Goal: Task Accomplishment & Management: Use online tool/utility

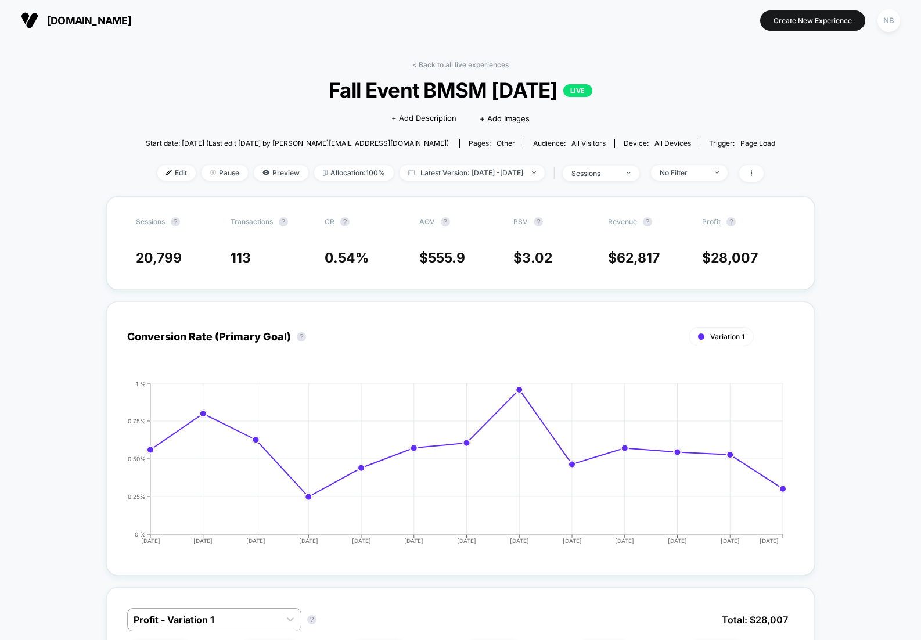
click at [446, 69] on div "< Back to all live experiences Fall Event BMSM [DATE] LIVE Click to edit experi…" at bounding box center [461, 128] width 630 height 136
click at [412, 62] on link "< Back to all live experiences" at bounding box center [460, 64] width 96 height 9
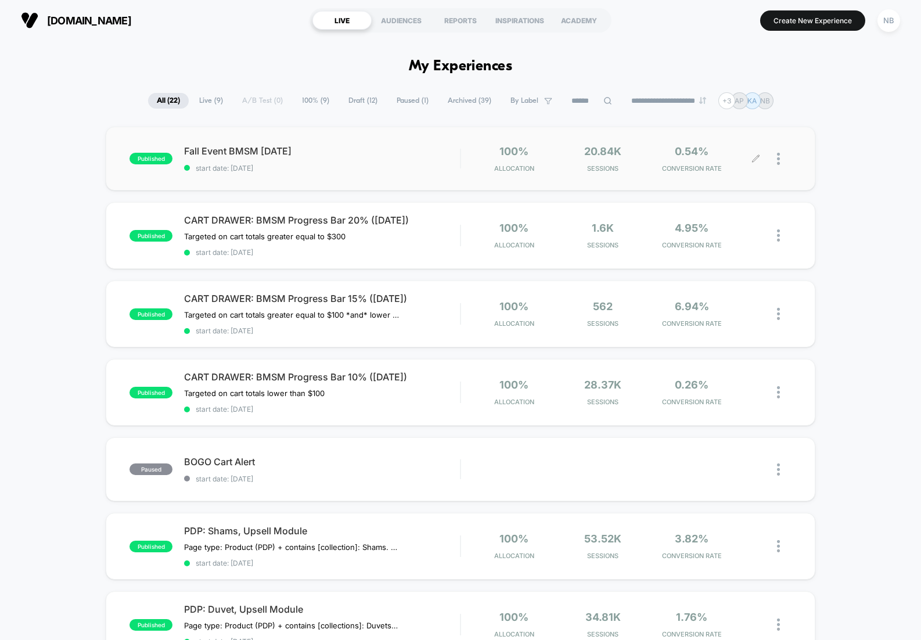
click at [781, 161] on div at bounding box center [784, 158] width 15 height 27
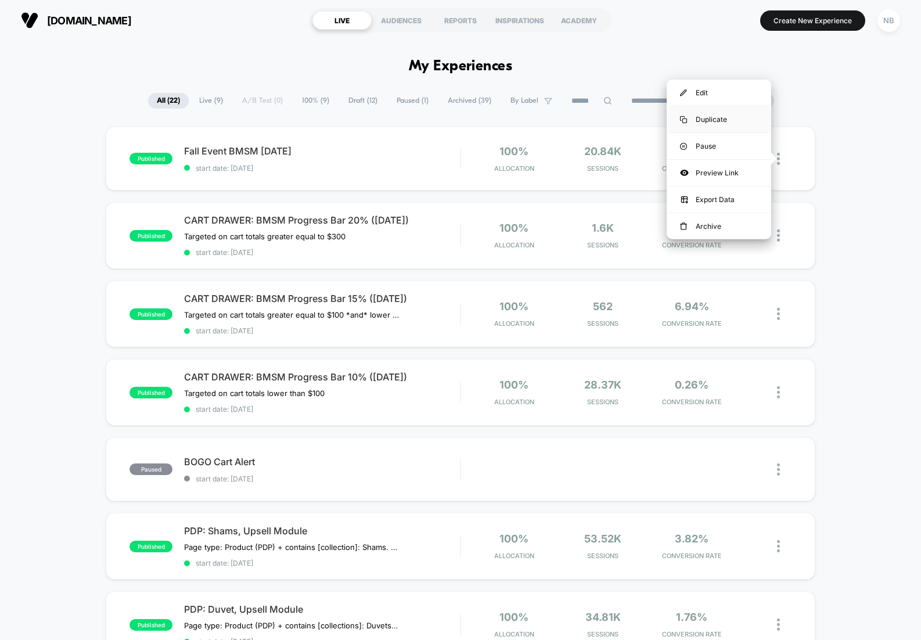
click at [727, 118] on div "Duplicate" at bounding box center [719, 119] width 105 height 26
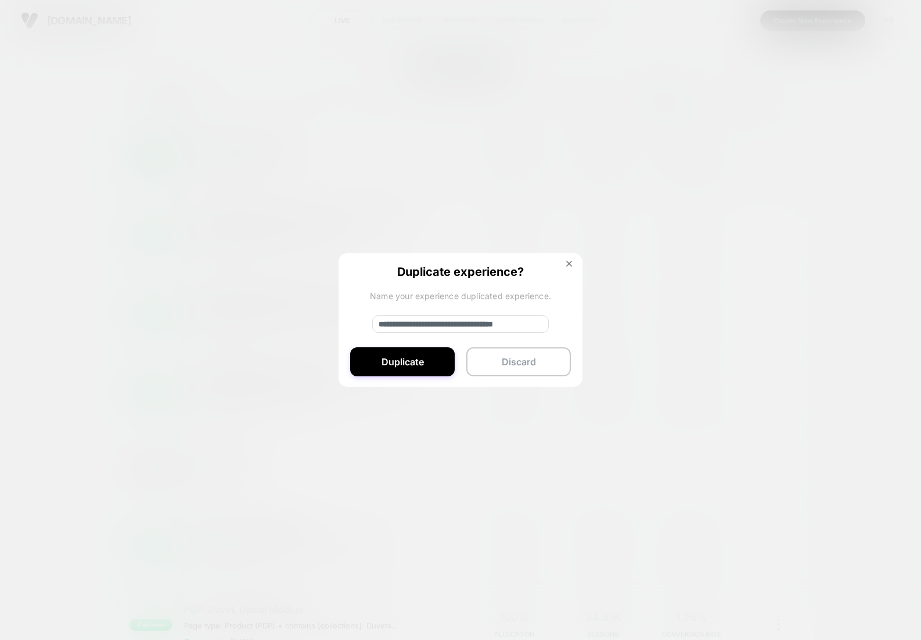
click at [447, 325] on input "**********" at bounding box center [460, 323] width 177 height 17
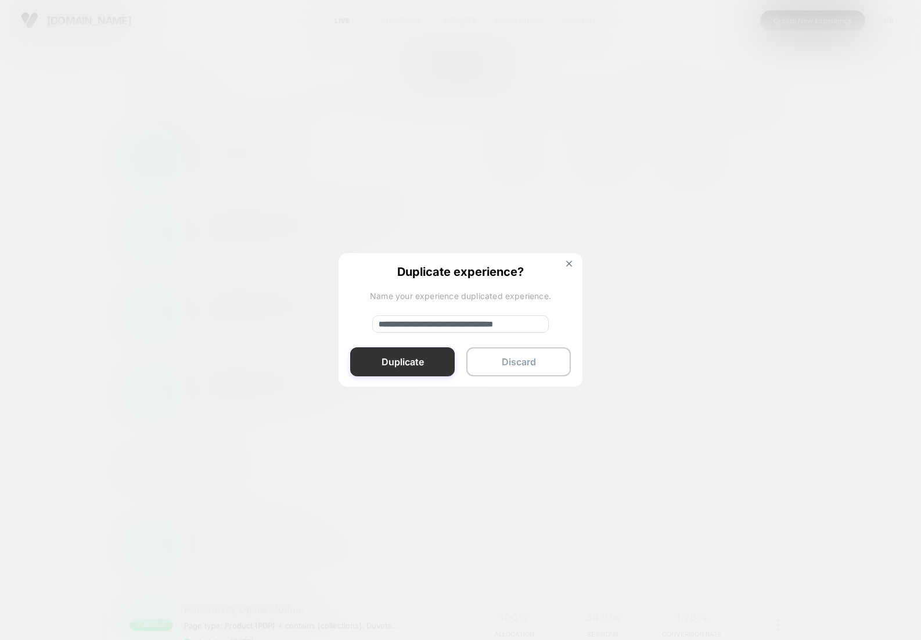
type input "**********"
click at [404, 372] on button "Duplicate" at bounding box center [402, 361] width 105 height 29
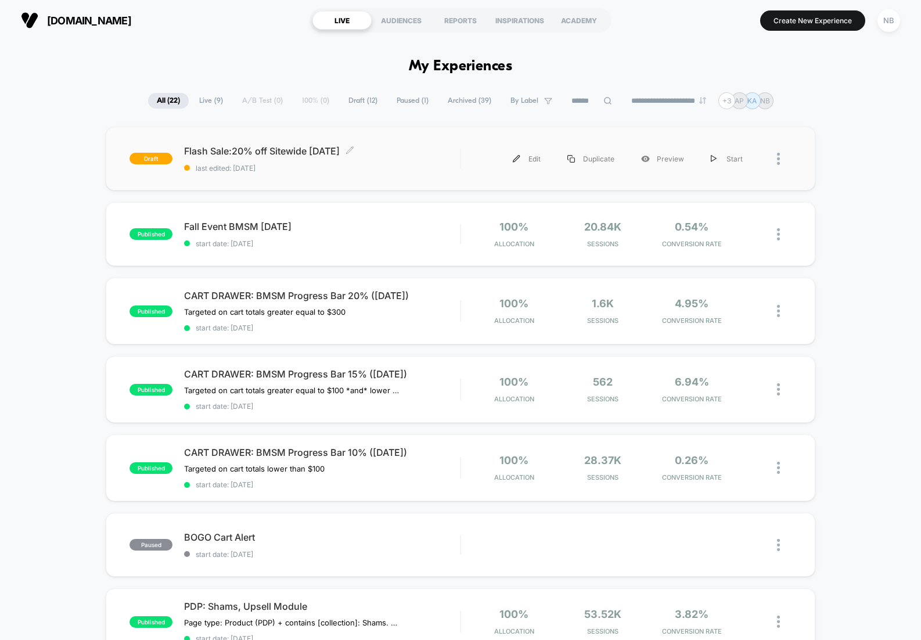
click at [414, 162] on div "Flash Sale:20% off Sitewide [DATE] Click to edit experience details Click to ed…" at bounding box center [322, 158] width 276 height 27
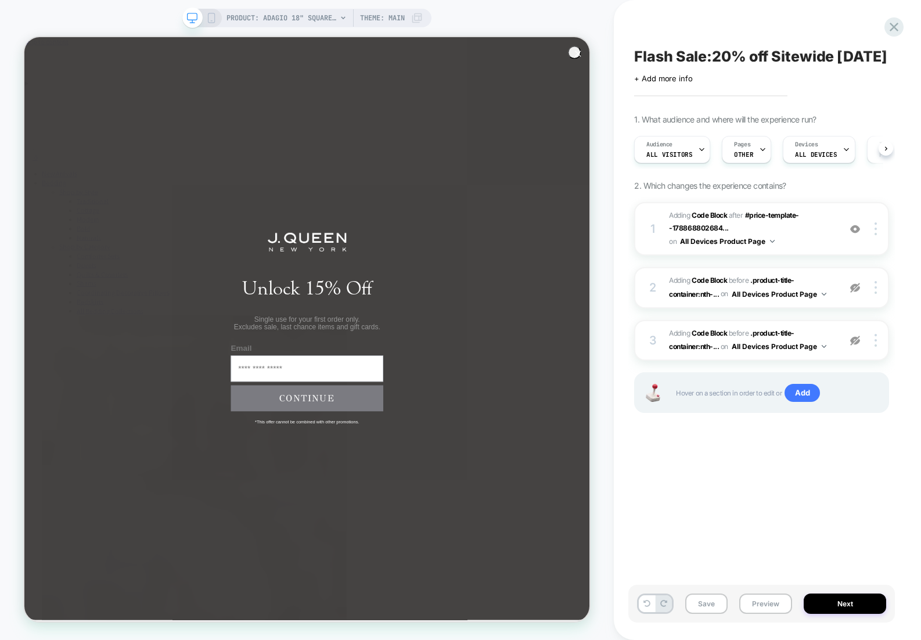
scroll to position [0, 1]
click at [879, 294] on div at bounding box center [878, 287] width 22 height 13
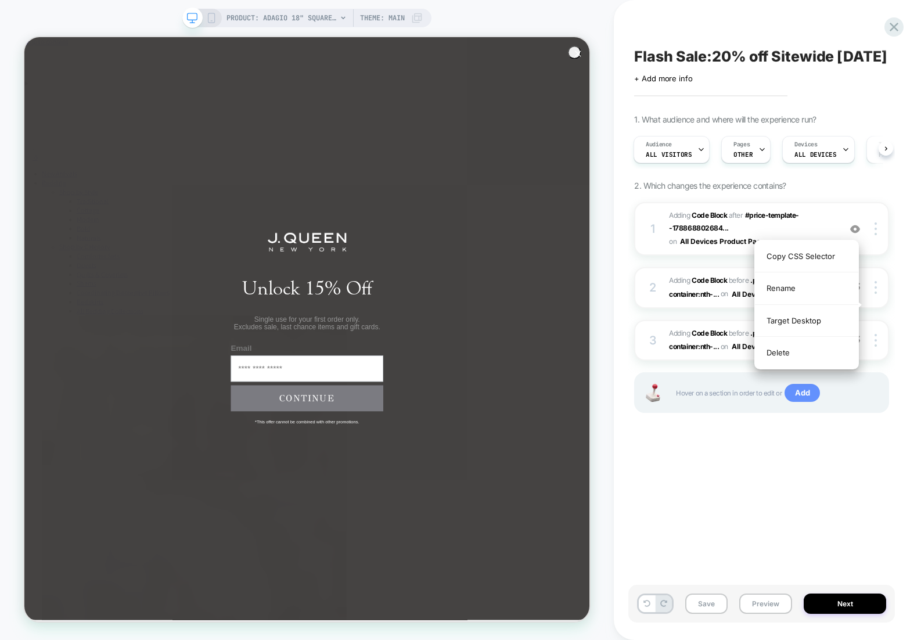
drag, startPoint x: 784, startPoint y: 352, endPoint x: 820, endPoint y: 354, distance: 36.6
click at [791, 354] on div "Delete" at bounding box center [806, 352] width 103 height 31
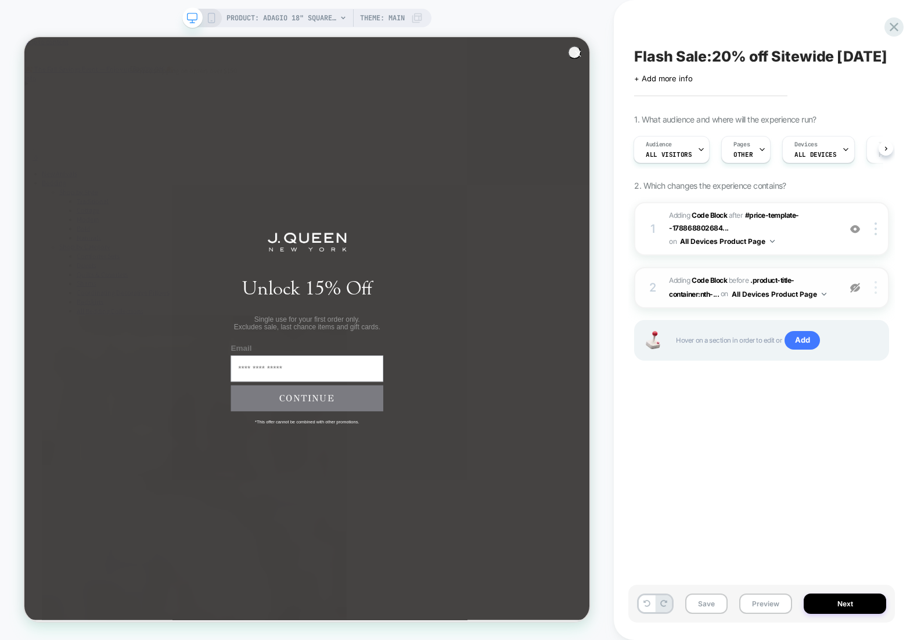
click at [875, 294] on img at bounding box center [876, 287] width 2 height 13
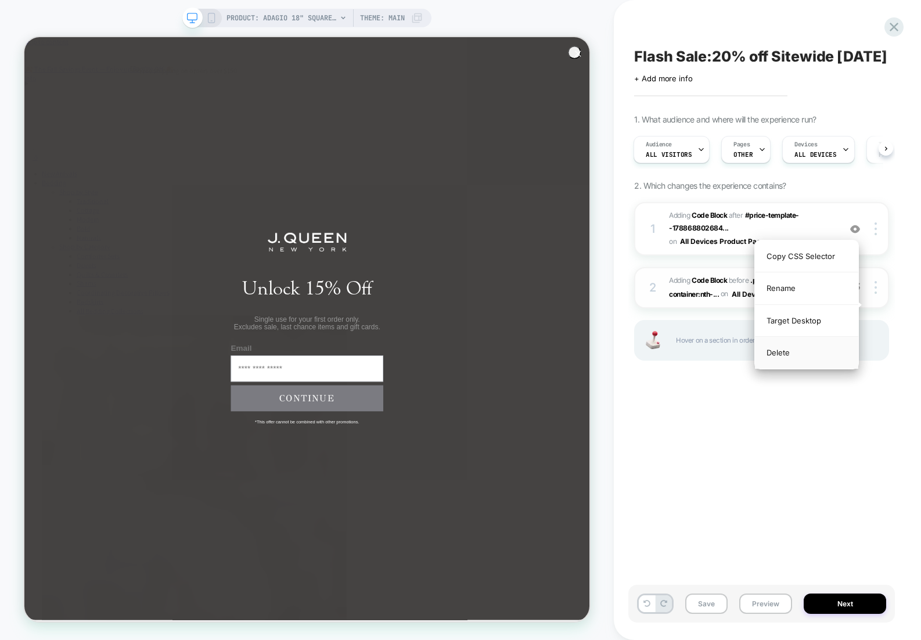
click at [824, 347] on div "Delete" at bounding box center [806, 352] width 103 height 31
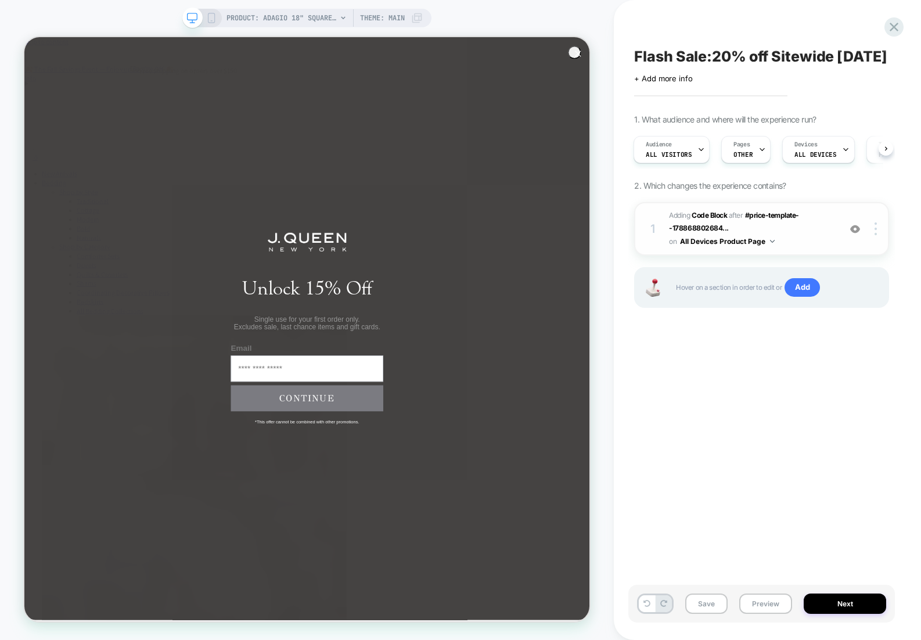
click at [800, 246] on span "Adding Code Block AFTER #price-template--178868802684... #price-template--17886…" at bounding box center [751, 228] width 165 height 39
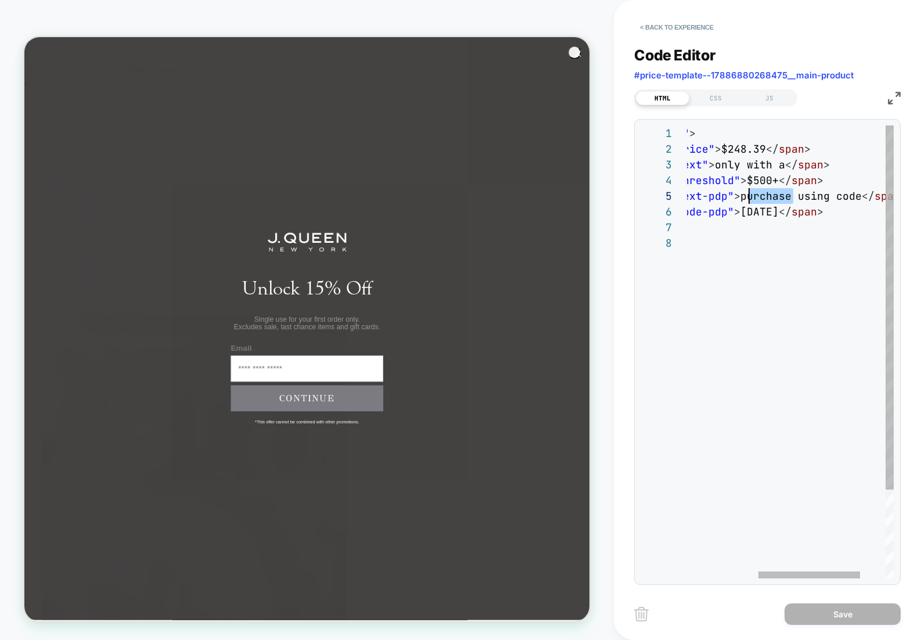
scroll to position [63, 201]
drag, startPoint x: 793, startPoint y: 197, endPoint x: 749, endPoint y: 199, distance: 44.2
click at [742, 198] on span "purchase using code" at bounding box center [801, 195] width 121 height 13
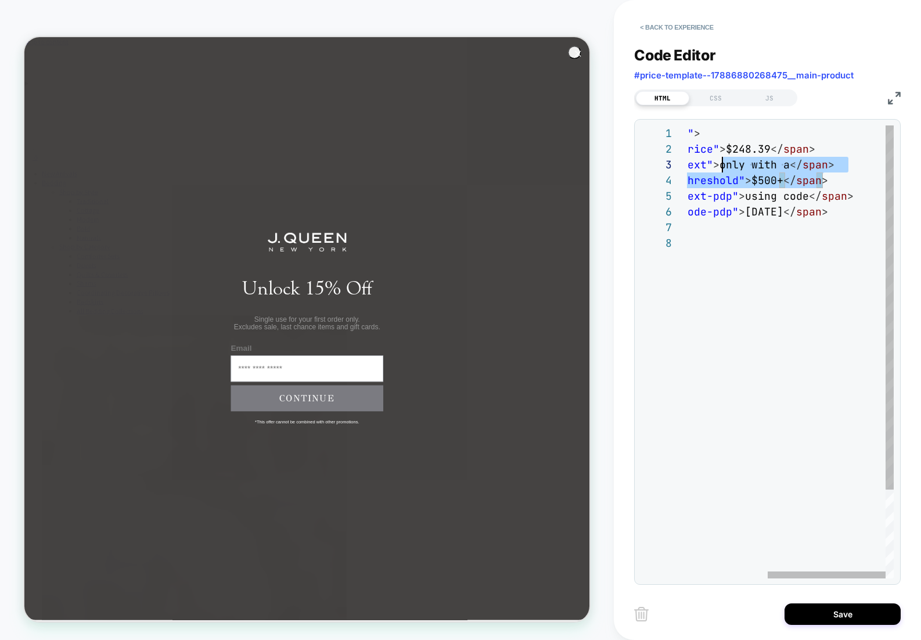
scroll to position [31, 0]
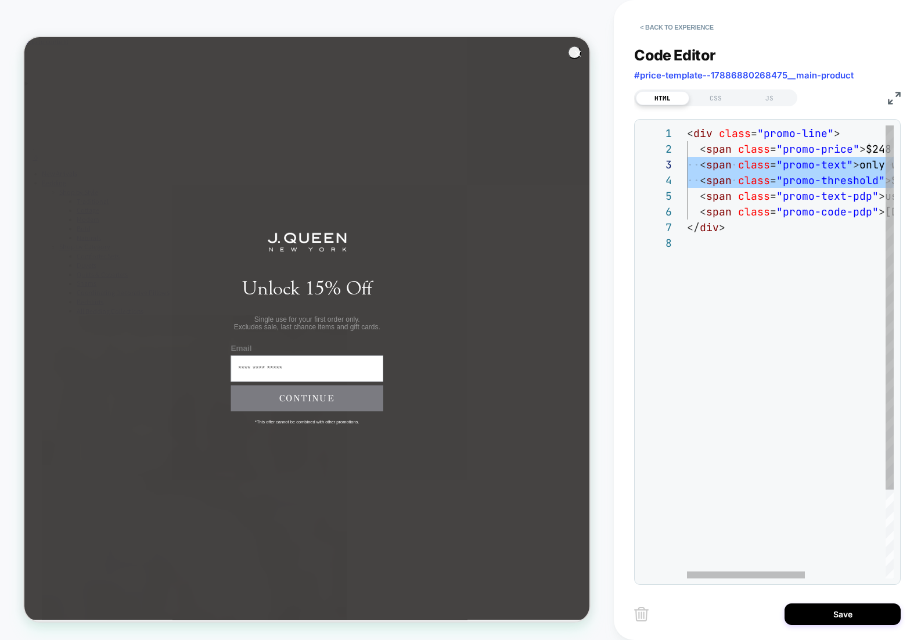
drag, startPoint x: 835, startPoint y: 183, endPoint x: 611, endPoint y: 163, distance: 224.5
click at [687, 163] on div "< div class = "promo-line" > < span class = "promo-price" > $248.39 </ span > <…" at bounding box center [860, 406] width 347 height 563
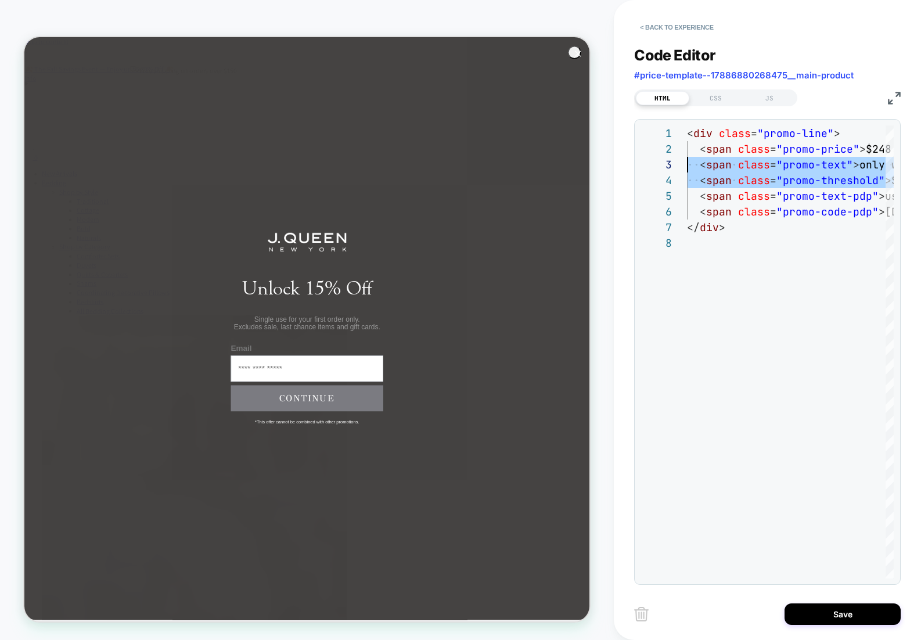
click at [757, 53] on circle "Close dialog" at bounding box center [763, 59] width 17 height 17
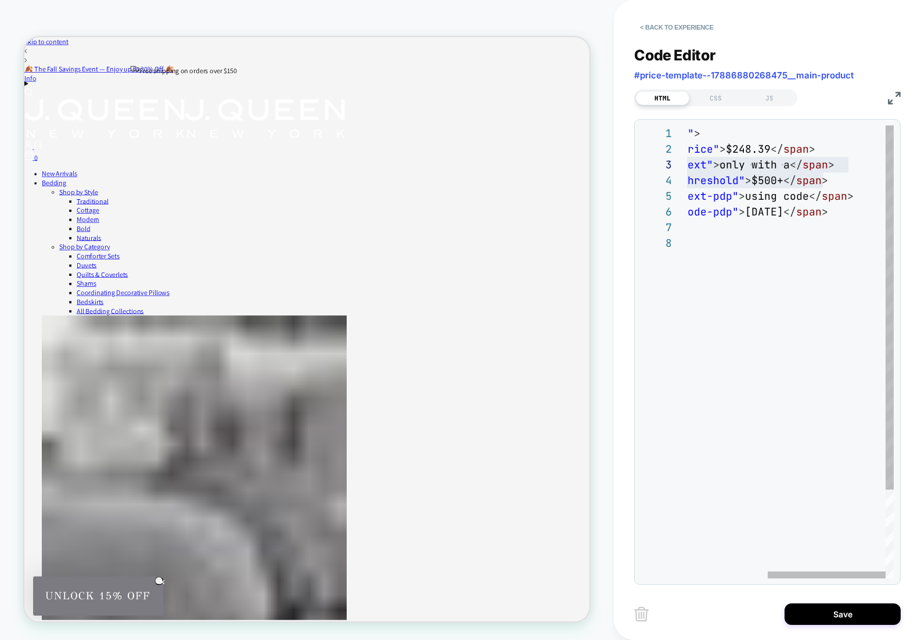
click at [843, 174] on div "< div class = "promo-line" > < span class = "promo-price" > $248.39 </ span > <…" at bounding box center [720, 406] width 347 height 563
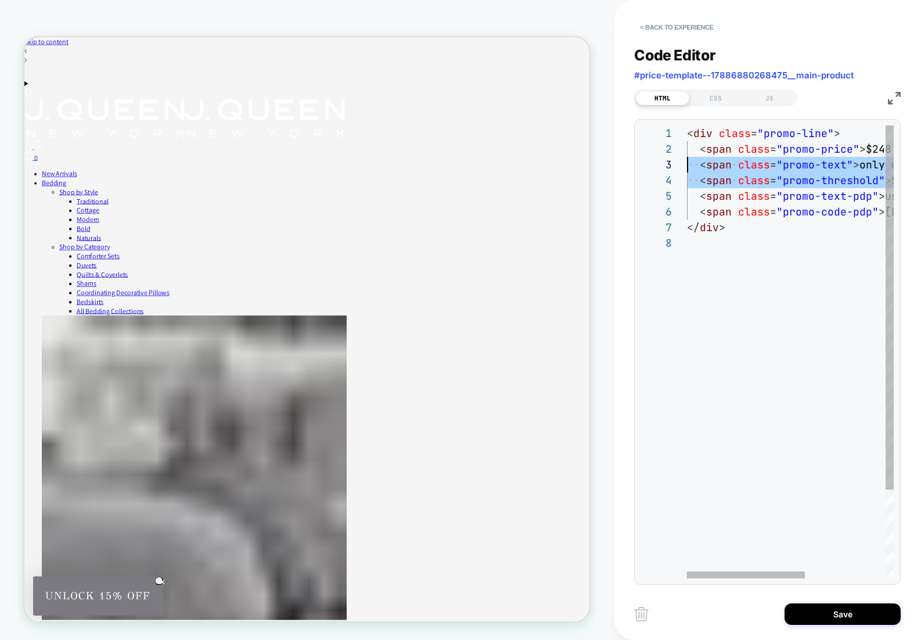
drag, startPoint x: 842, startPoint y: 179, endPoint x: 648, endPoint y: 168, distance: 193.7
click at [687, 168] on div "< div class = "promo-line" > < span class = "promo-price" > $248.39 </ span > <…" at bounding box center [860, 406] width 347 height 563
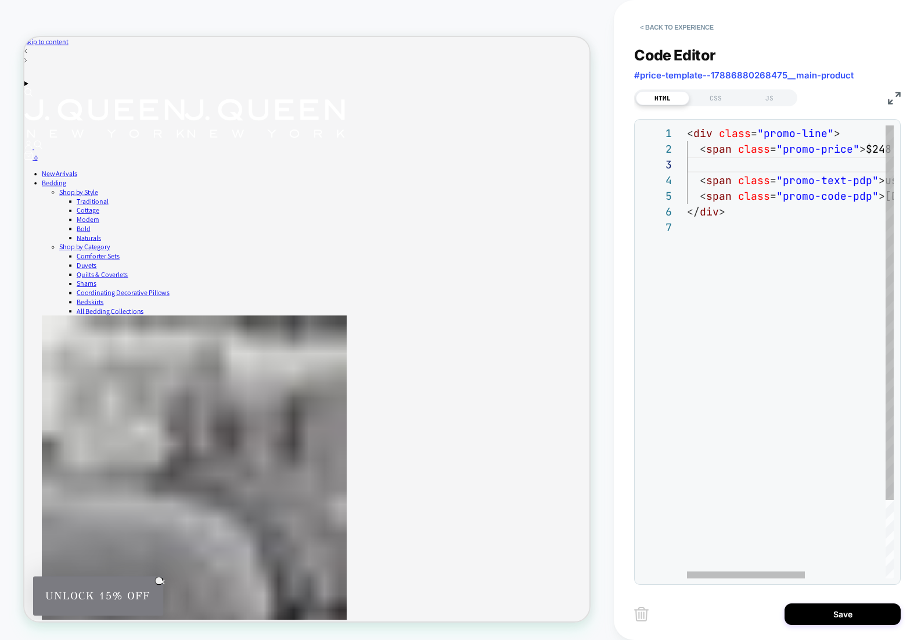
type textarea "**********"
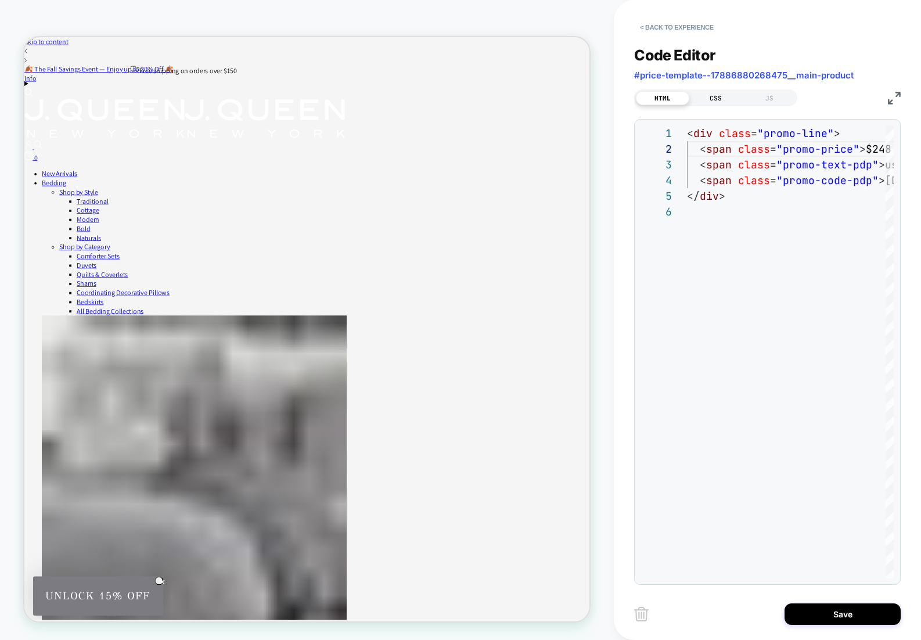
click at [717, 99] on div "CSS" at bounding box center [715, 98] width 53 height 14
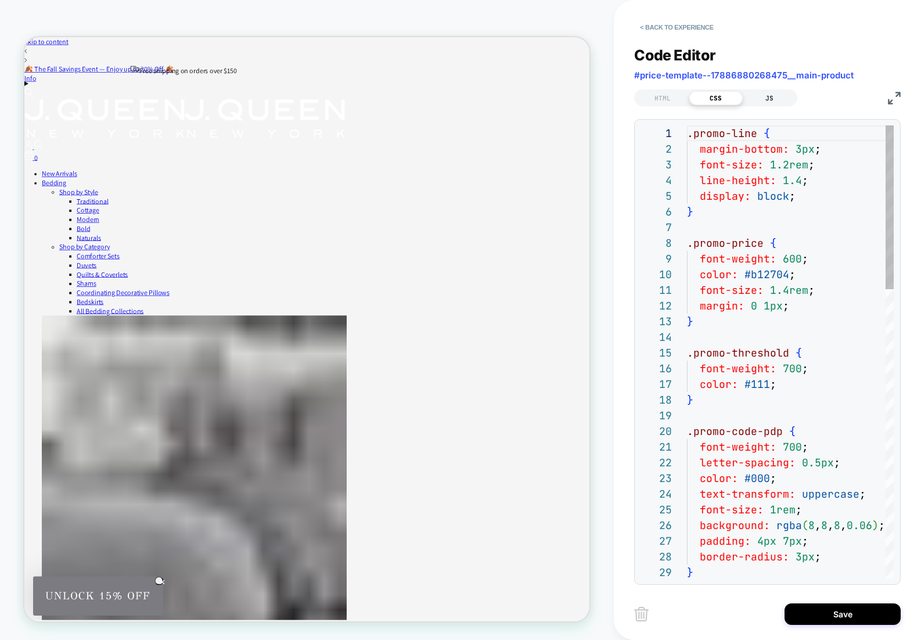
scroll to position [157, 0]
click at [781, 103] on div "JS" at bounding box center [769, 98] width 53 height 14
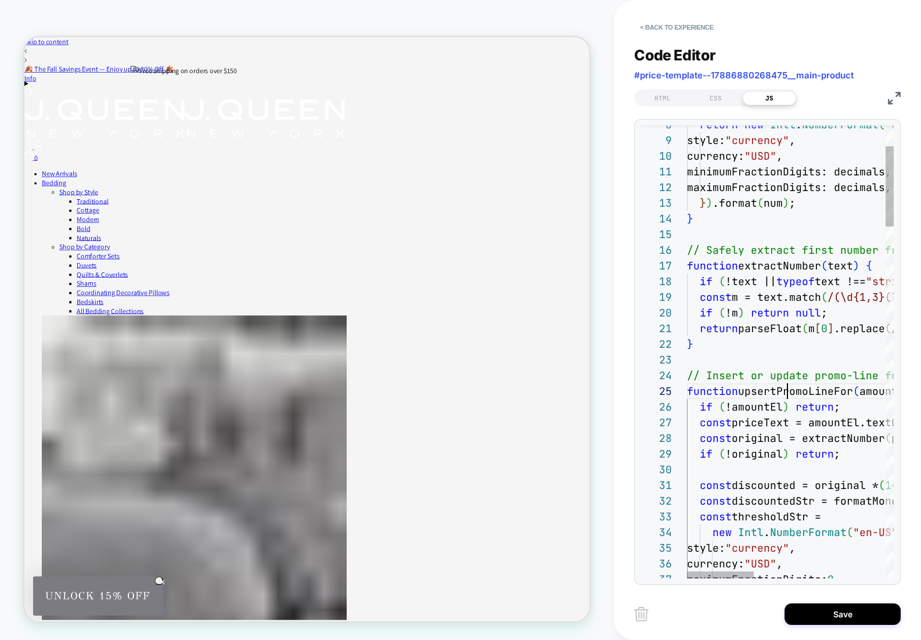
type textarea "**********"
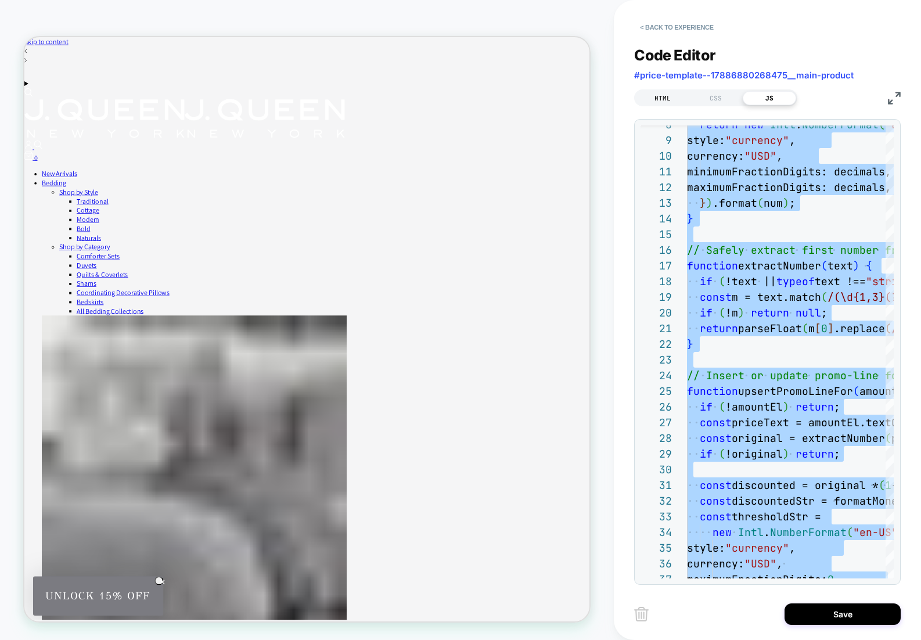
click at [652, 96] on div "HTML" at bounding box center [662, 98] width 53 height 14
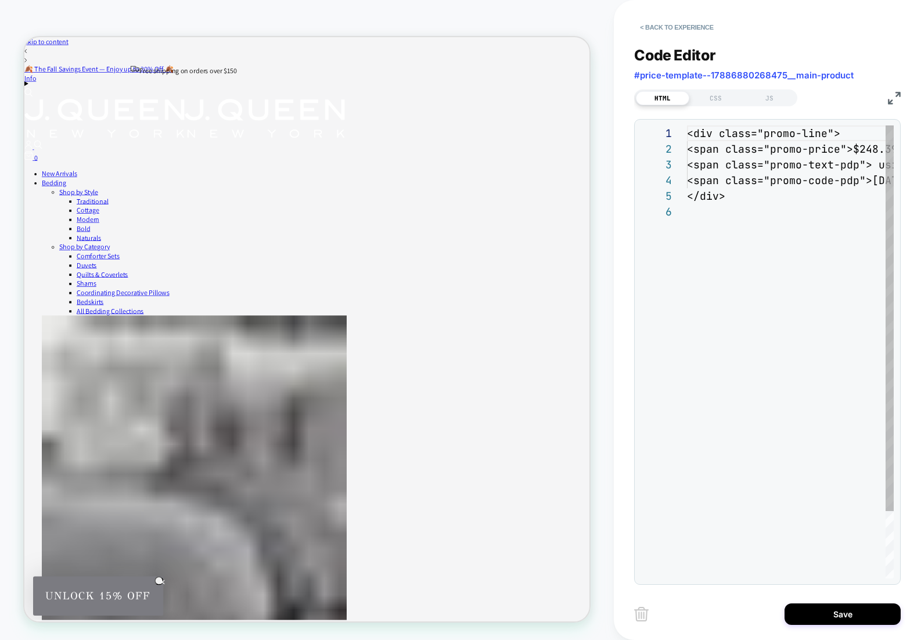
scroll to position [78, 0]
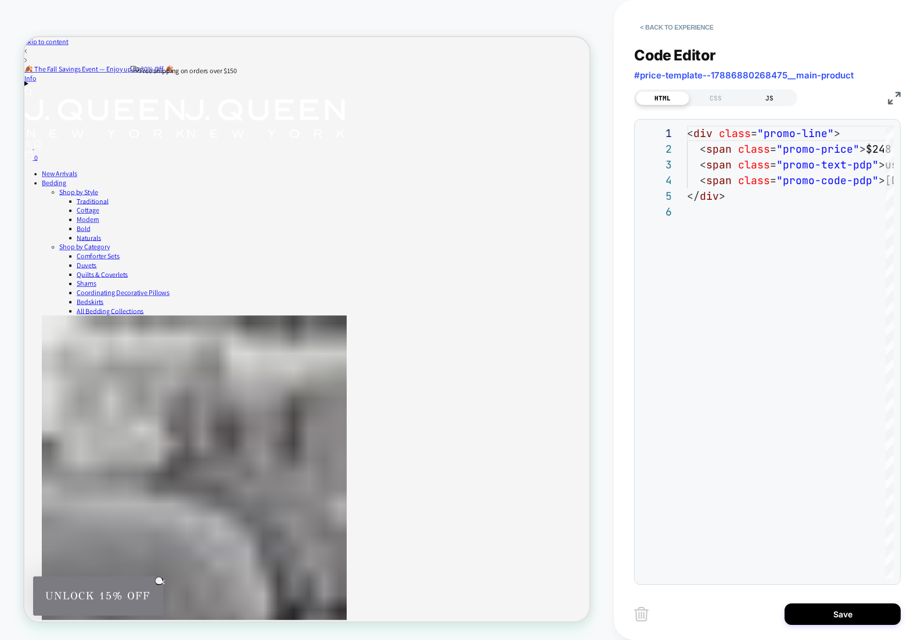
click at [779, 95] on div "JS" at bounding box center [769, 98] width 53 height 14
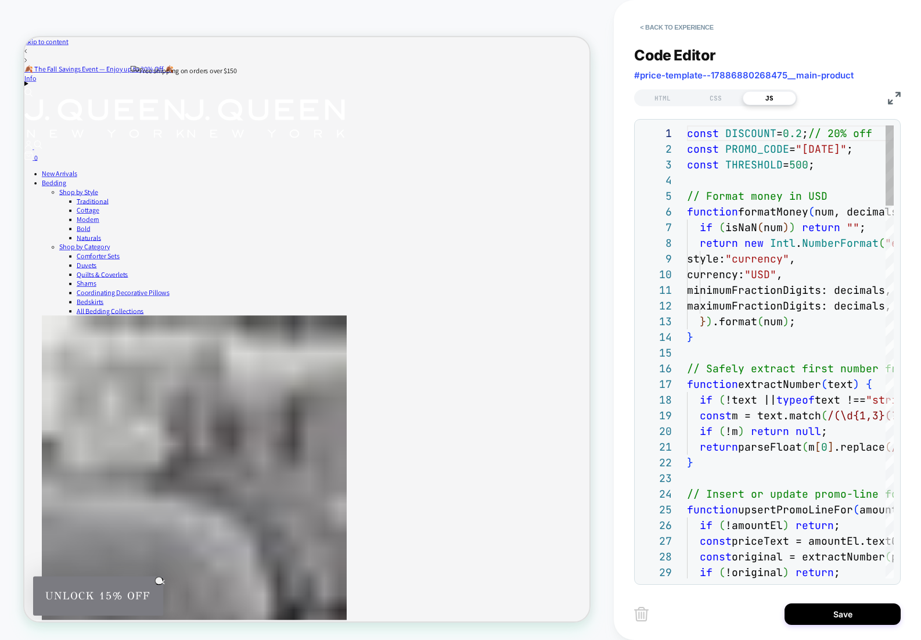
scroll to position [157, 0]
click at [660, 100] on div "HTML" at bounding box center [662, 98] width 53 height 14
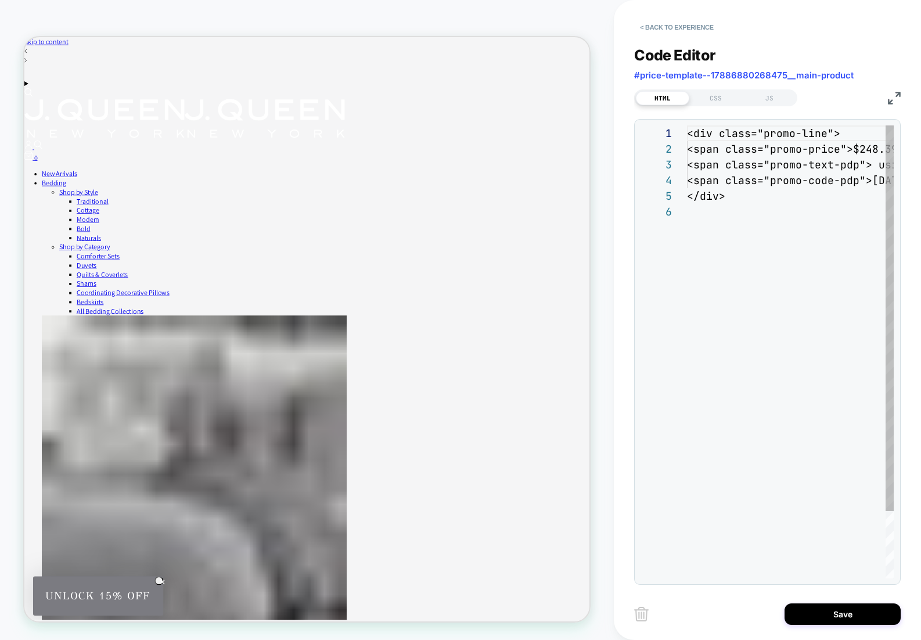
scroll to position [78, 0]
click at [714, 177] on div "<div class="promo-line"> <span class="promo-price">$248.39</span> <span class="…" at bounding box center [860, 390] width 347 height 531
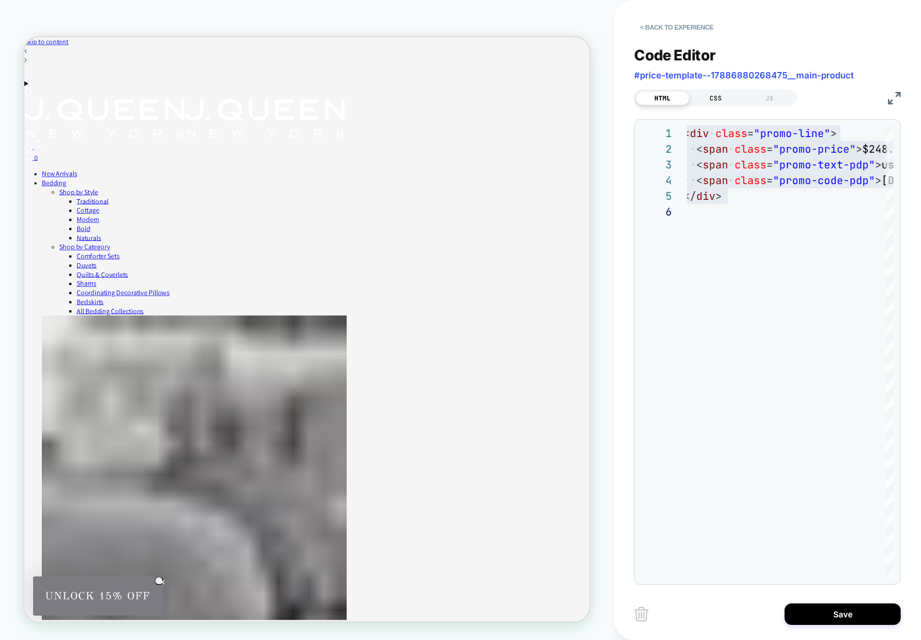
click at [700, 99] on div "CSS" at bounding box center [715, 98] width 53 height 14
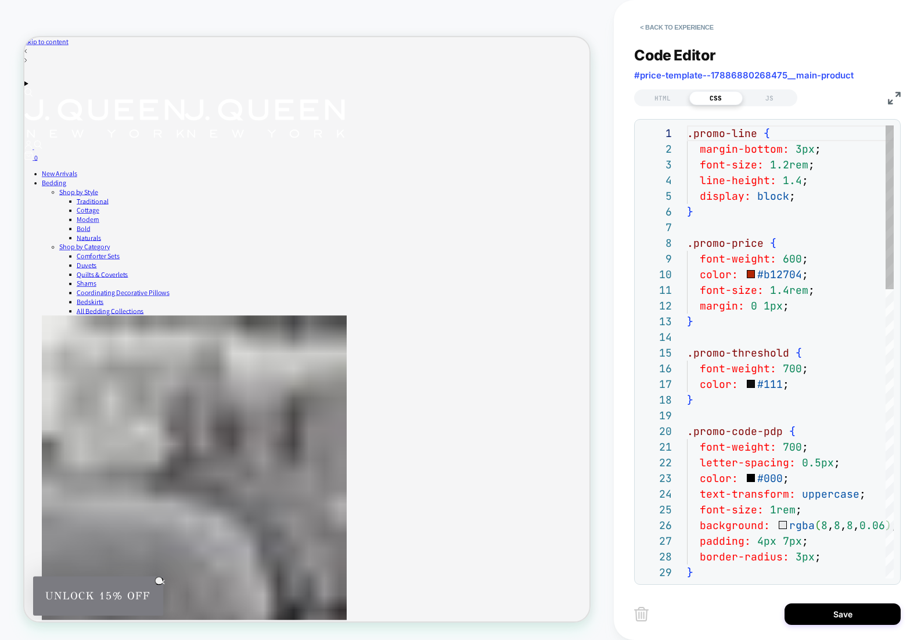
scroll to position [157, 0]
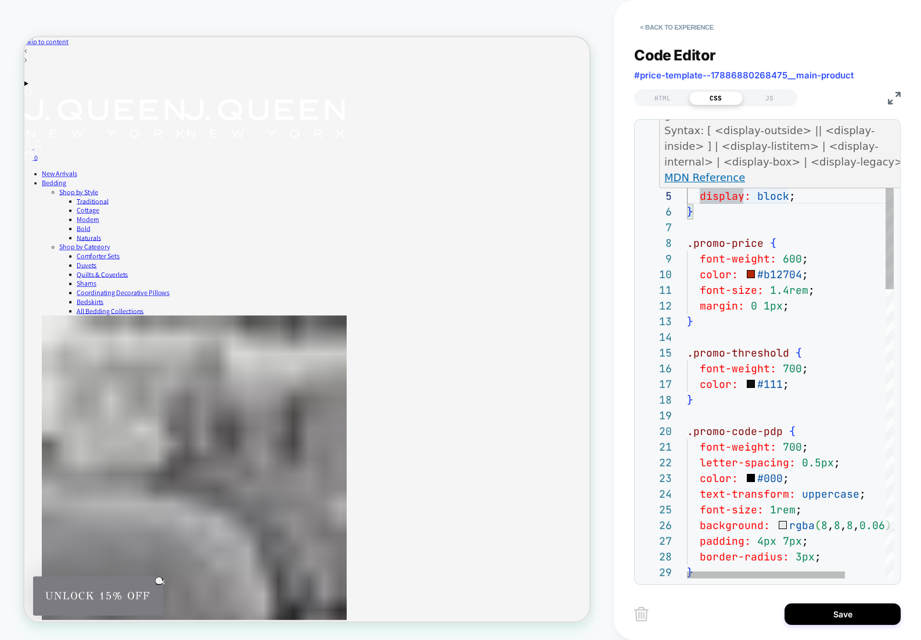
type textarea "**********"
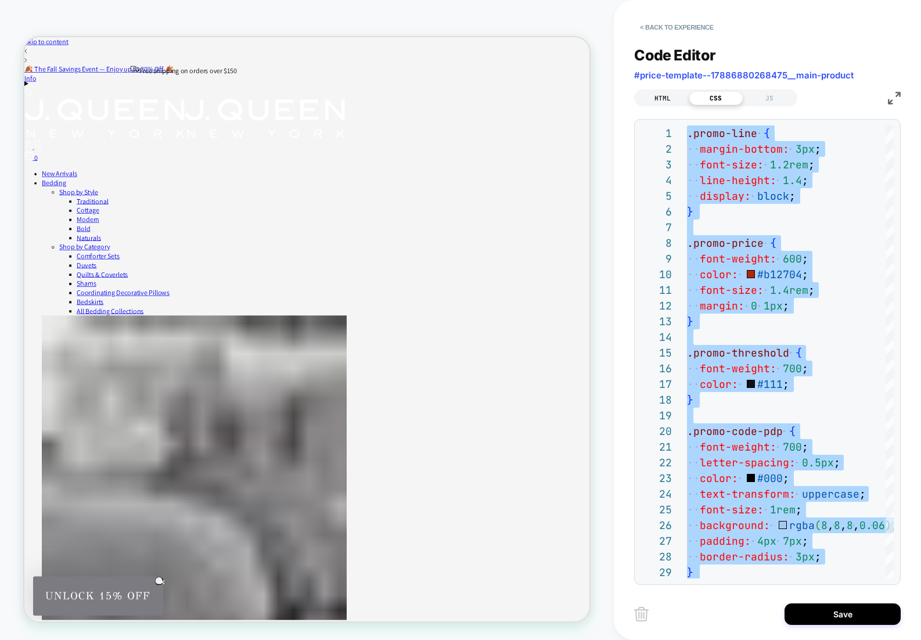
click at [656, 97] on div "HTML" at bounding box center [662, 98] width 53 height 14
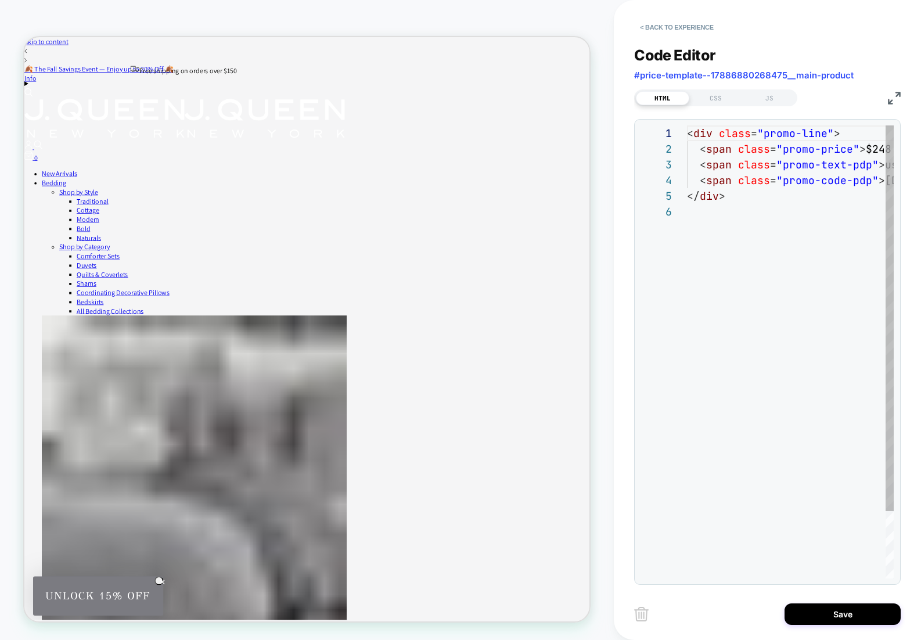
scroll to position [78, 0]
click at [716, 214] on div "< div class = "promo-line" > < span class = "promo-price" > $248.39 </ span > <…" at bounding box center [860, 390] width 347 height 531
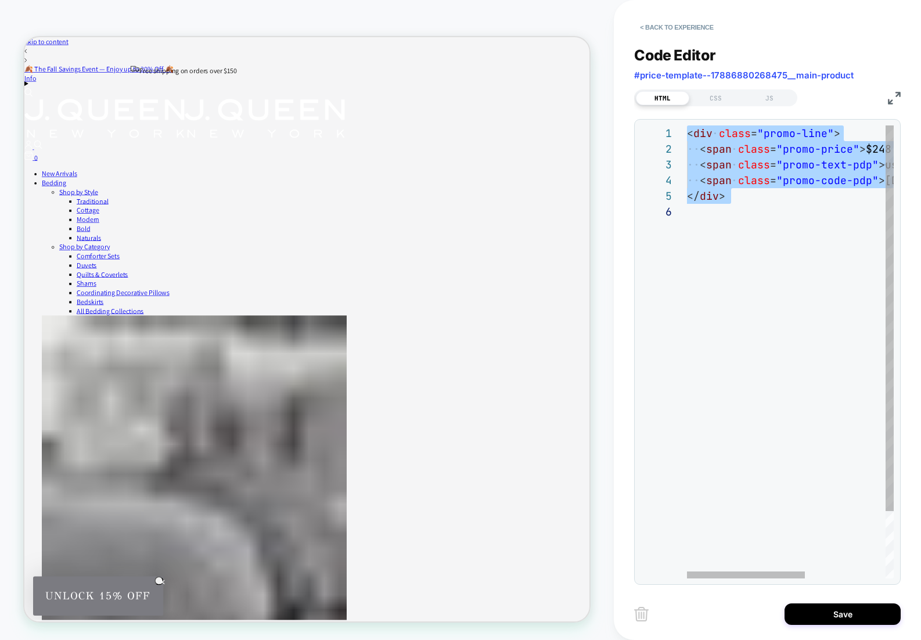
type textarea "**********"
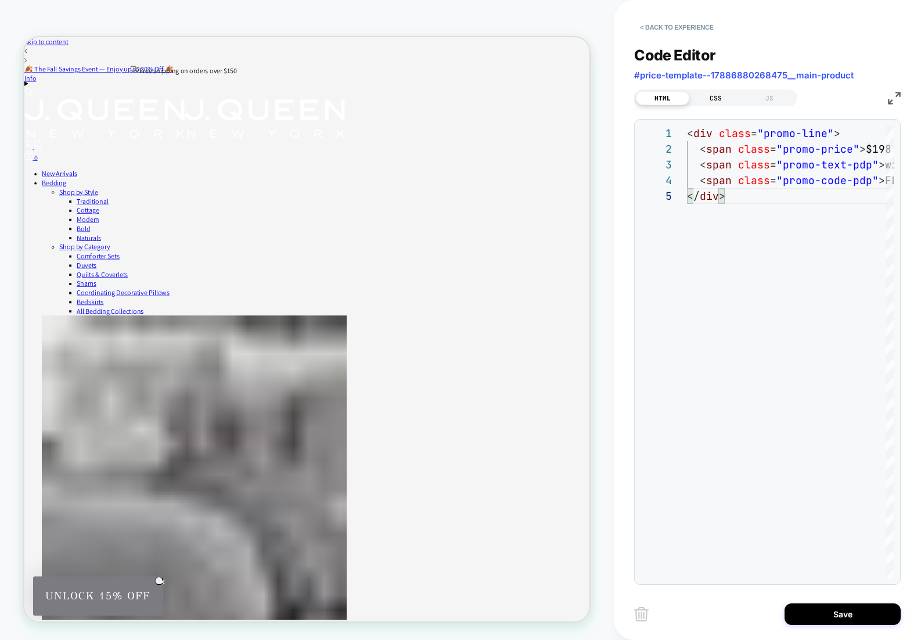
click at [709, 101] on div "CSS" at bounding box center [715, 98] width 53 height 14
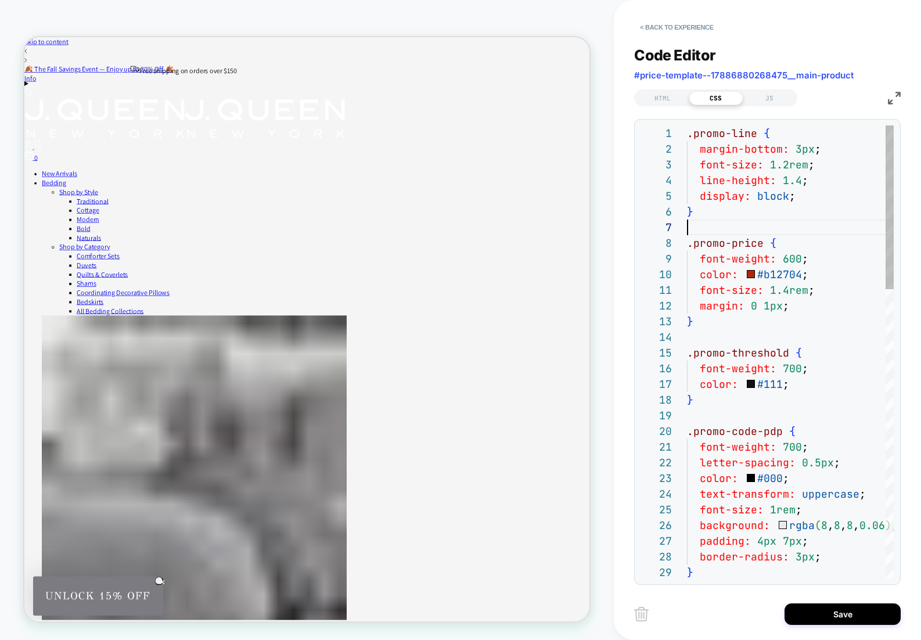
type textarea "**********"
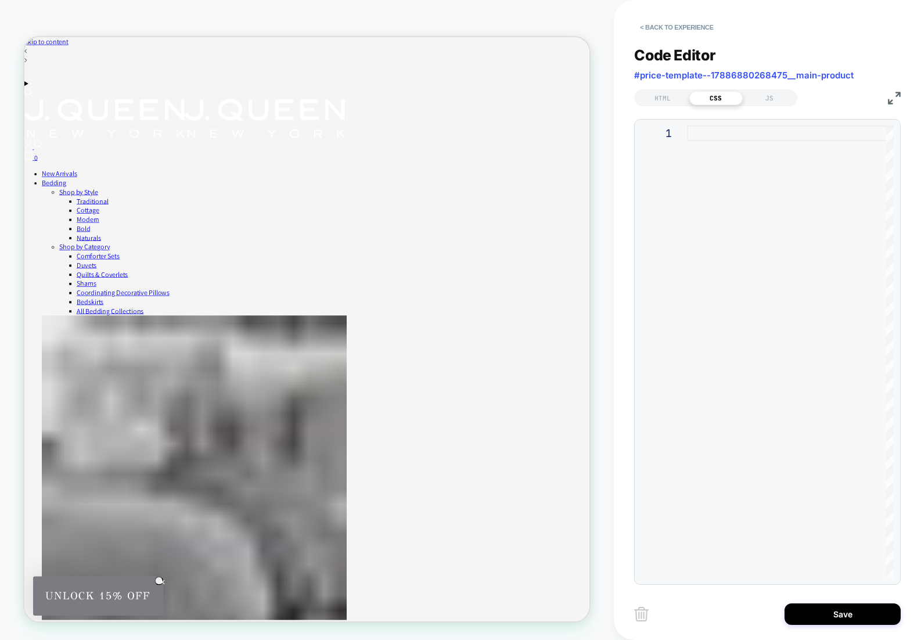
type textarea "**********"
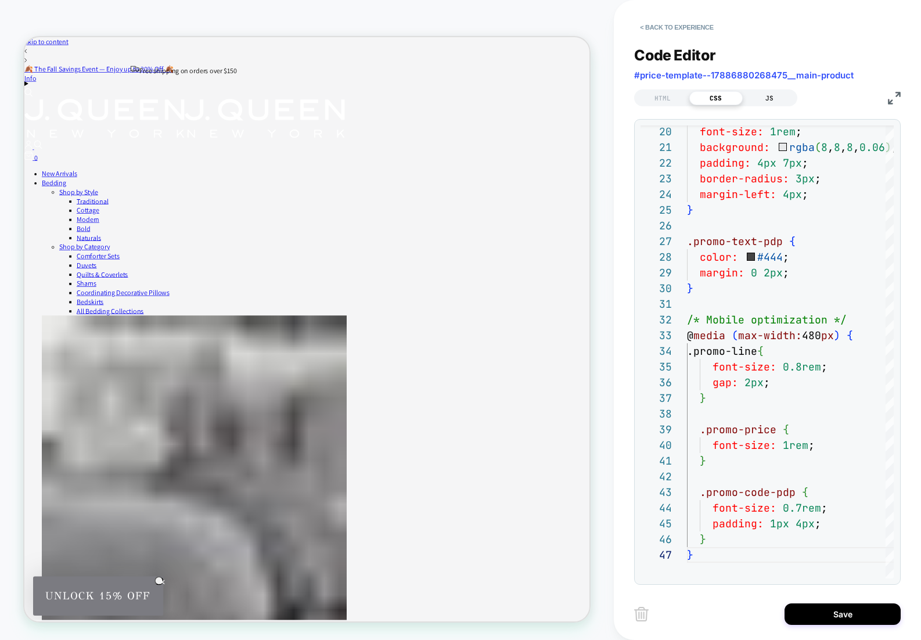
click at [766, 96] on div "JS" at bounding box center [769, 98] width 53 height 14
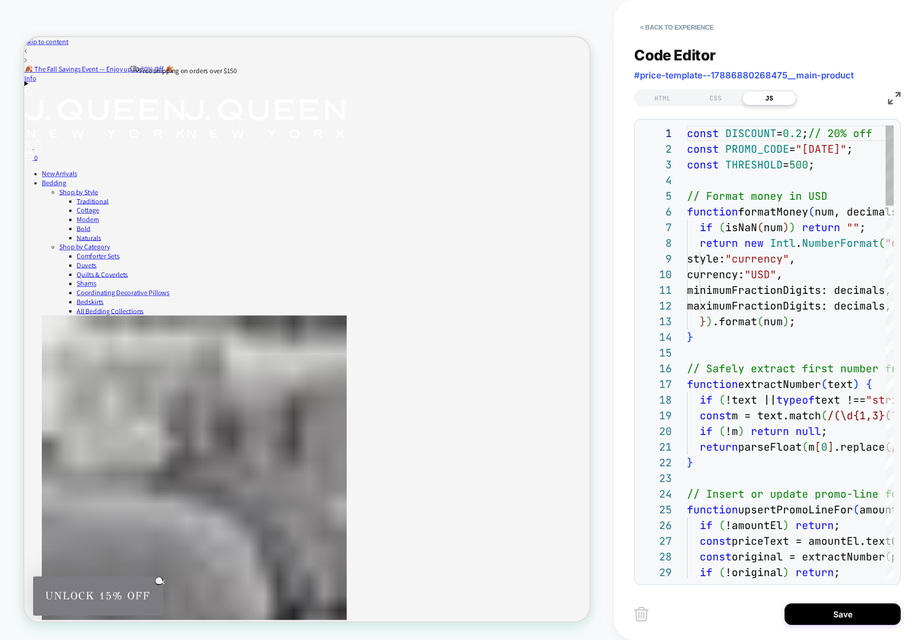
scroll to position [157, 0]
type textarea "**********"
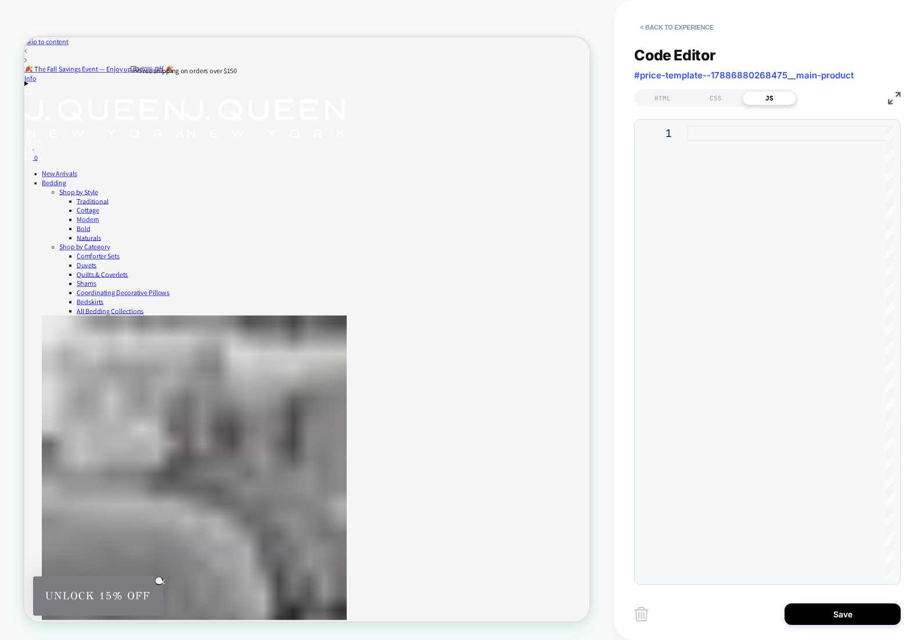
type textarea "**********"
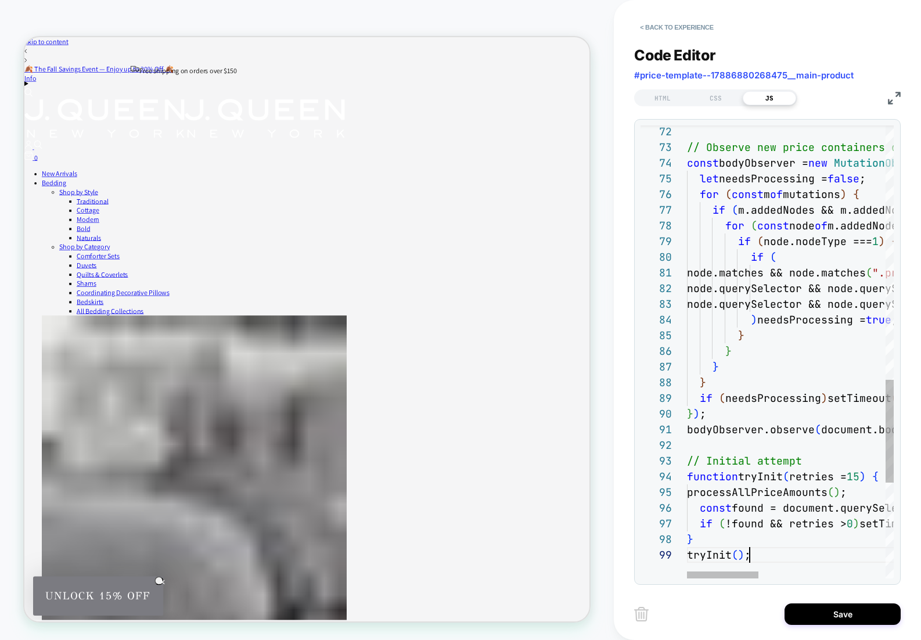
scroll to position [125, 63]
click at [837, 621] on button "Save" at bounding box center [843, 613] width 116 height 21
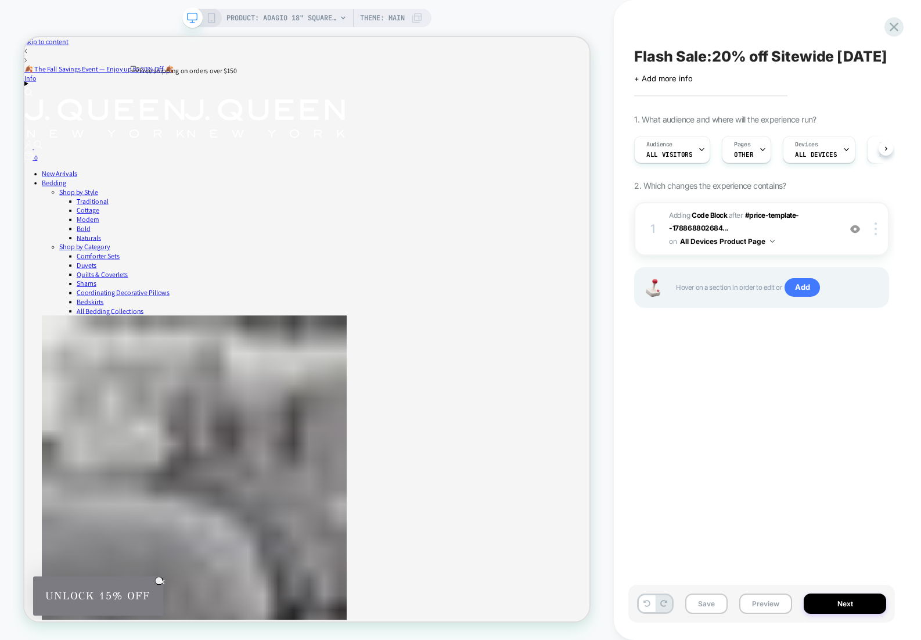
scroll to position [0, 1]
click at [781, 249] on span "Adding Code Block AFTER #price-template--178868802684... #price-template--17886…" at bounding box center [751, 228] width 165 height 39
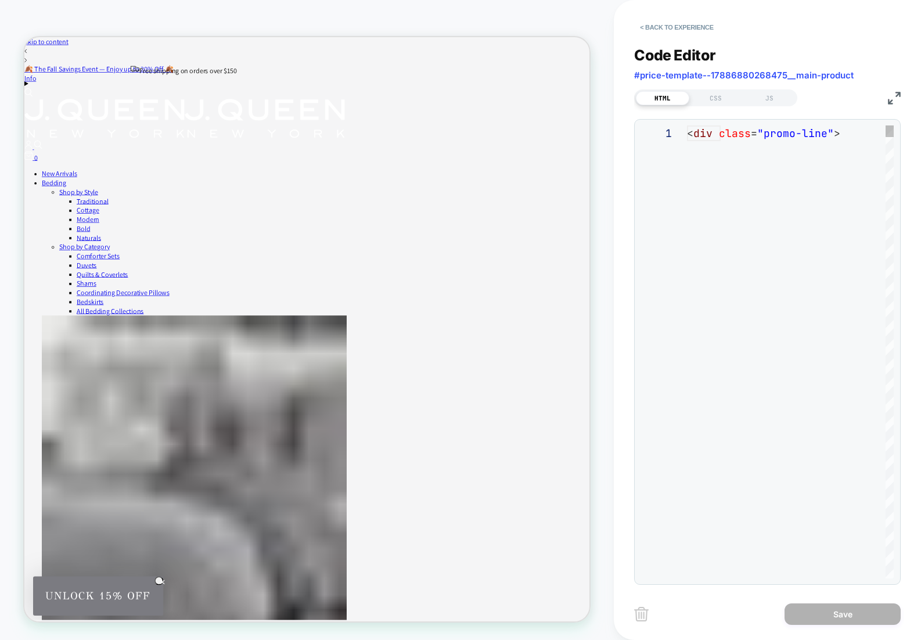
scroll to position [78, 0]
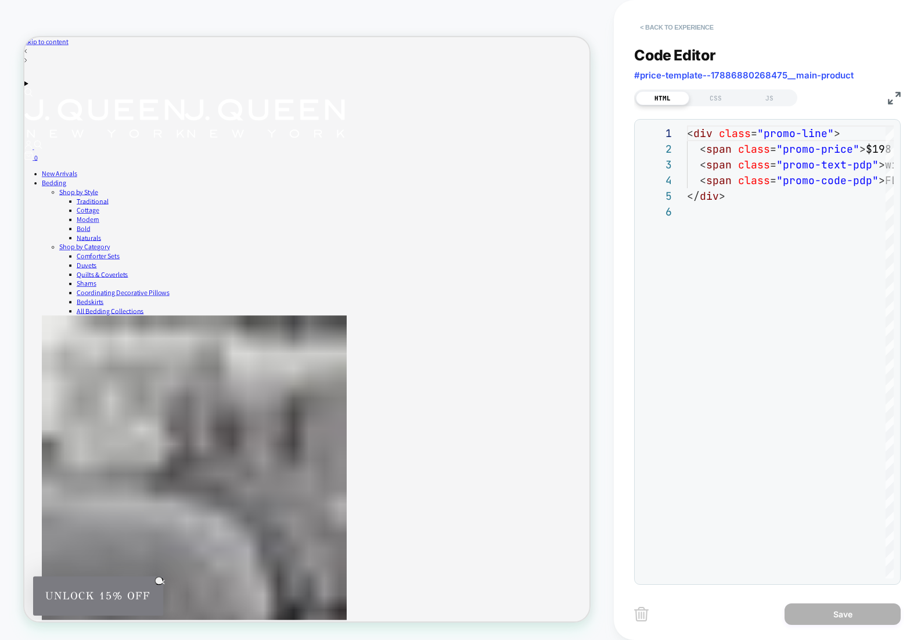
click at [641, 24] on button "< Back to experience" at bounding box center [676, 27] width 85 height 19
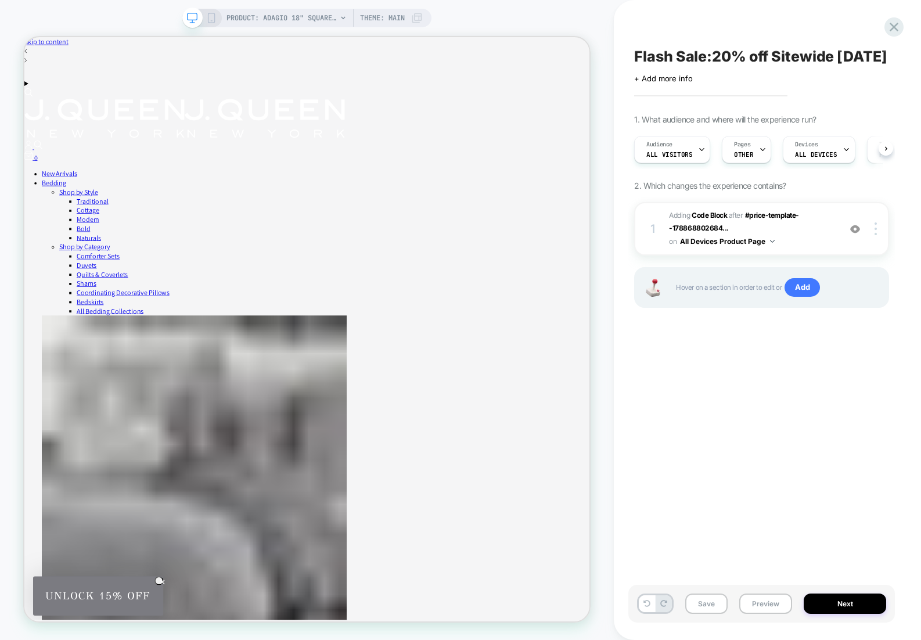
scroll to position [0, 1]
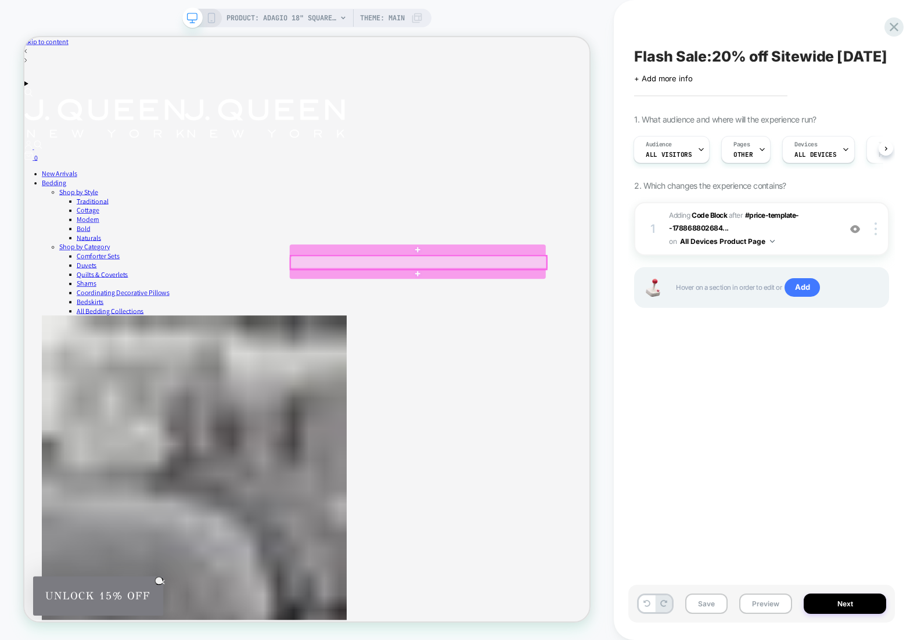
click at [618, 341] on div at bounding box center [550, 338] width 342 height 18
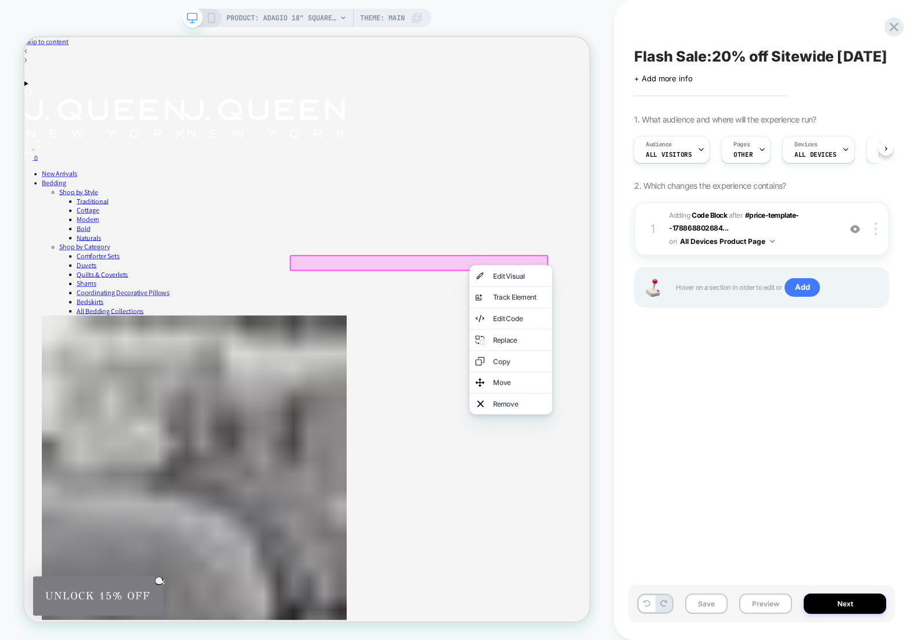
drag, startPoint x: 678, startPoint y: 550, endPoint x: 685, endPoint y: 540, distance: 12.9
click at [678, 532] on div "Remove" at bounding box center [684, 526] width 71 height 12
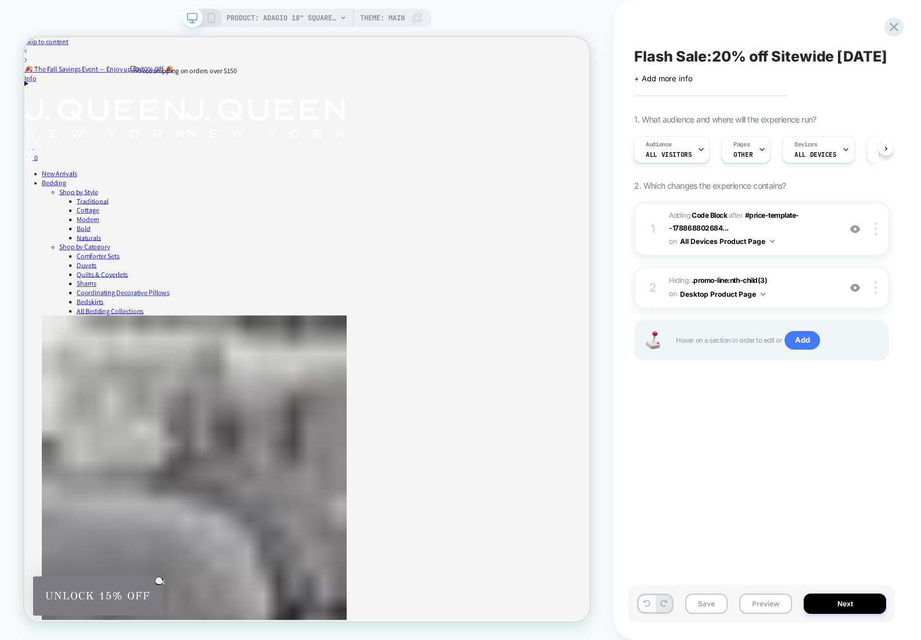
click at [646, 604] on icon at bounding box center [647, 603] width 7 height 7
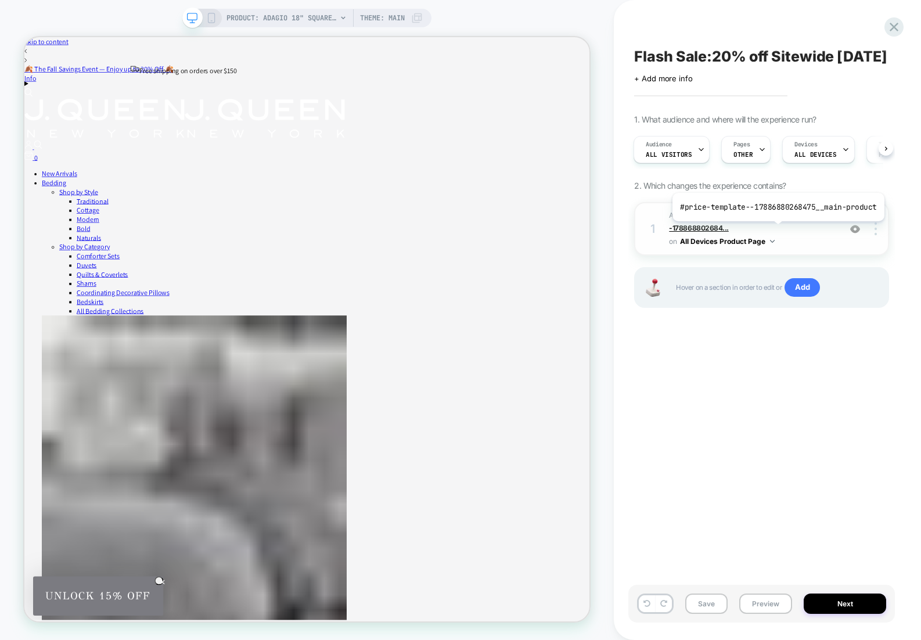
click at [776, 230] on span "#price-template--178868802684..." at bounding box center [734, 221] width 130 height 21
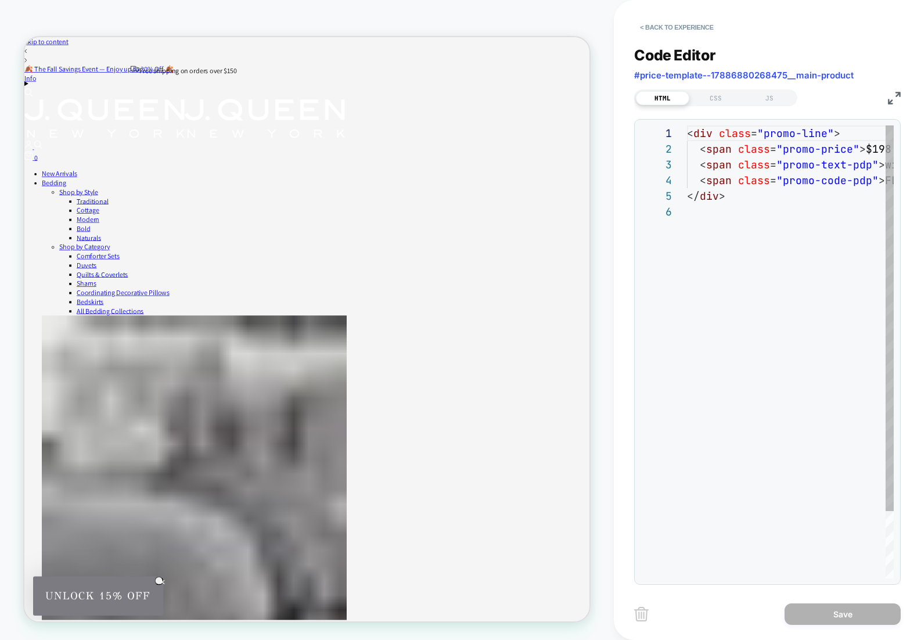
scroll to position [78, 0]
click at [642, 26] on button "< Back to experience" at bounding box center [676, 27] width 85 height 19
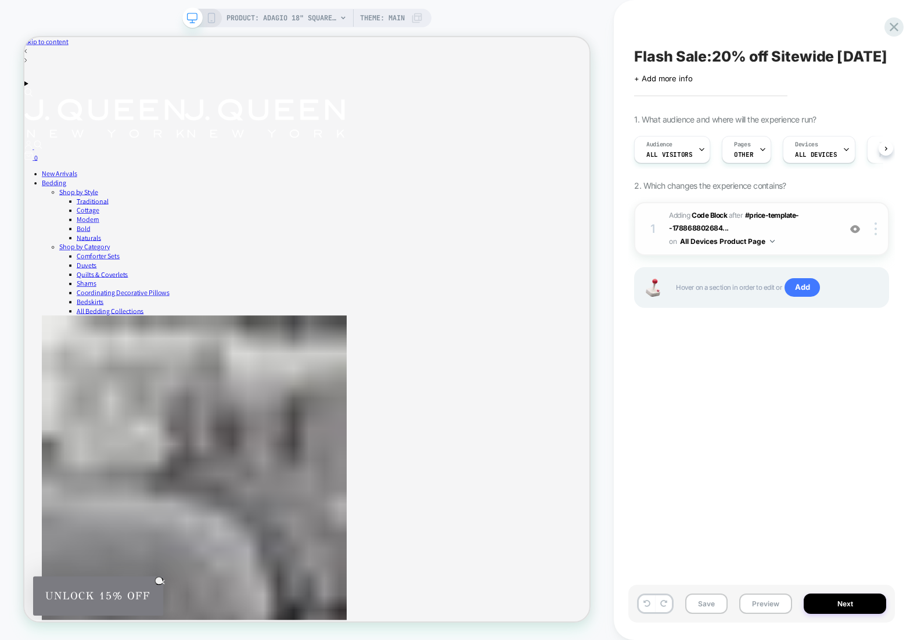
scroll to position [0, 1]
click at [792, 249] on span "Adding Code Block AFTER #price-template--178868802684... #price-template--17886…" at bounding box center [751, 228] width 165 height 39
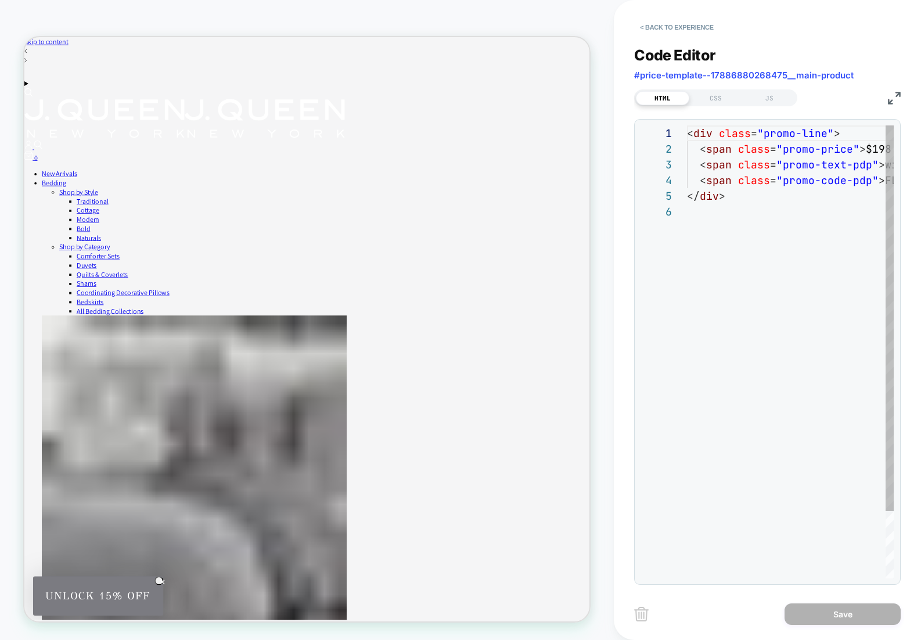
scroll to position [78, 0]
click at [645, 37] on button "< Back to experience" at bounding box center [676, 27] width 85 height 19
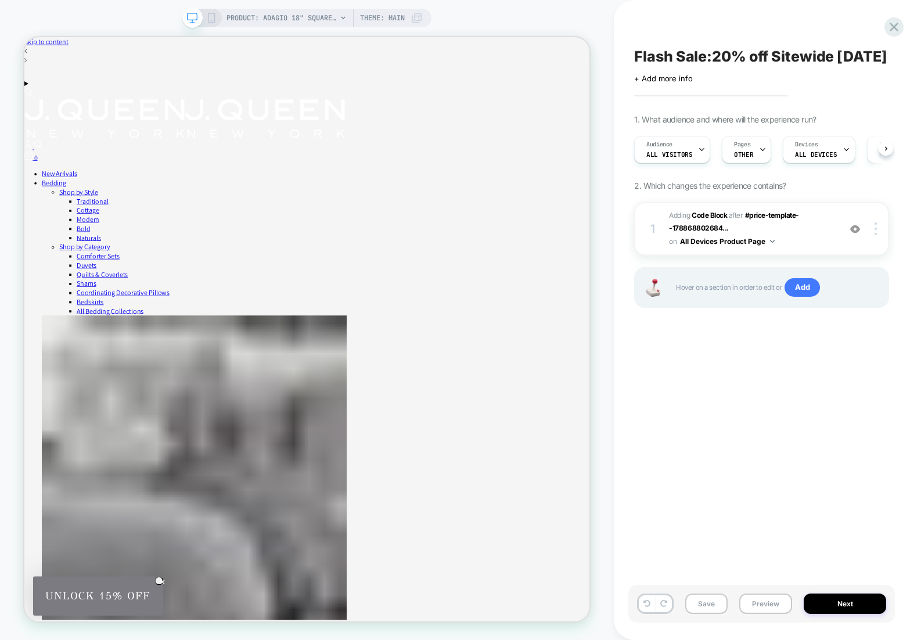
scroll to position [0, 1]
click at [817, 247] on span "Adding Code Block AFTER #price-template--178868802684... #price-template--17886…" at bounding box center [751, 228] width 165 height 39
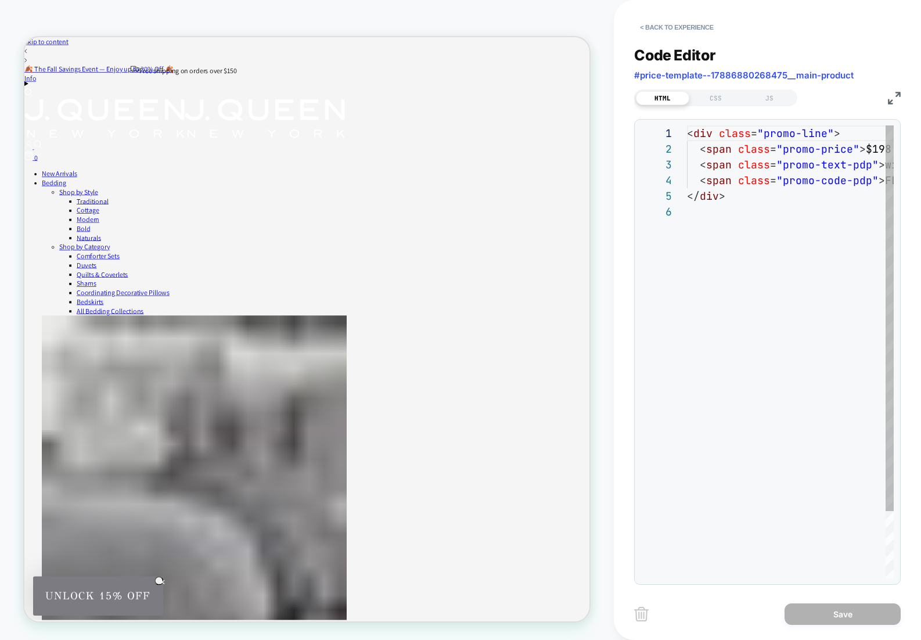
scroll to position [78, 0]
click at [712, 97] on div "CSS" at bounding box center [715, 98] width 53 height 14
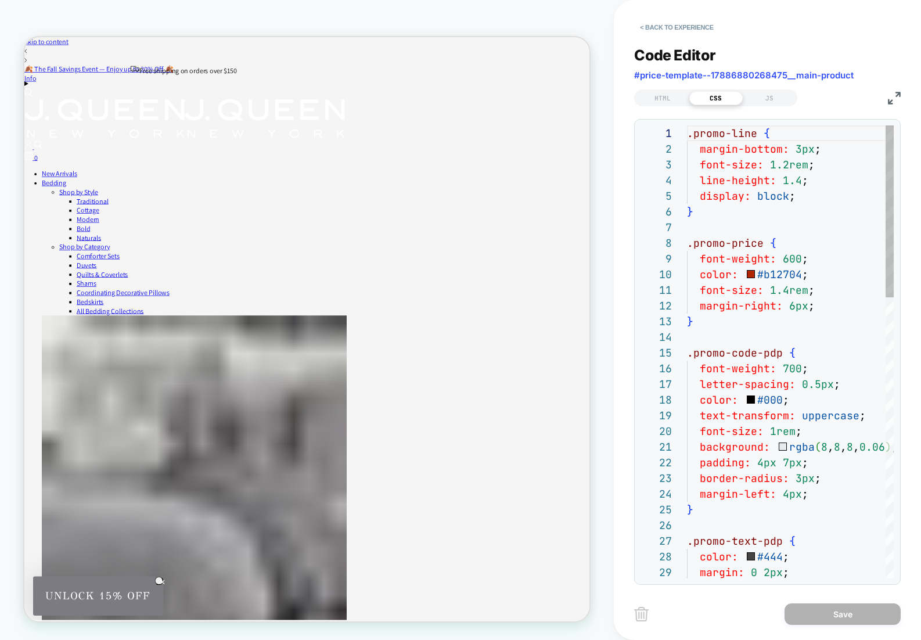
scroll to position [157, 0]
drag, startPoint x: 790, startPoint y: 307, endPoint x: 806, endPoint y: 316, distance: 18.5
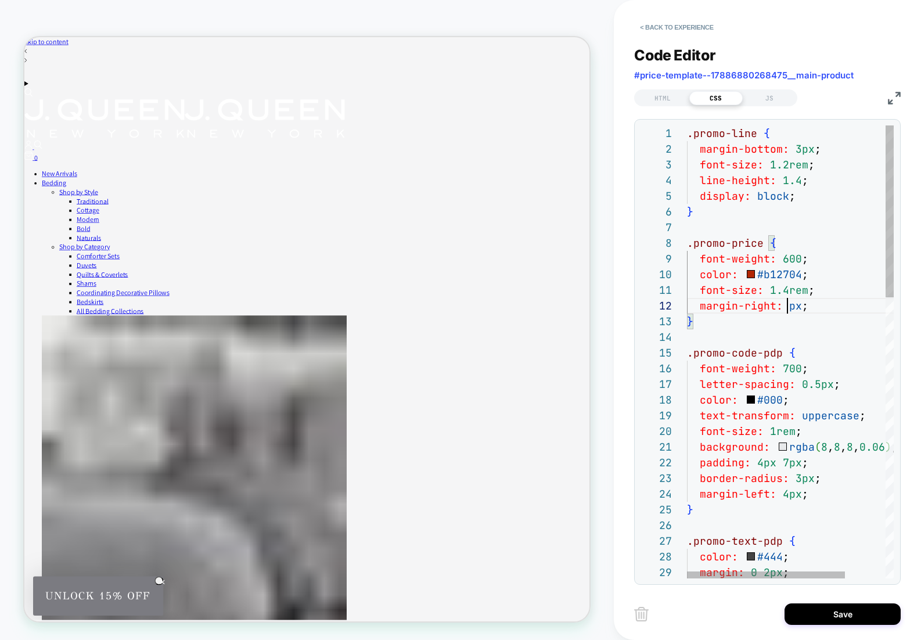
scroll to position [16, 107]
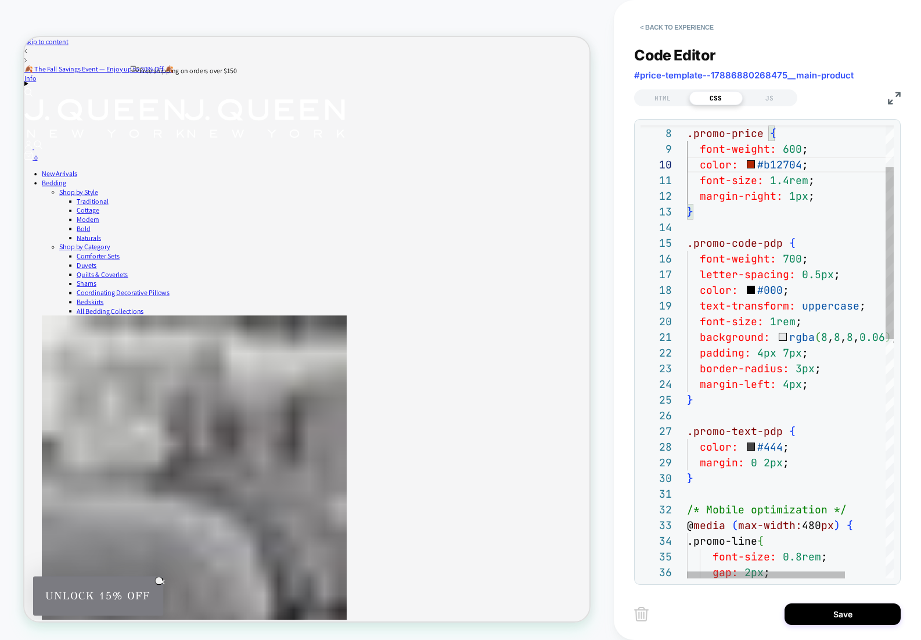
drag, startPoint x: 786, startPoint y: 386, endPoint x: 797, endPoint y: 387, distance: 11.1
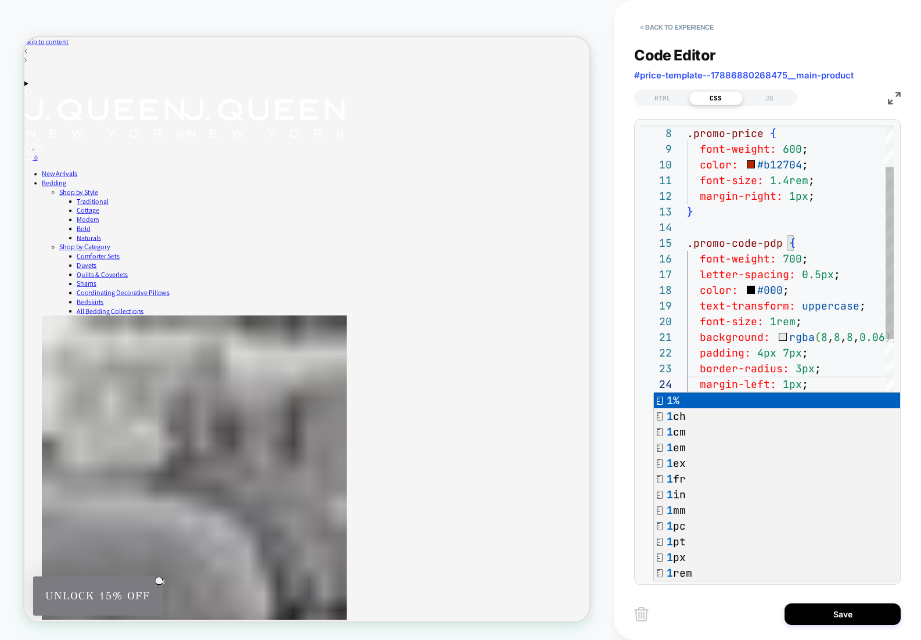
scroll to position [63, 107]
click at [857, 245] on div ".promo-price { font-weight: 600 ; color: #b12704 ; font-size: 1.4rem ; margin-r…" at bounding box center [816, 611] width 259 height 1190
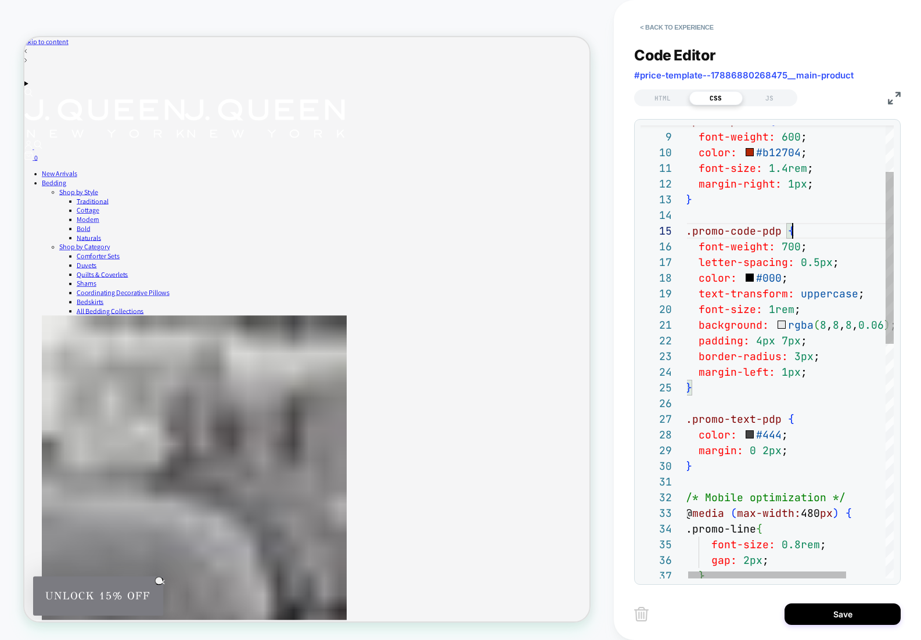
click at [767, 277] on div "padding: 4px 7px ; border-radius: 3px ; margin-left: 1px ; } .promo-text-pdp { …" at bounding box center [815, 598] width 259 height 1190
click at [769, 279] on div "padding: 4px 7px ; border-radius: 3px ; margin-left: 1px ; } .promo-text-pdp { …" at bounding box center [815, 598] width 259 height 1190
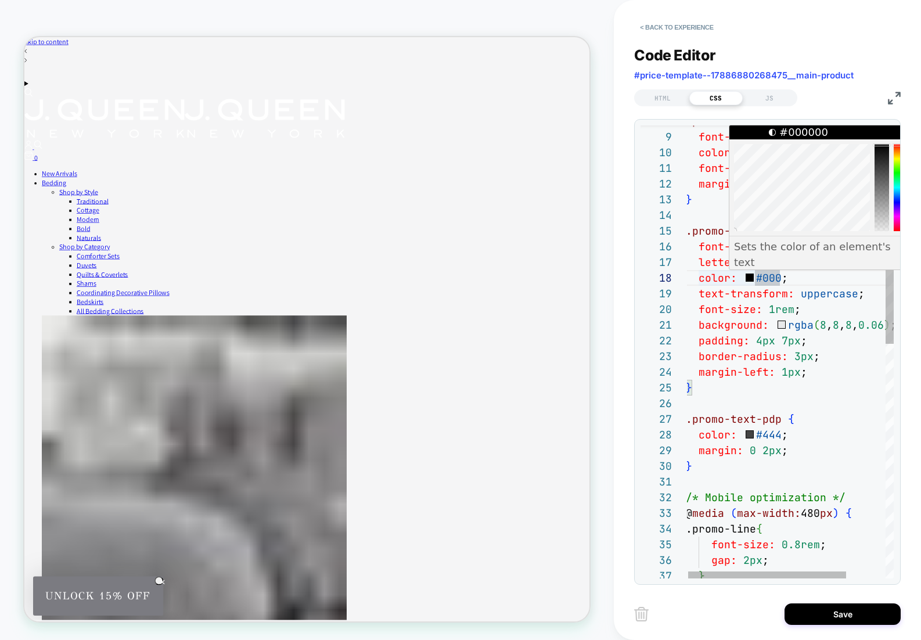
click at [771, 281] on div "padding: 4px 7px ; border-radius: 3px ; margin-left: 1px ; } .promo-text-pdp { …" at bounding box center [815, 598] width 259 height 1190
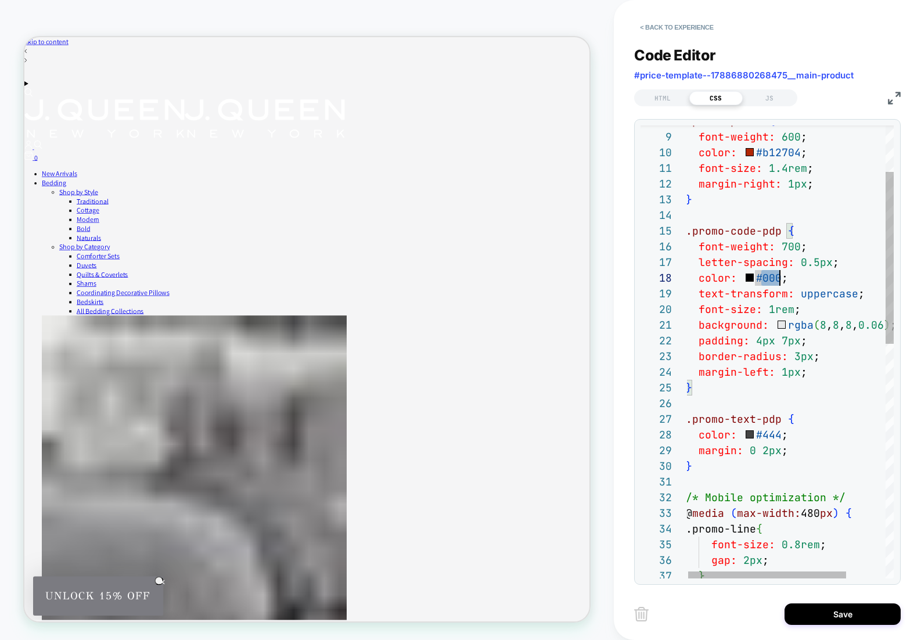
click at [771, 281] on div "padding: 4px 7px ; border-radius: 3px ; margin-left: 1px ; } .promo-text-pdp { …" at bounding box center [815, 598] width 259 height 1190
type textarea "**********"
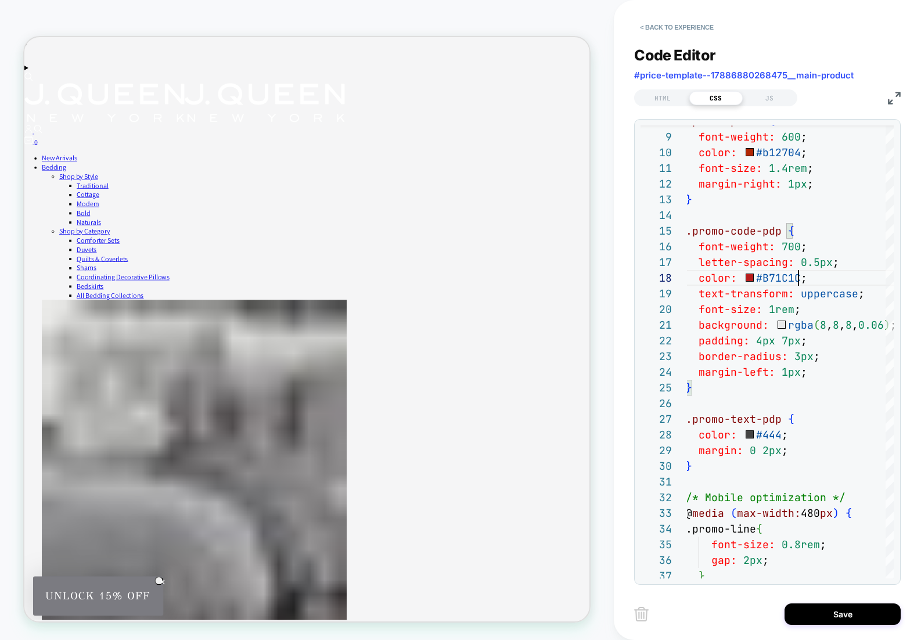
scroll to position [23, 0]
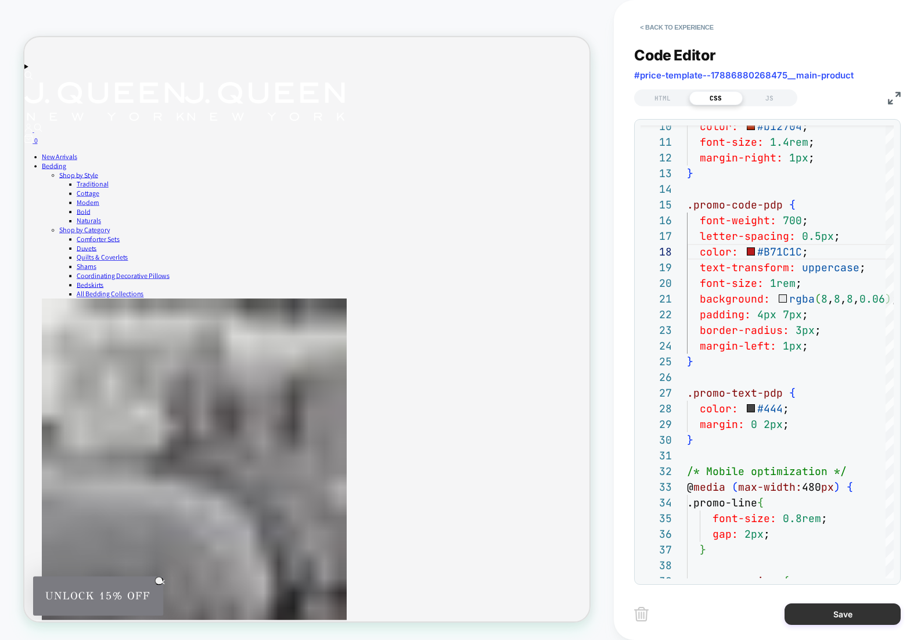
click at [864, 608] on button "Save" at bounding box center [843, 613] width 116 height 21
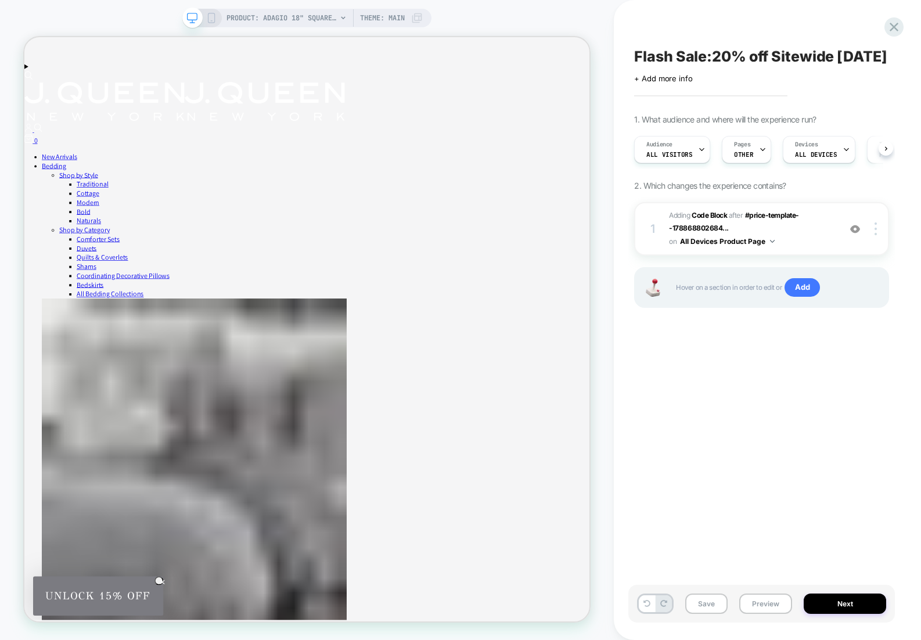
scroll to position [0, 1]
click at [842, 606] on button "Next" at bounding box center [845, 604] width 82 height 20
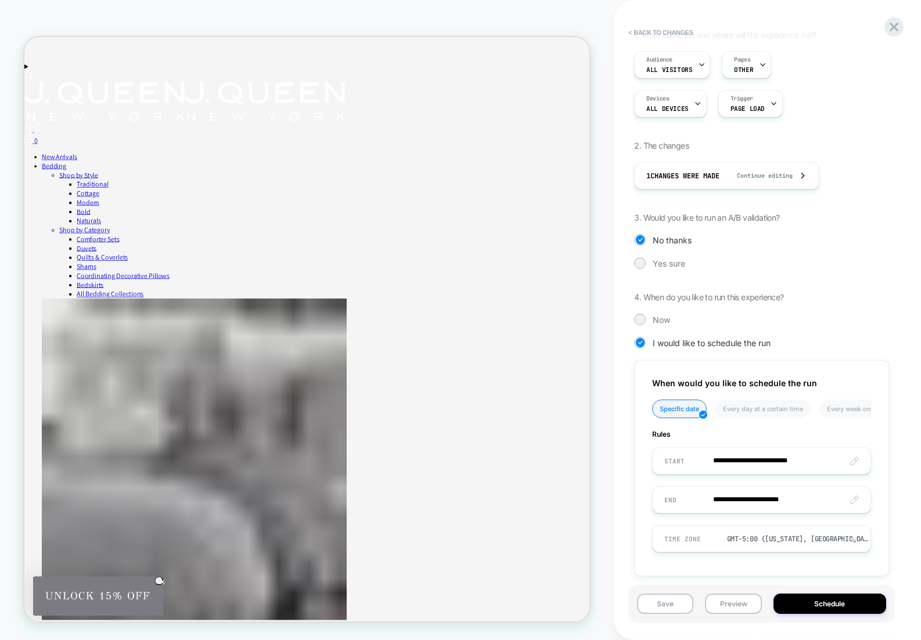
scroll to position [131, 0]
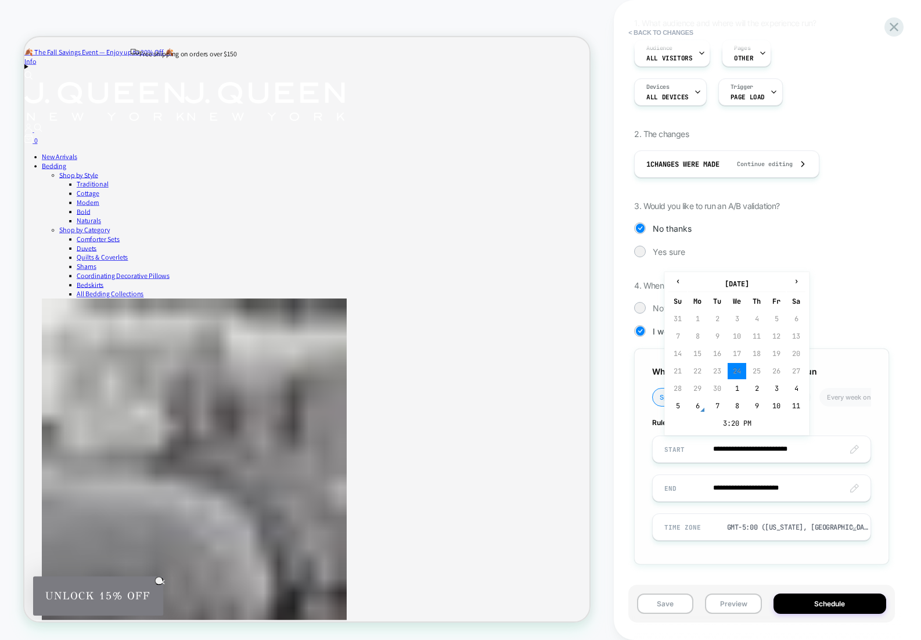
click at [793, 452] on input "**********" at bounding box center [762, 449] width 218 height 27
click at [723, 411] on td "7" at bounding box center [717, 406] width 19 height 16
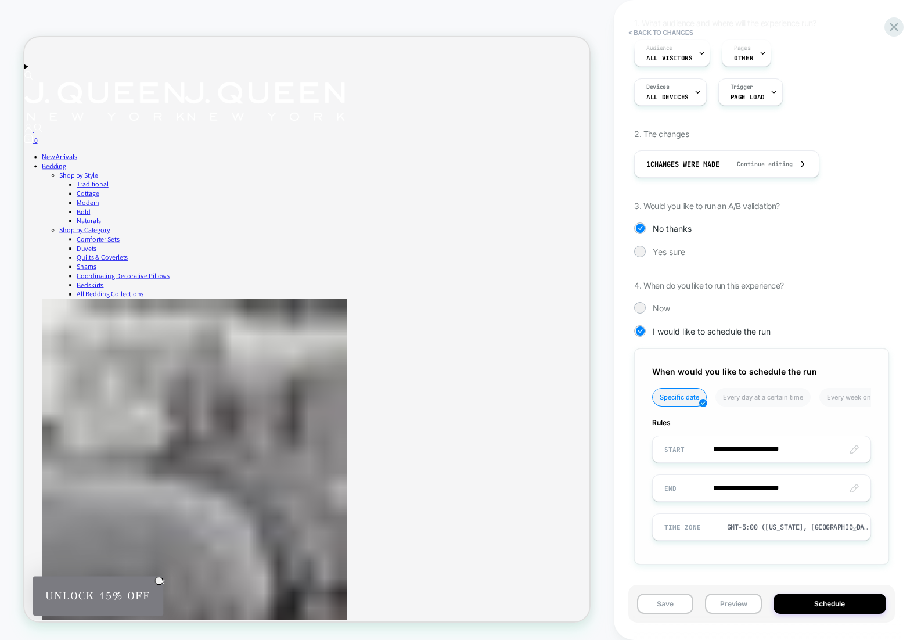
click at [803, 450] on input "**********" at bounding box center [762, 449] width 218 height 27
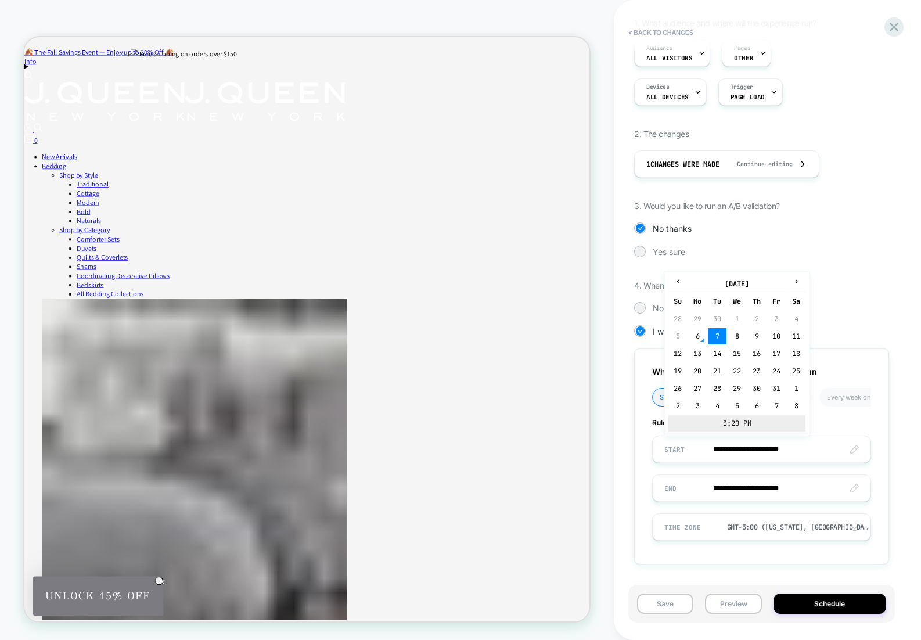
click at [724, 421] on td "3:20 PM" at bounding box center [737, 423] width 137 height 16
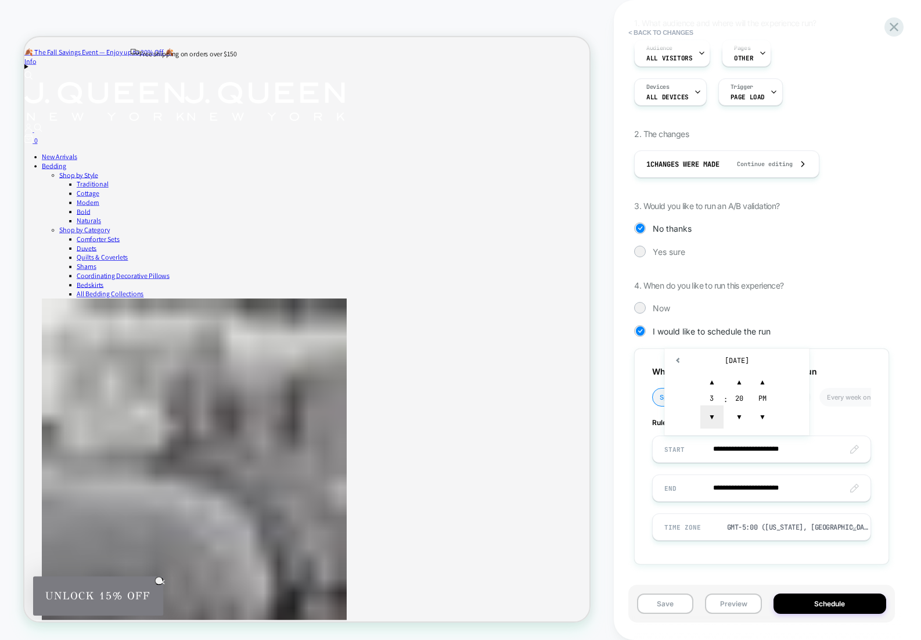
click at [714, 415] on span "▼" at bounding box center [711, 416] width 23 height 23
click at [712, 376] on span "▲" at bounding box center [711, 382] width 23 height 23
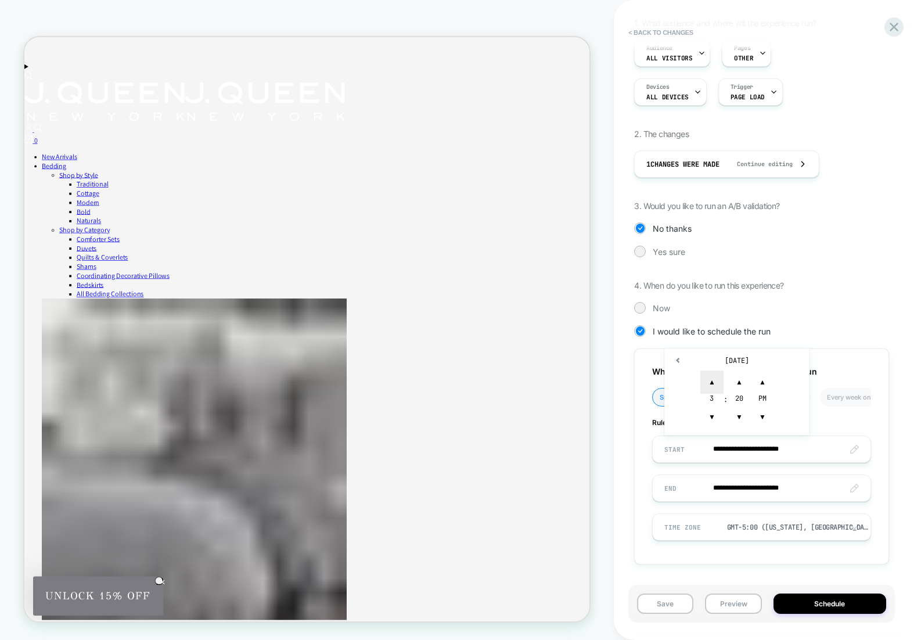
click at [712, 376] on span "▲" at bounding box center [711, 382] width 23 height 23
click at [742, 423] on span "▼" at bounding box center [739, 416] width 23 height 23
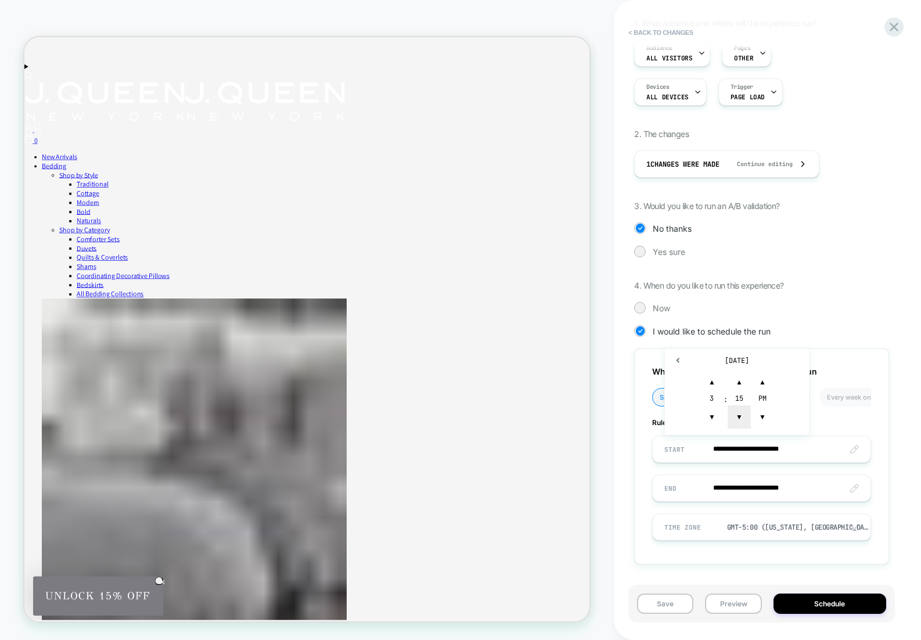
click at [742, 423] on span "▼" at bounding box center [739, 416] width 23 height 23
click at [737, 380] on span "▲" at bounding box center [739, 382] width 23 height 23
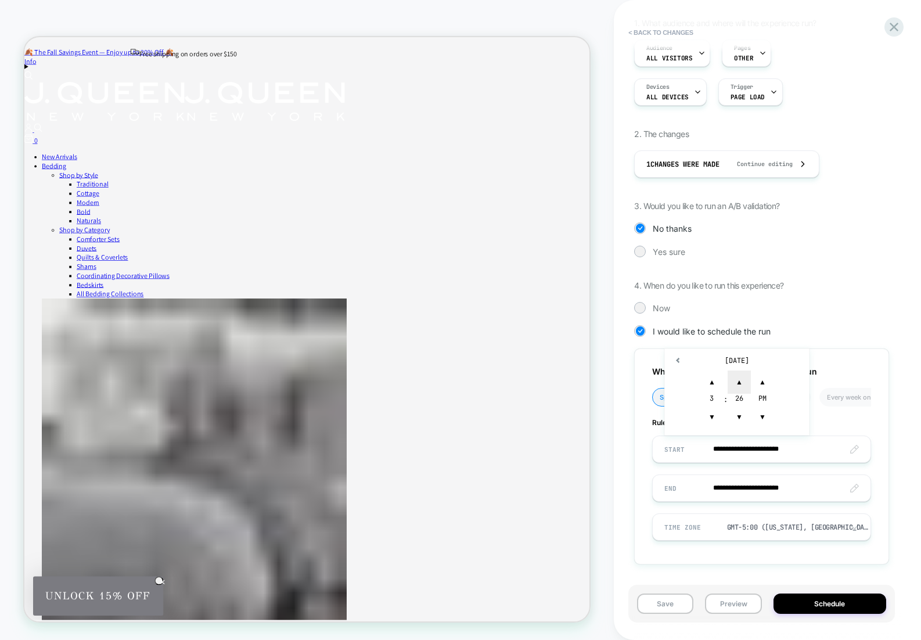
click at [737, 380] on span "▲" at bounding box center [739, 382] width 23 height 23
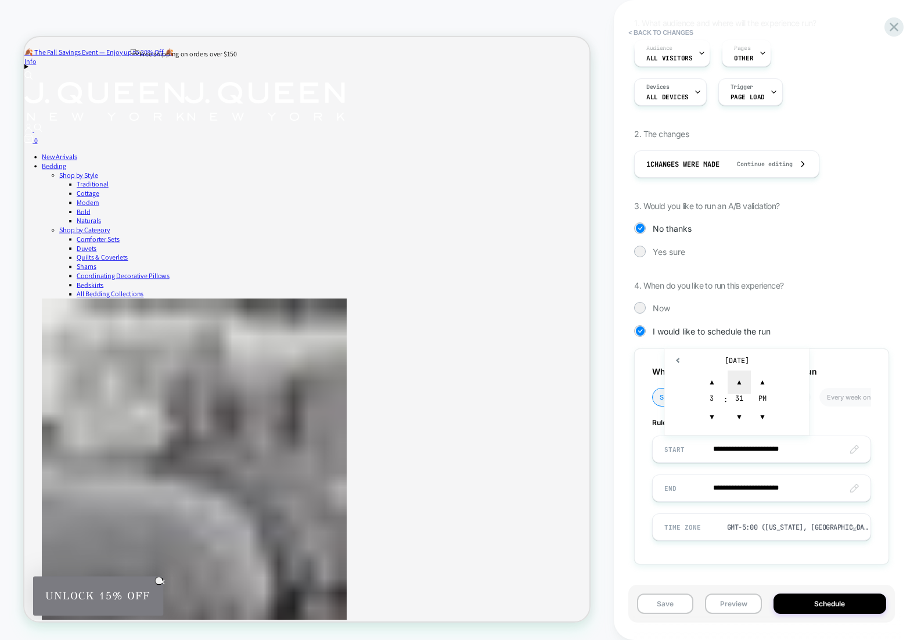
click at [737, 380] on span "▲" at bounding box center [739, 382] width 23 height 23
click at [740, 425] on span "▼" at bounding box center [739, 416] width 23 height 23
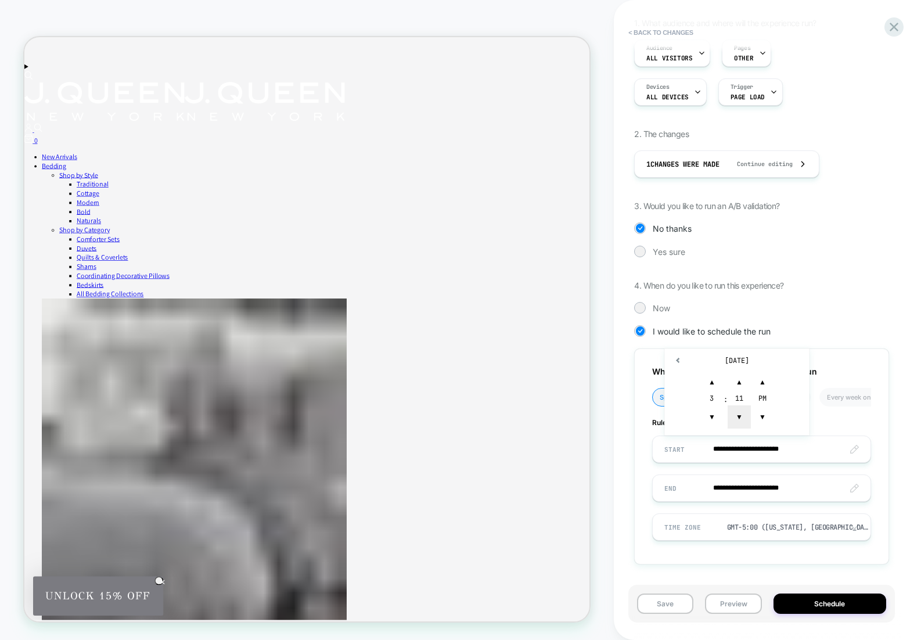
click at [740, 425] on span "▼" at bounding box center [739, 416] width 23 height 23
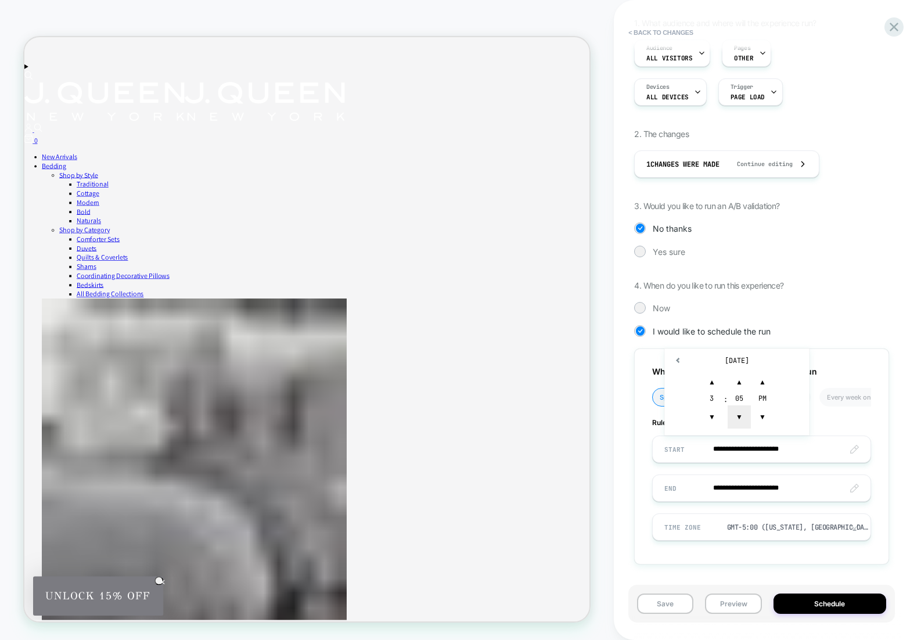
click at [740, 425] on span "▼" at bounding box center [739, 416] width 23 height 23
click at [759, 383] on span "▲" at bounding box center [762, 382] width 23 height 23
click at [733, 486] on input "**********" at bounding box center [762, 488] width 218 height 27
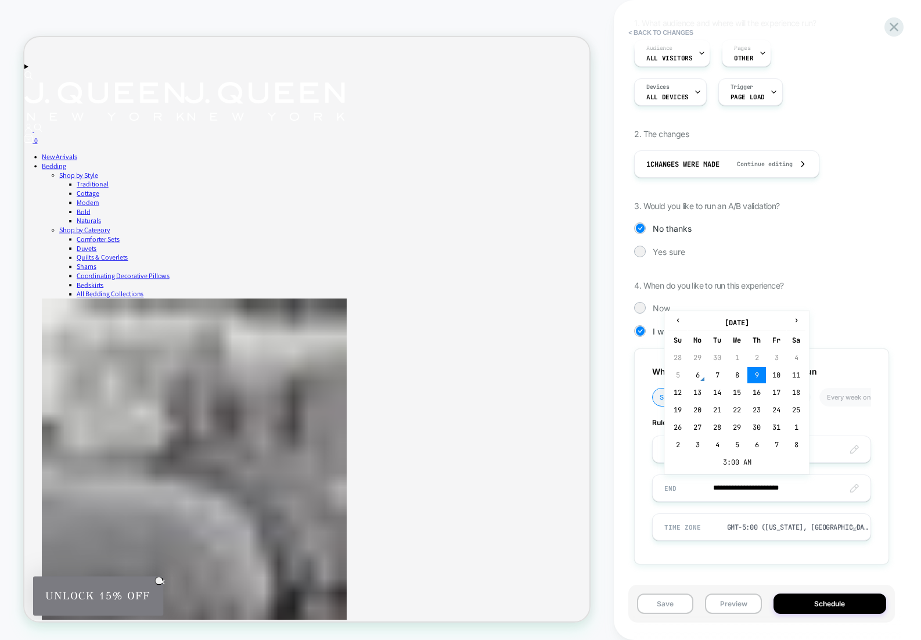
click at [885, 433] on div "**********" at bounding box center [761, 457] width 255 height 216
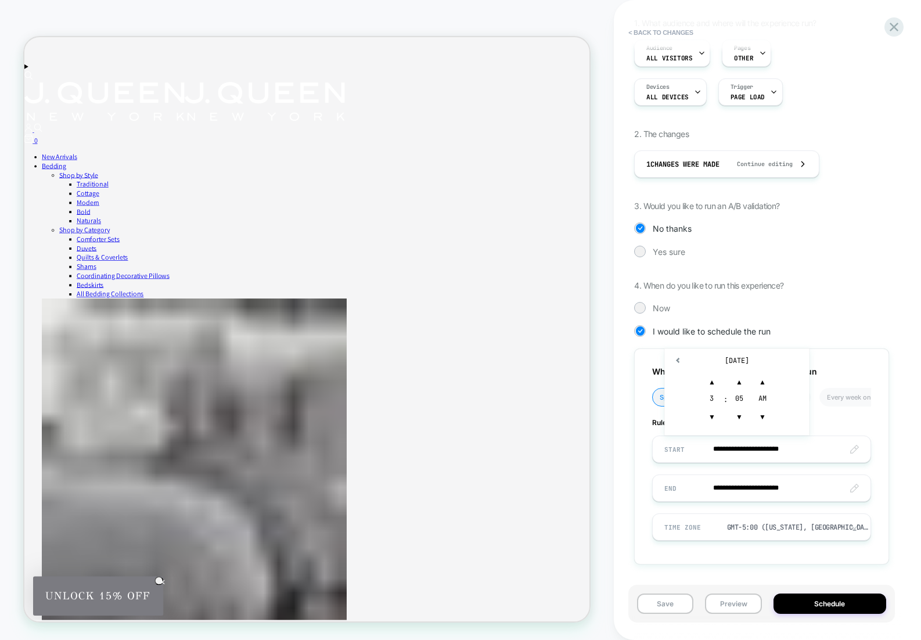
click at [793, 451] on input "**********" at bounding box center [762, 449] width 218 height 27
click at [739, 415] on span "▼" at bounding box center [739, 416] width 23 height 23
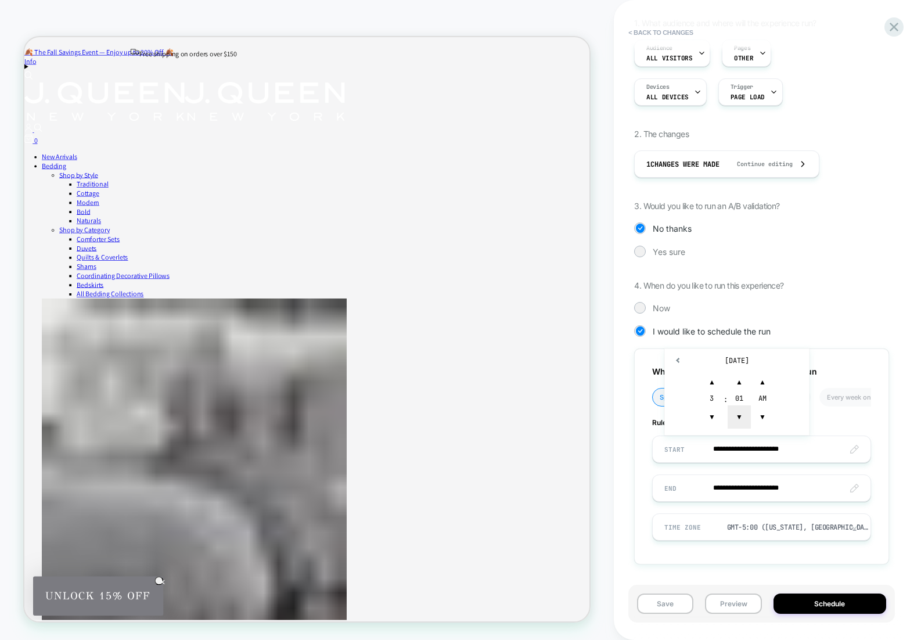
click at [739, 415] on span "▼" at bounding box center [739, 416] width 23 height 23
type input "**********"
click at [878, 422] on div "**********" at bounding box center [761, 457] width 255 height 216
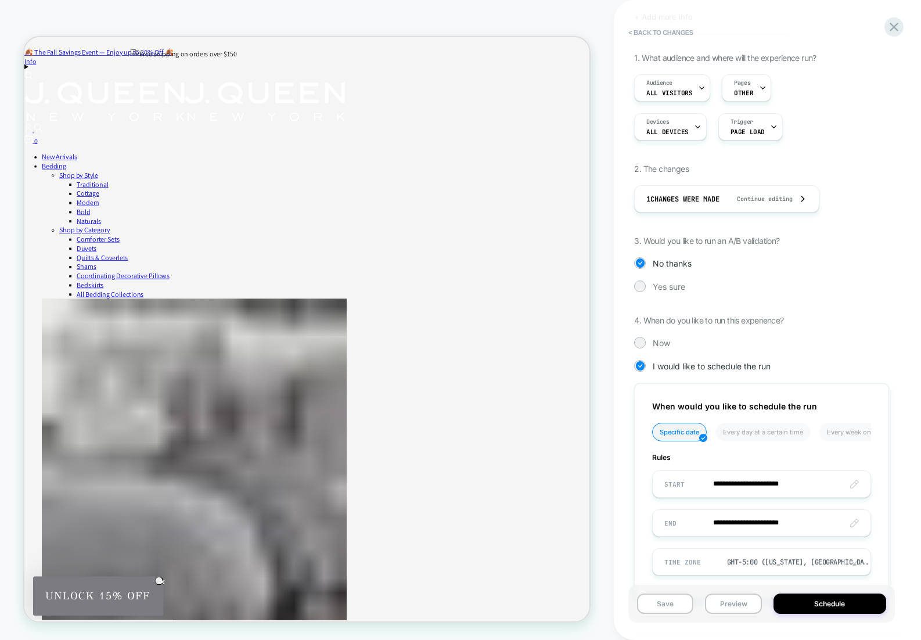
scroll to position [81, 0]
click at [751, 99] on div "Pages OTHER" at bounding box center [744, 86] width 42 height 26
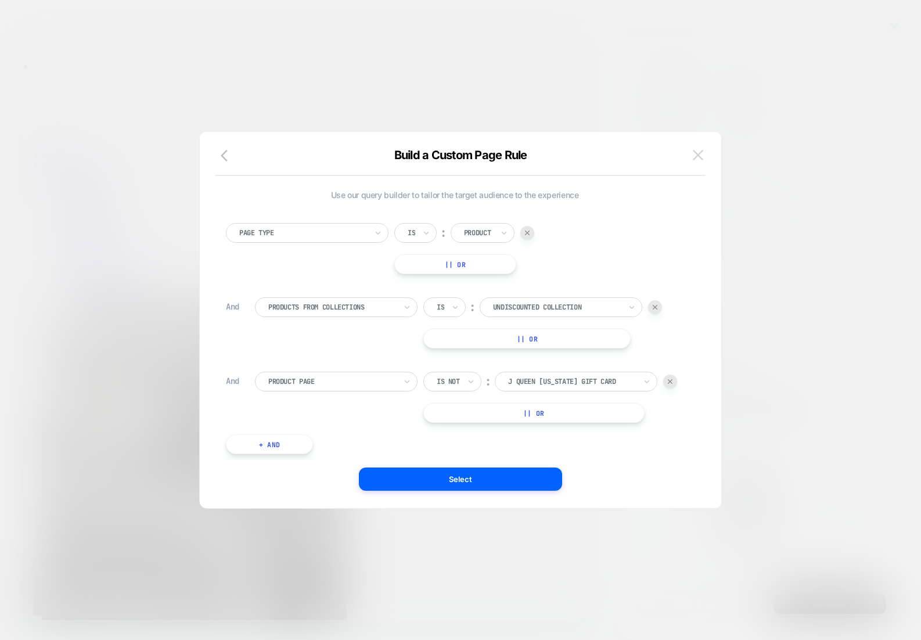
click at [700, 157] on img at bounding box center [698, 155] width 10 height 10
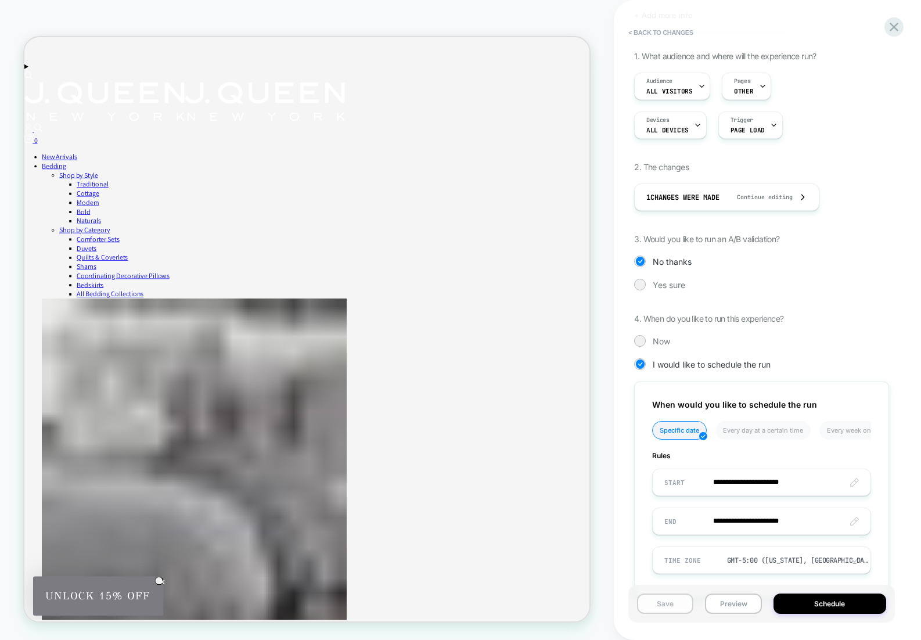
click at [677, 609] on button "Save" at bounding box center [665, 604] width 56 height 20
click at [651, 29] on button "< Back to changes" at bounding box center [661, 32] width 77 height 19
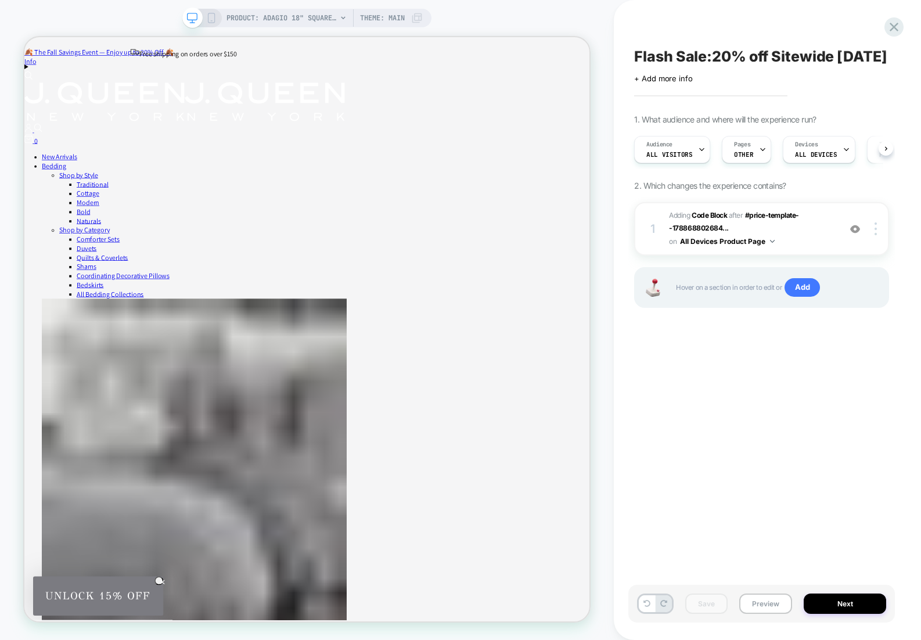
scroll to position [0, 1]
click at [809, 244] on span "Adding Code Block AFTER #price-template--178868802684... #price-template--17886…" at bounding box center [751, 228] width 165 height 39
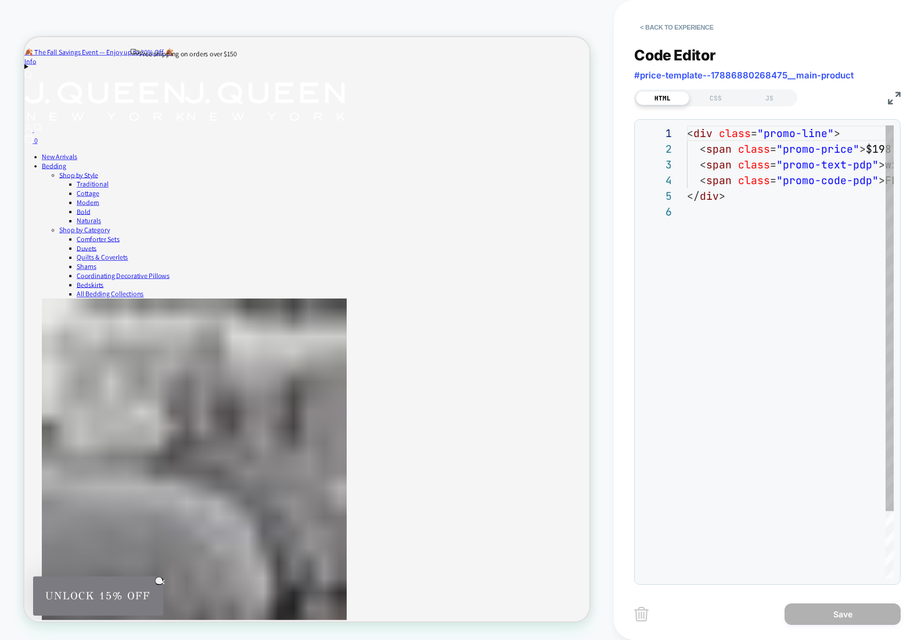
scroll to position [78, 0]
click at [721, 98] on div "CSS" at bounding box center [715, 98] width 53 height 14
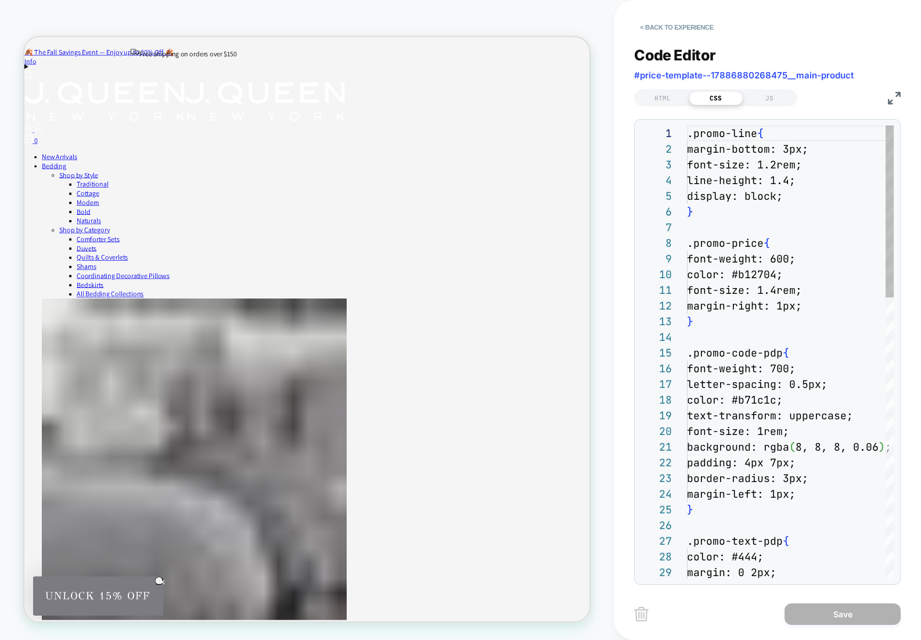
scroll to position [157, 0]
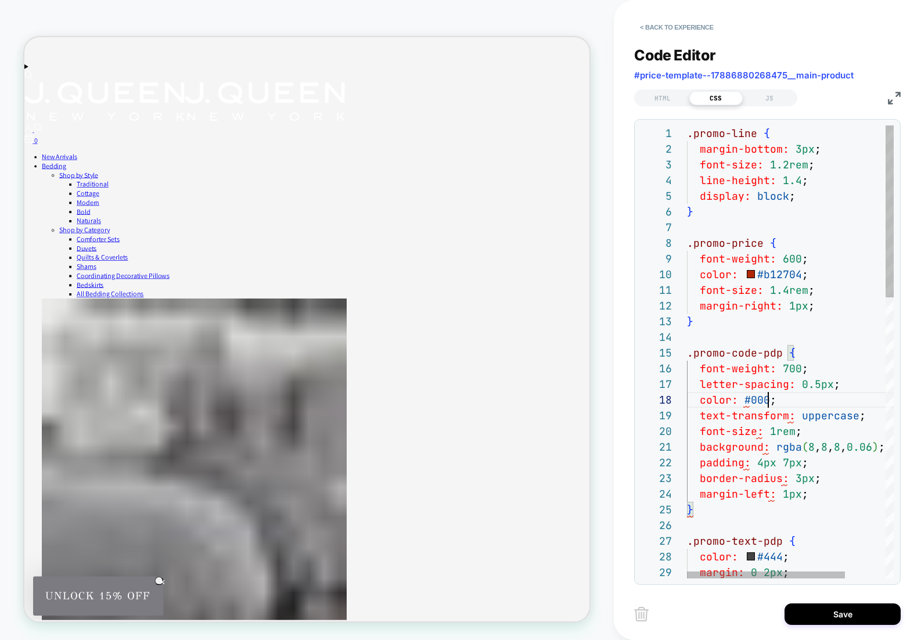
scroll to position [110, 94]
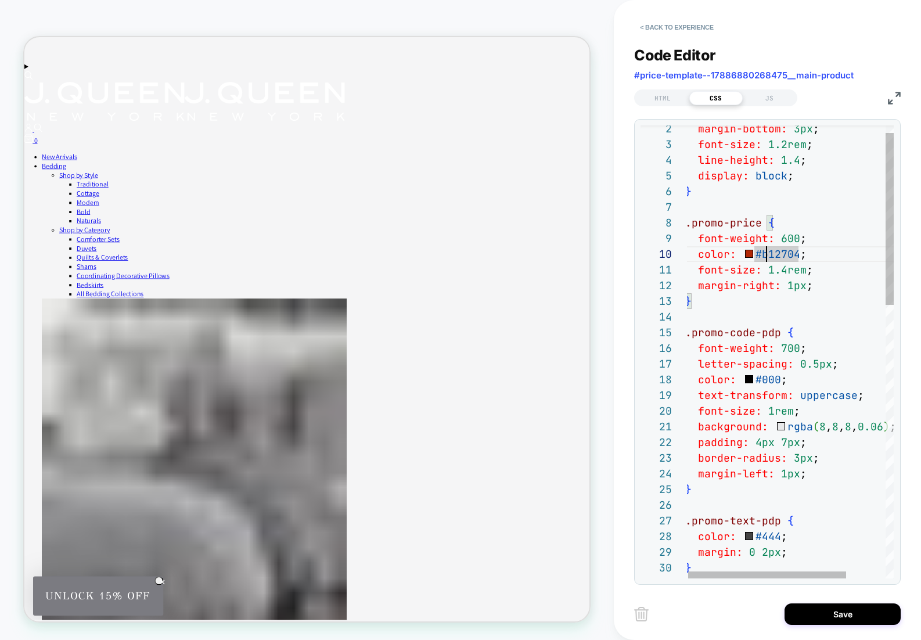
type textarea "**********"
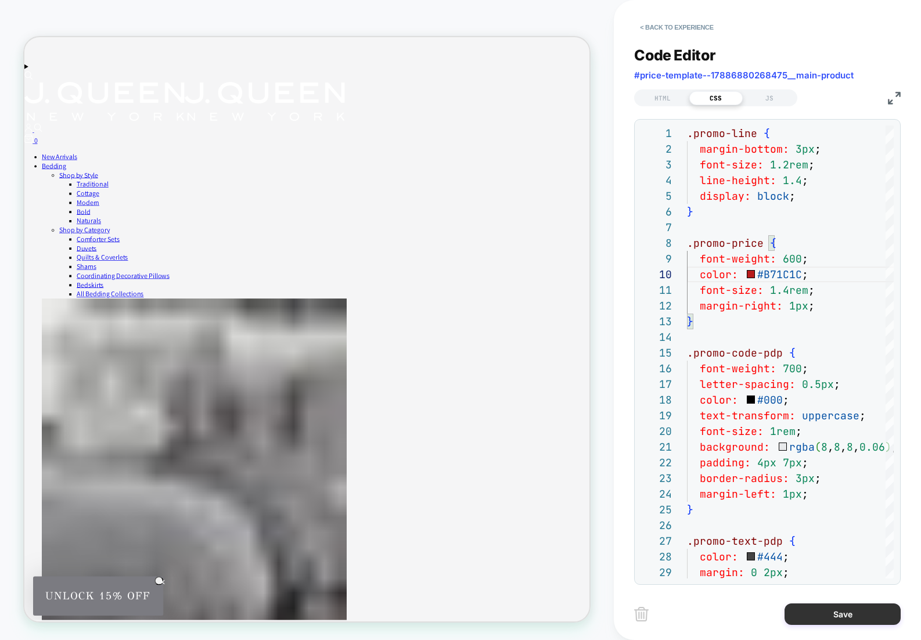
click at [850, 621] on button "Save" at bounding box center [843, 613] width 116 height 21
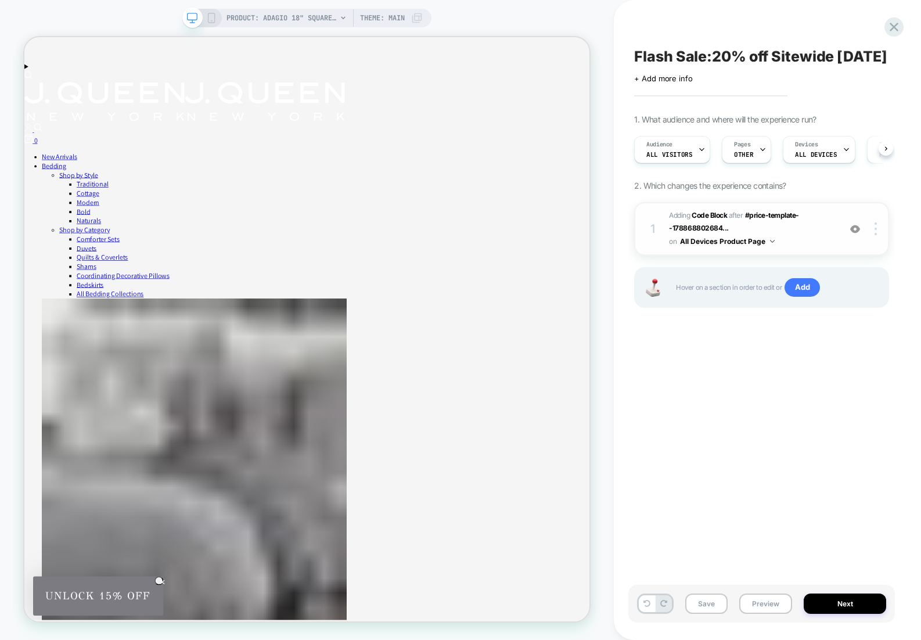
scroll to position [0, 1]
click at [387, 18] on span "Theme: MAIN" at bounding box center [382, 18] width 45 height 19
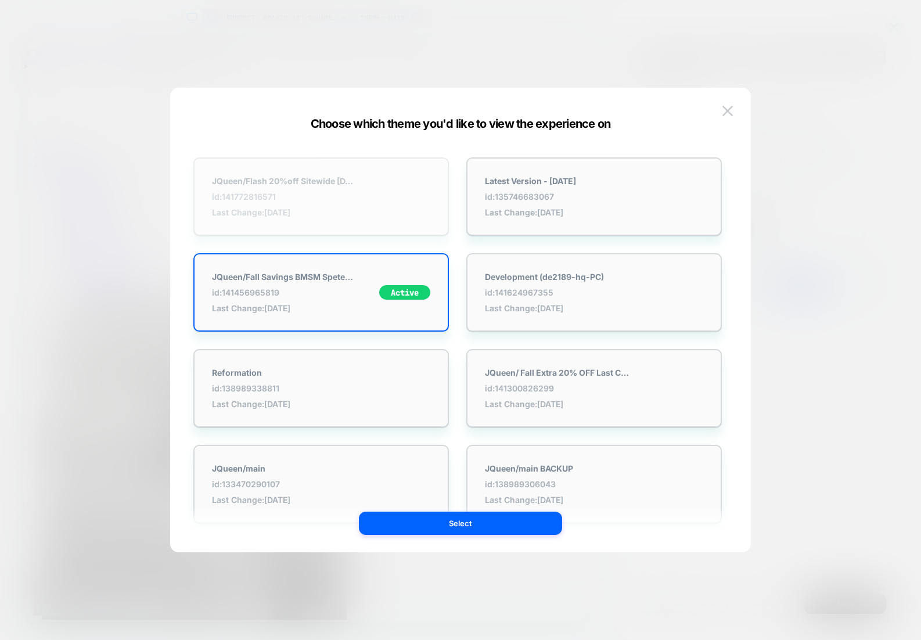
click at [347, 206] on div "JQueen/Flash 20%off Sitewide [DATE] id: 141772816571 Last Change: [DATE]" at bounding box center [284, 196] width 145 height 41
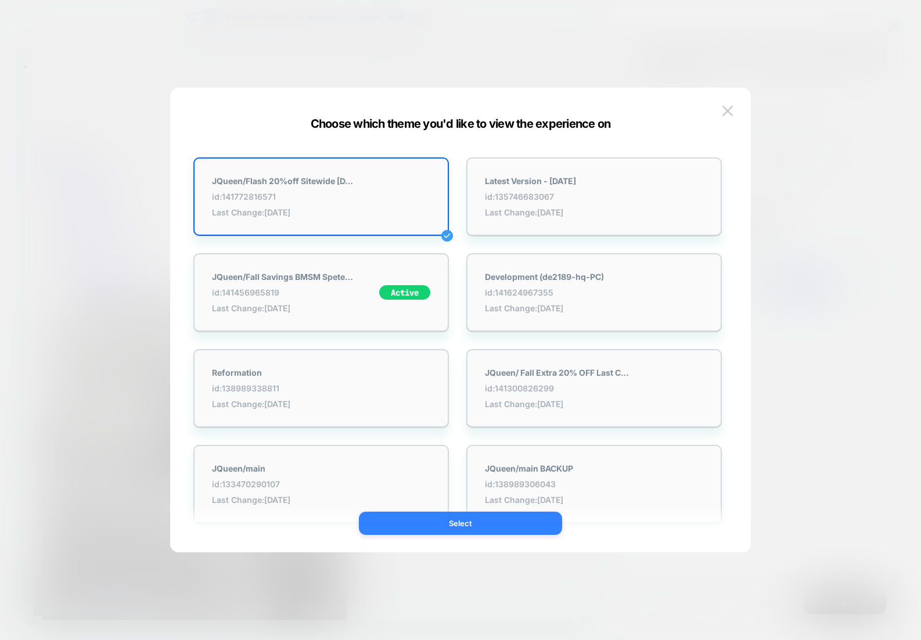
click at [467, 527] on button "Select" at bounding box center [460, 523] width 203 height 23
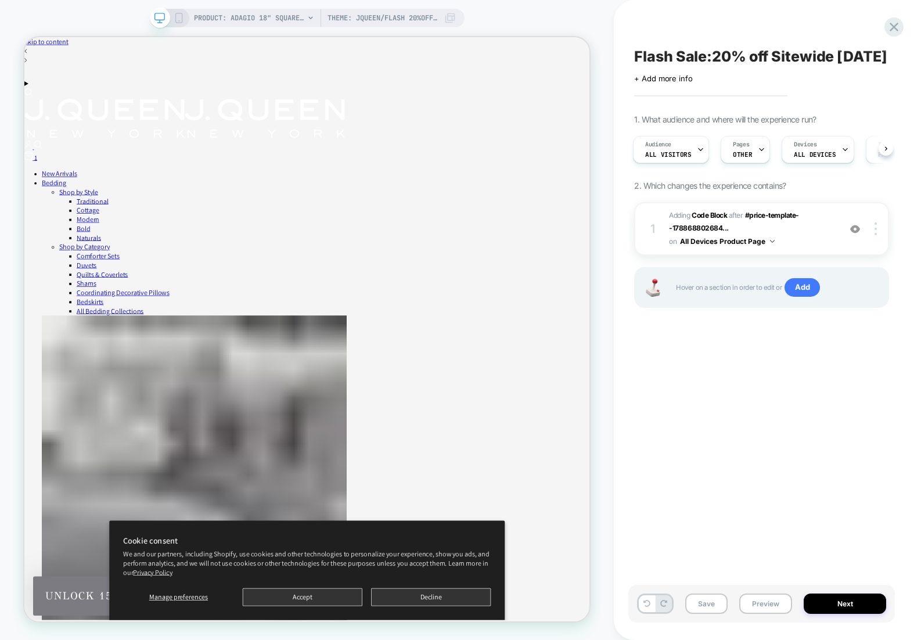
scroll to position [0, 0]
click at [792, 249] on span "Adding Code Block AFTER #price-template--178868802684... #price-template--17886…" at bounding box center [751, 228] width 165 height 39
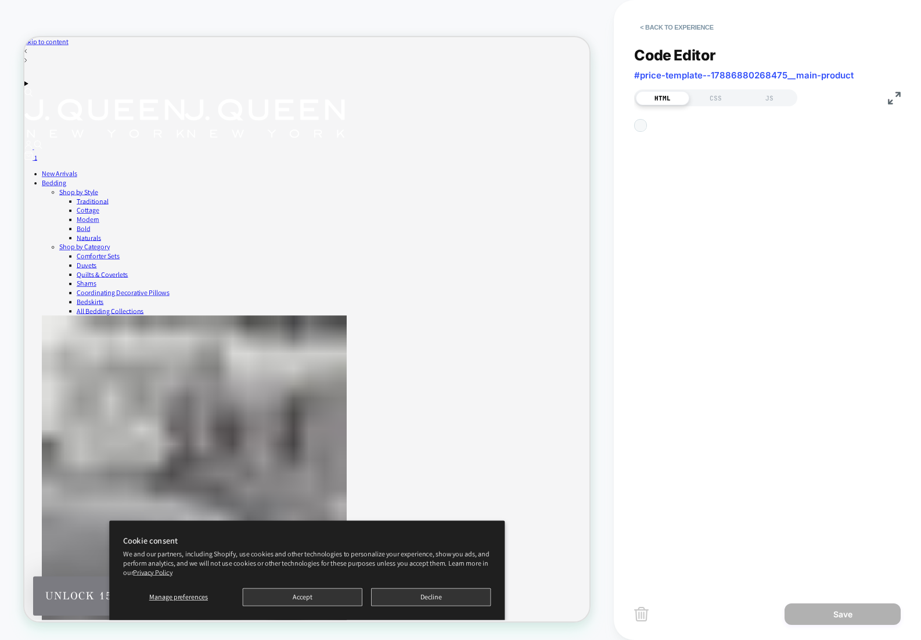
scroll to position [78, 0]
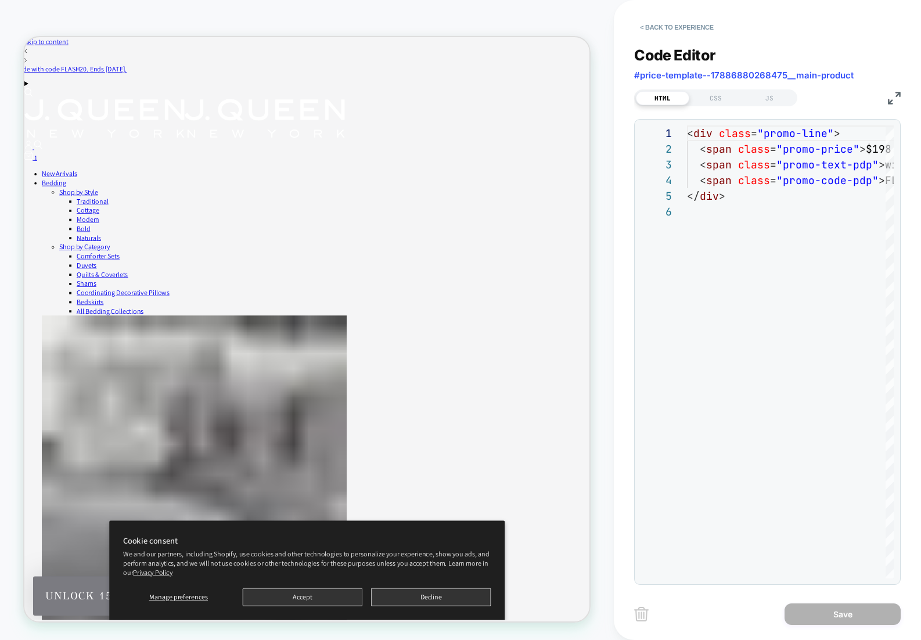
click at [718, 74] on span "#price-template--17886880268475__main-product" at bounding box center [744, 75] width 220 height 11
click at [645, 26] on button "< Back to experience" at bounding box center [676, 27] width 85 height 19
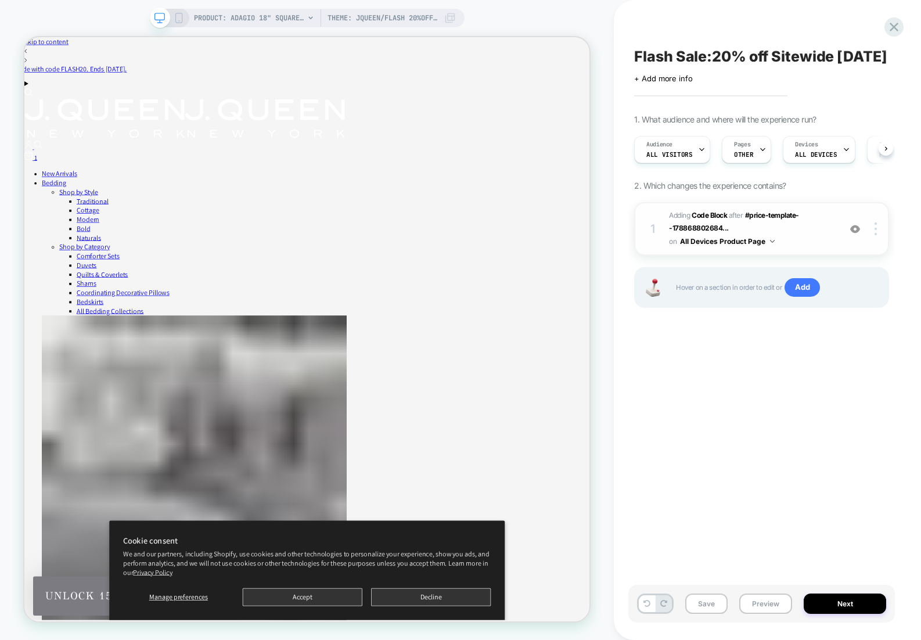
scroll to position [0, 1]
click at [875, 235] on img at bounding box center [876, 228] width 2 height 13
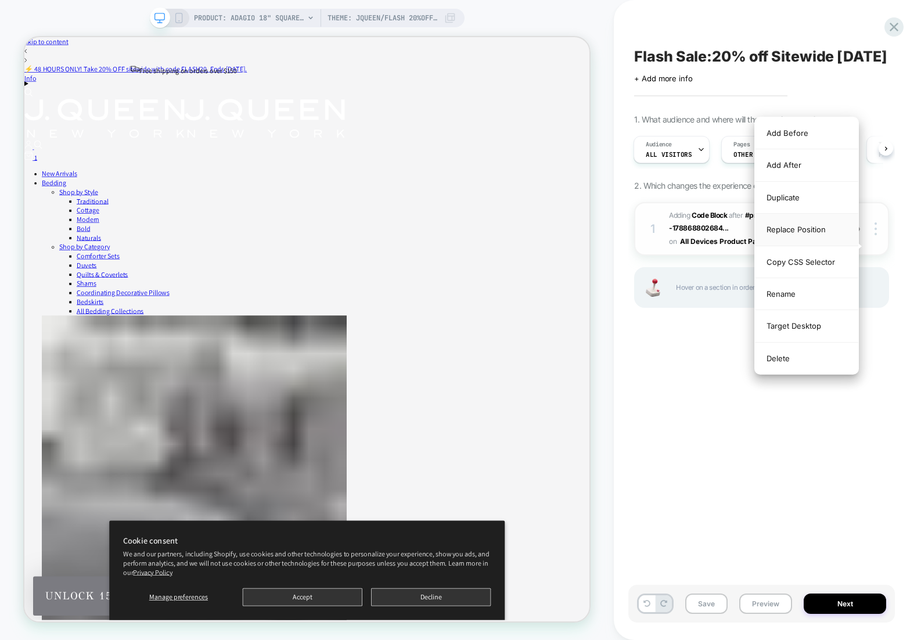
click at [828, 231] on div "Replace Position" at bounding box center [806, 230] width 103 height 32
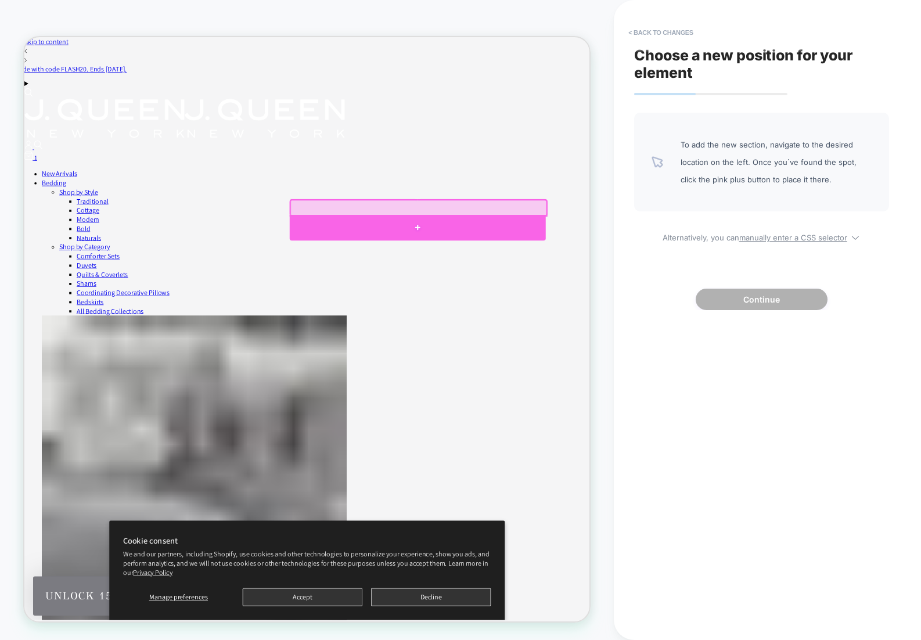
click at [452, 278] on div at bounding box center [549, 291] width 342 height 34
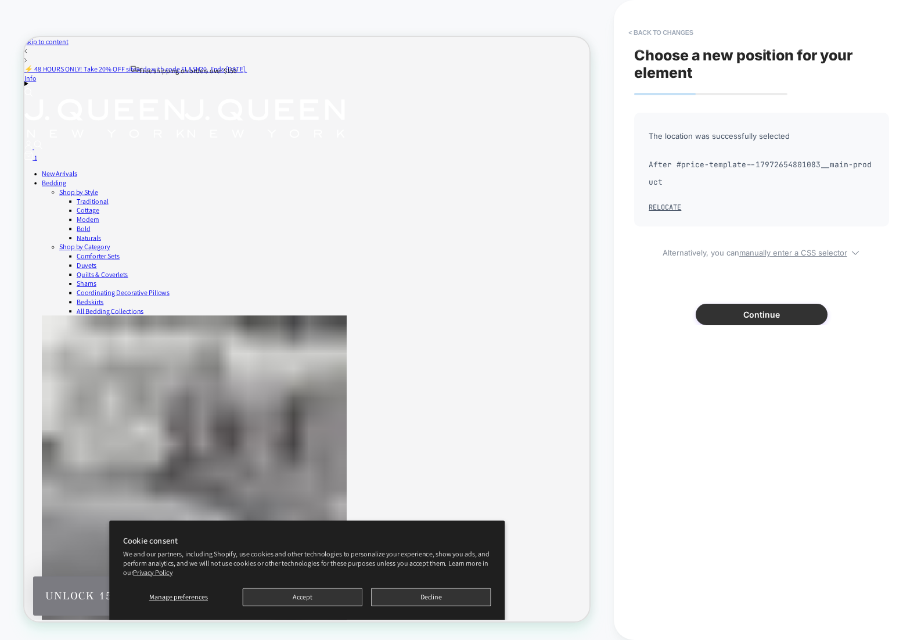
click at [763, 315] on button "Continue" at bounding box center [762, 314] width 132 height 21
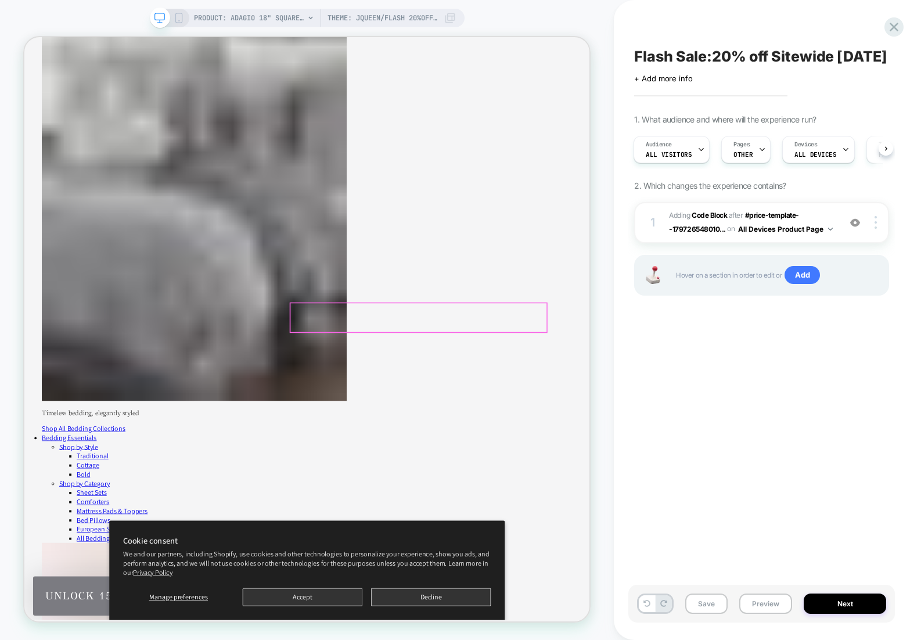
scroll to position [491, 0]
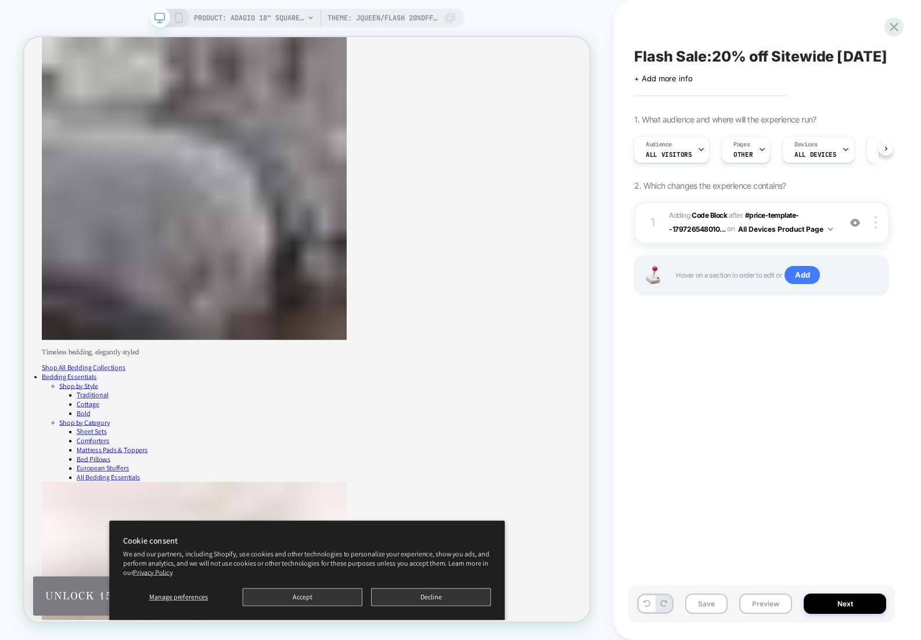
click at [723, 408] on div "Flash Sale:20% off Sitewide [DATE] Click to edit experience details + Add more …" at bounding box center [761, 320] width 267 height 617
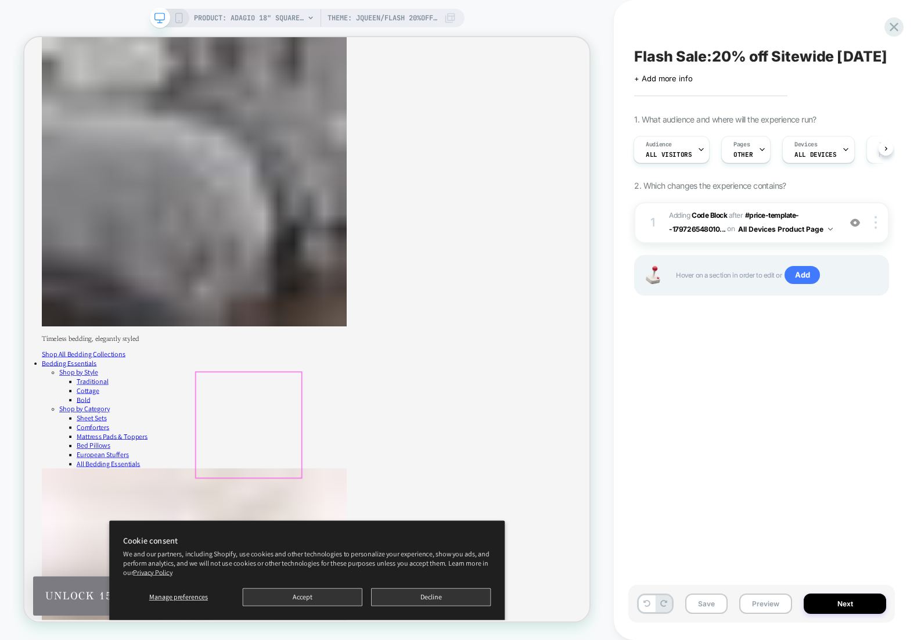
scroll to position [509, 0]
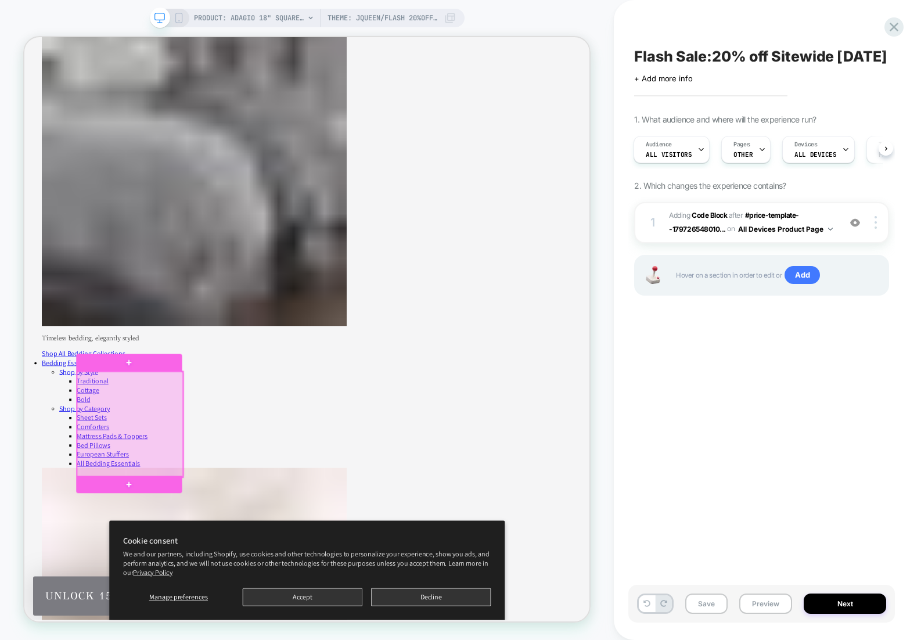
click at [148, 555] on div at bounding box center [165, 553] width 141 height 141
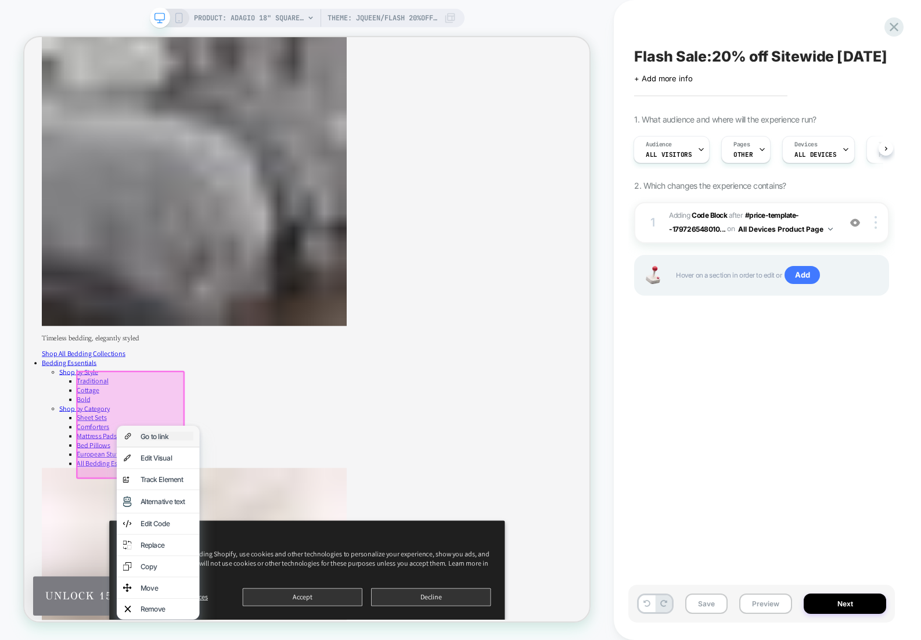
drag, startPoint x: 191, startPoint y: 568, endPoint x: 174, endPoint y: 471, distance: 98.4
click at [191, 568] on div "Go to link" at bounding box center [214, 569] width 71 height 12
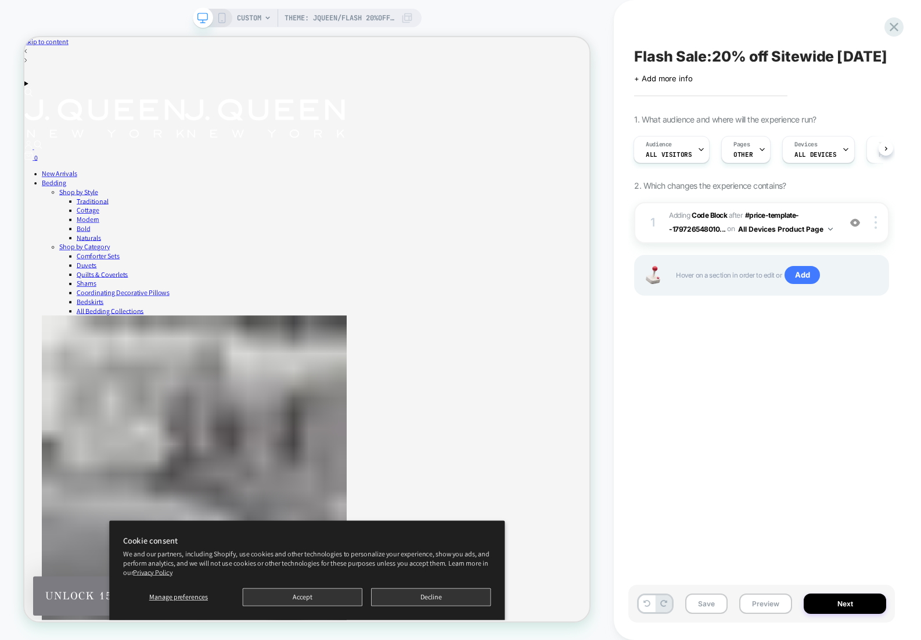
scroll to position [0, 1]
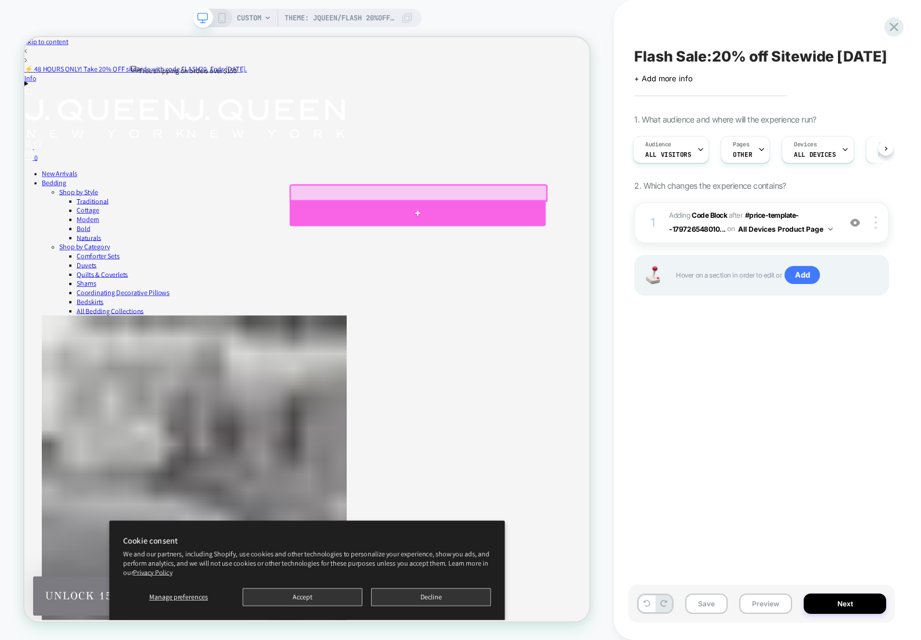
click at [431, 264] on div at bounding box center [549, 271] width 342 height 35
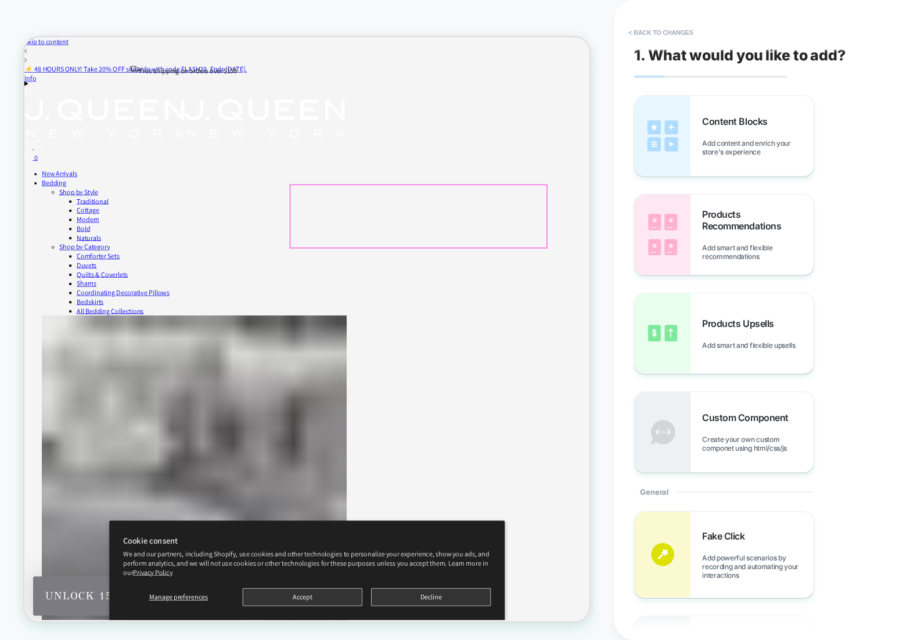
scroll to position [0, 0]
click at [630, 36] on button "< Back to changes" at bounding box center [661, 32] width 77 height 19
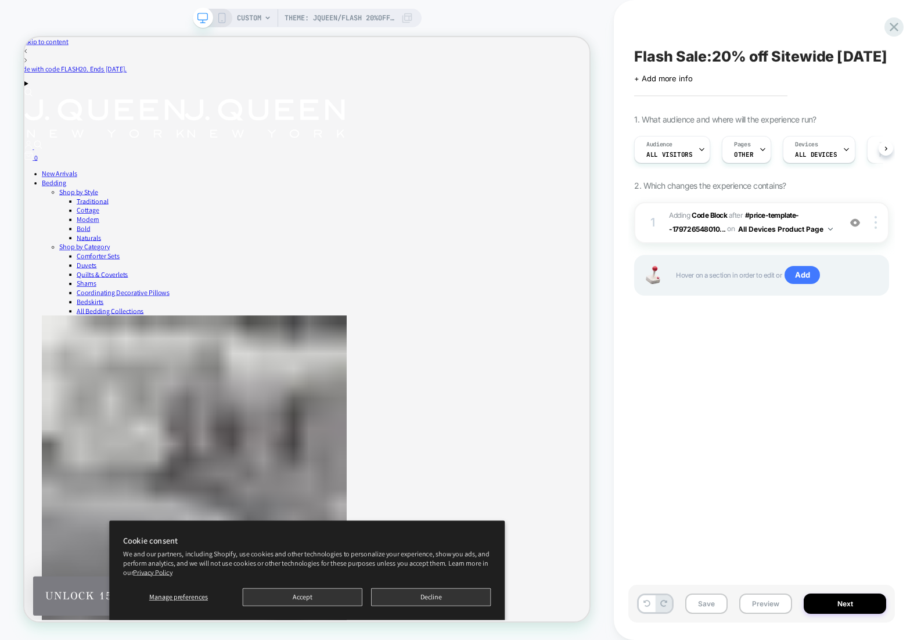
scroll to position [0, 1]
click at [778, 608] on button "Preview" at bounding box center [765, 604] width 53 height 20
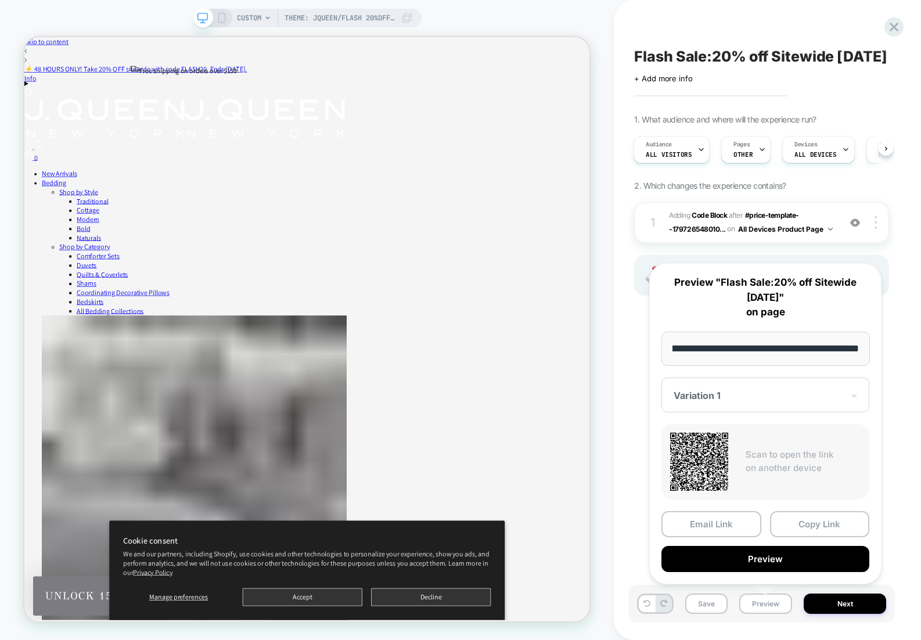
scroll to position [0, 0]
drag, startPoint x: 706, startPoint y: 446, endPoint x: 726, endPoint y: 438, distance: 21.4
click at [707, 446] on icon at bounding box center [699, 462] width 58 height 58
click at [781, 353] on input "**********" at bounding box center [766, 349] width 209 height 34
click at [832, 526] on button "Copy Link" at bounding box center [820, 524] width 100 height 26
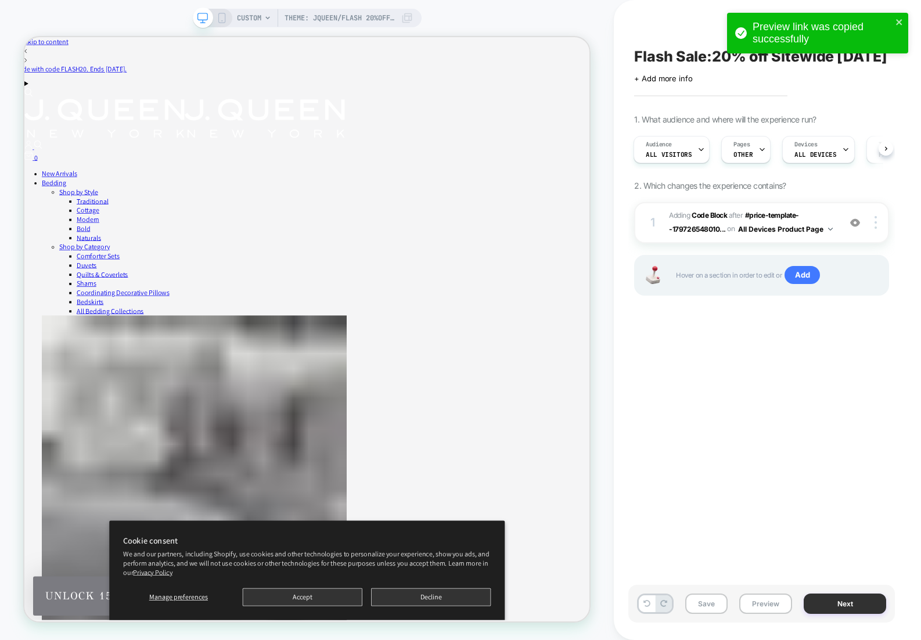
click at [846, 605] on button "Next" at bounding box center [845, 604] width 82 height 20
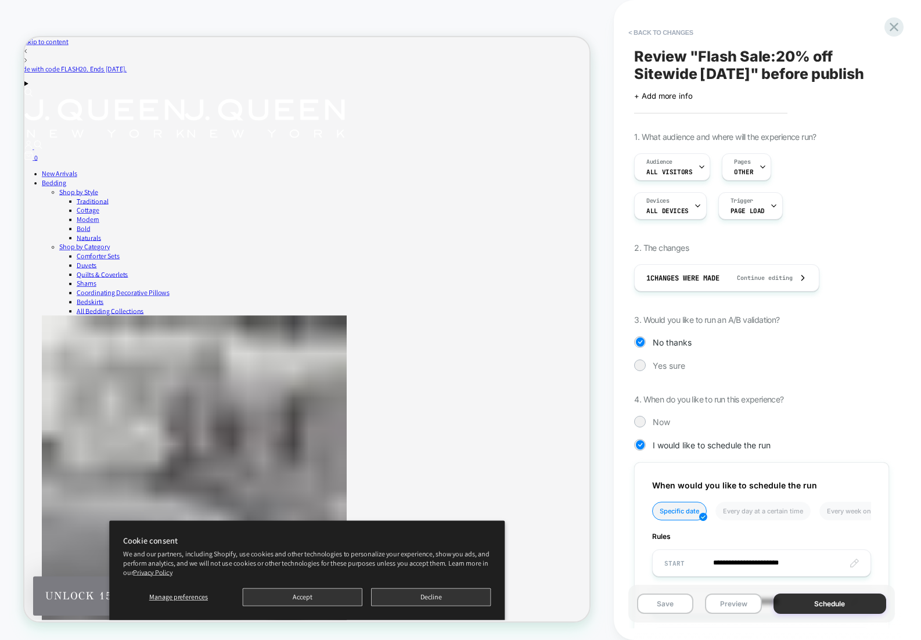
click at [829, 601] on button "Schedule" at bounding box center [830, 604] width 113 height 20
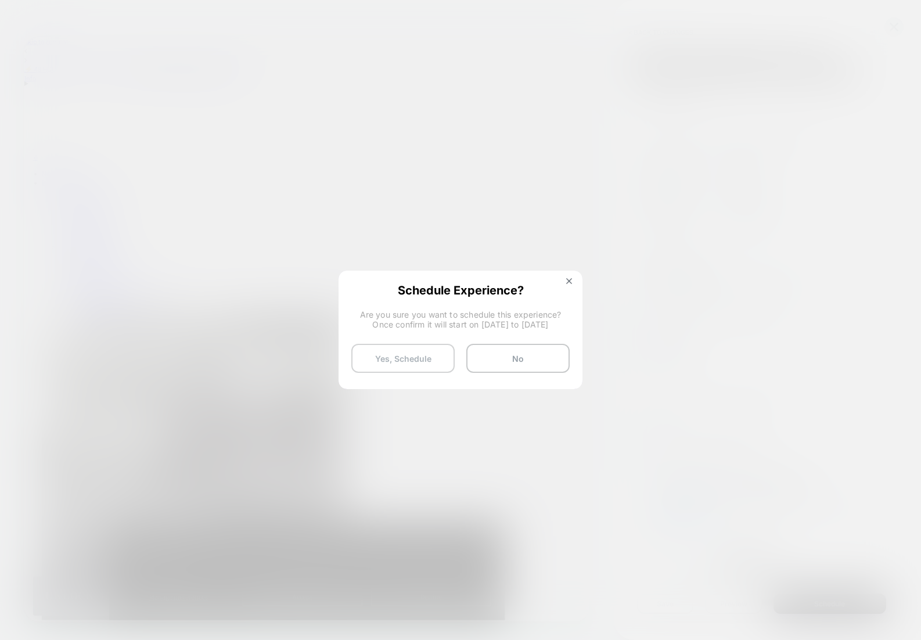
click at [409, 356] on button "Yes, Schedule" at bounding box center [402, 358] width 103 height 29
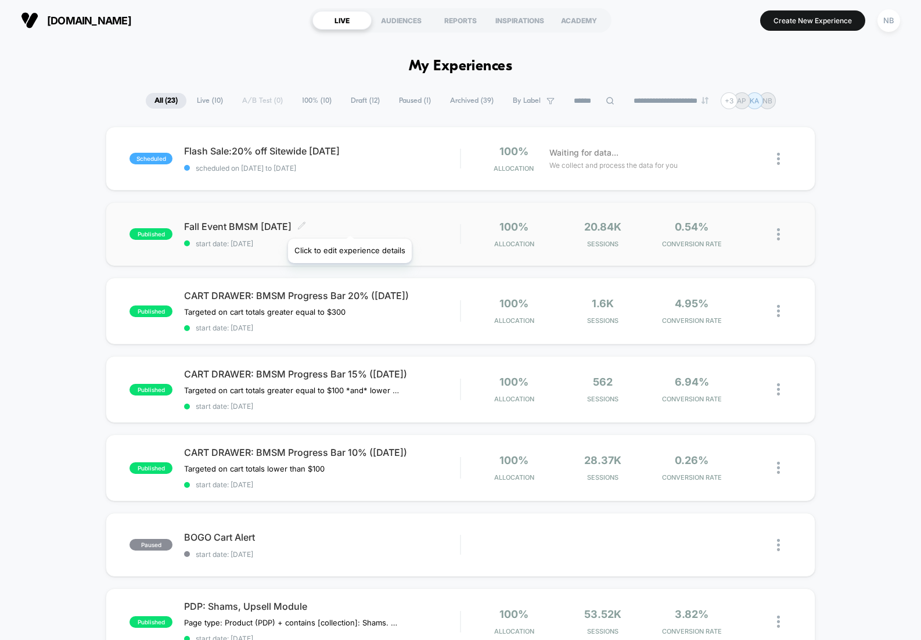
click at [306, 224] on icon at bounding box center [301, 225] width 9 height 9
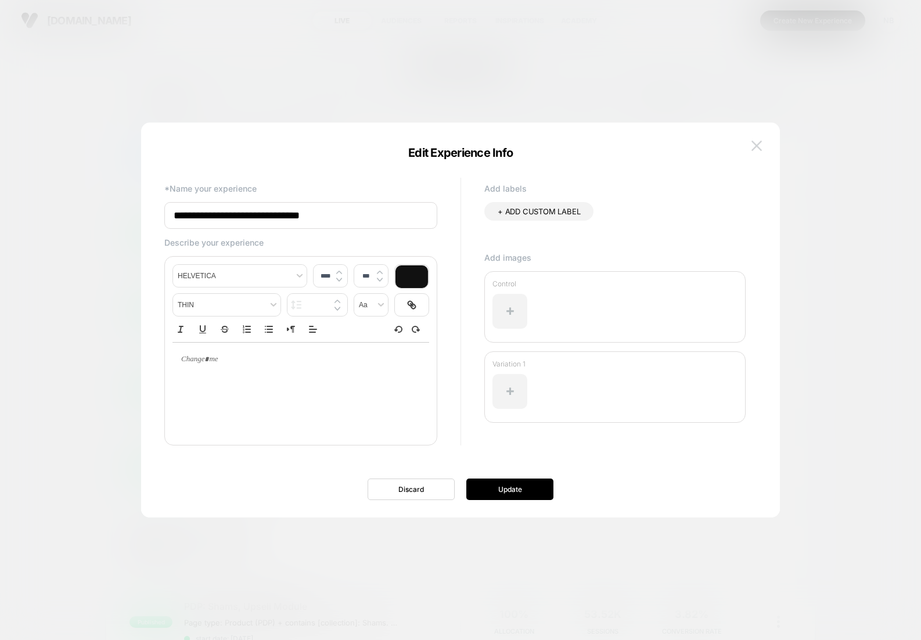
click at [759, 143] on img at bounding box center [757, 146] width 10 height 10
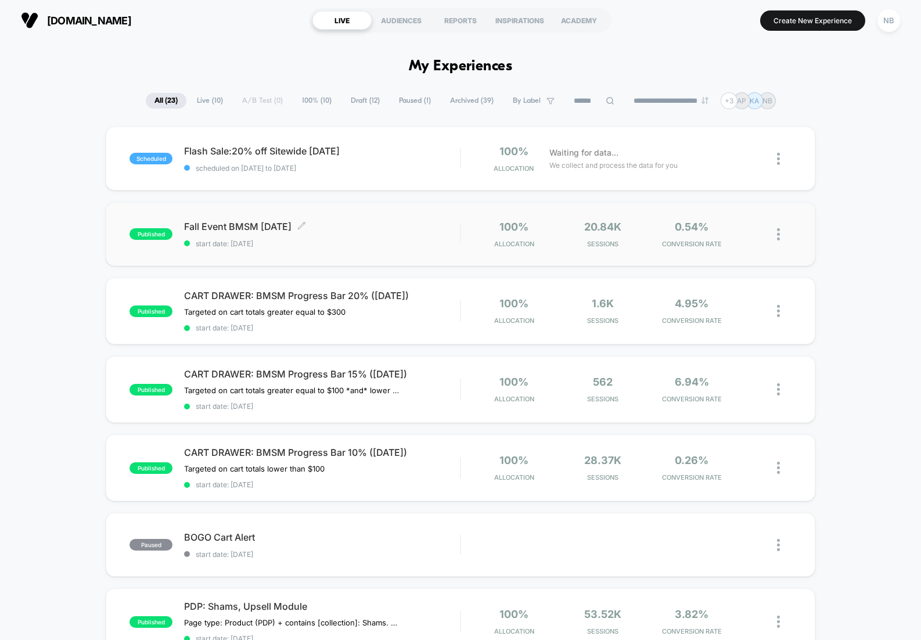
click at [778, 230] on img at bounding box center [778, 234] width 3 height 12
click at [716, 167] on div "Edit" at bounding box center [719, 168] width 105 height 26
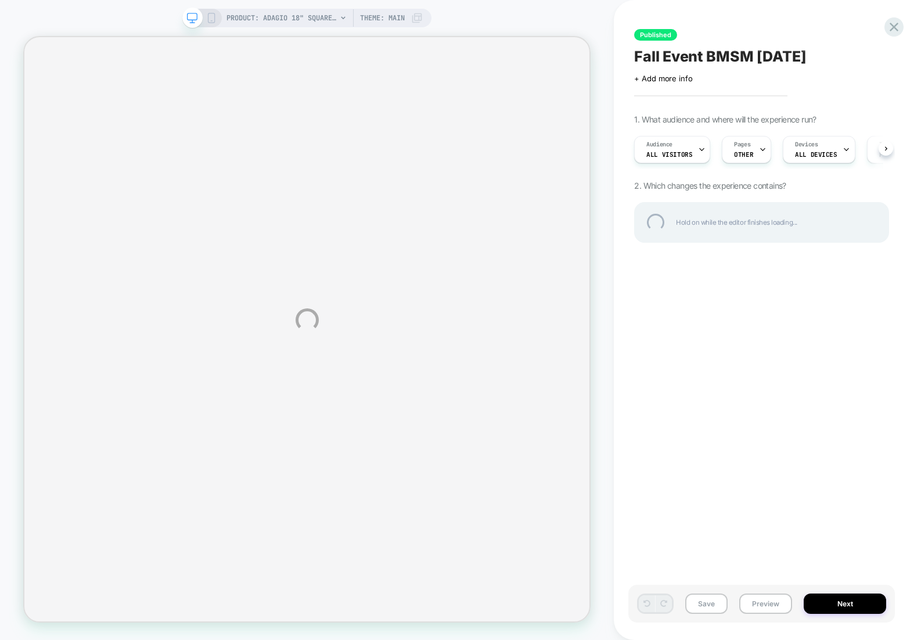
click at [844, 604] on div "PRODUCT: Adagio 18" Square Embellished Decorative Throw Pillow [sterling 18inch…" at bounding box center [460, 320] width 921 height 640
click at [846, 601] on div "PRODUCT: Adagio 18" Square Embellished Decorative Throw Pillow [sterling 18inch…" at bounding box center [460, 320] width 921 height 640
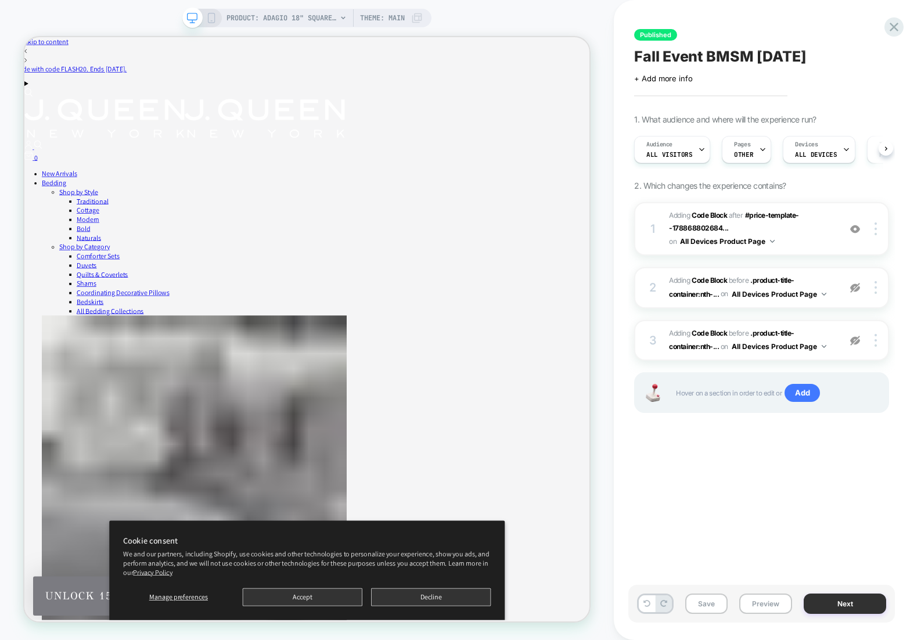
click at [846, 604] on button "Next" at bounding box center [845, 604] width 82 height 20
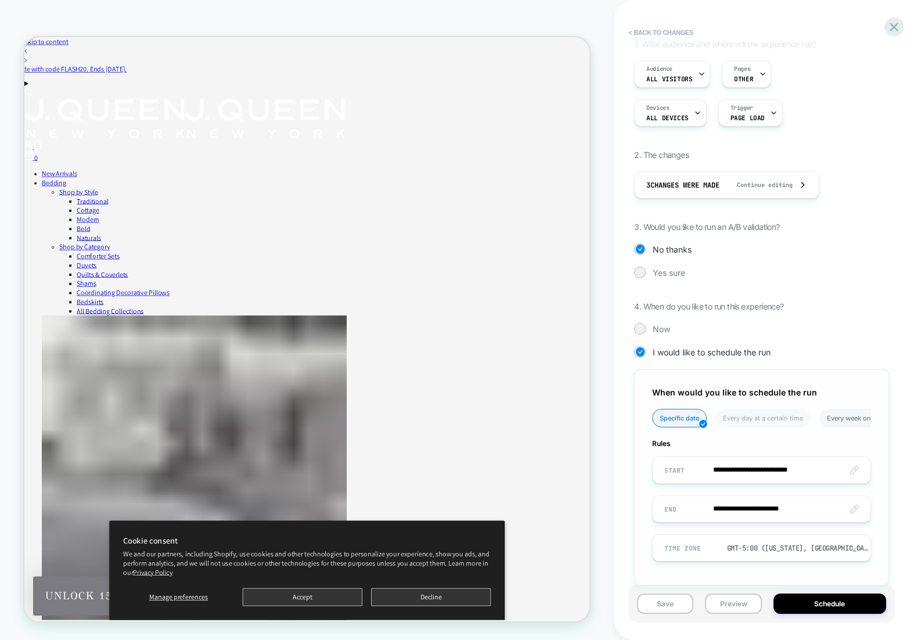
scroll to position [113, 0]
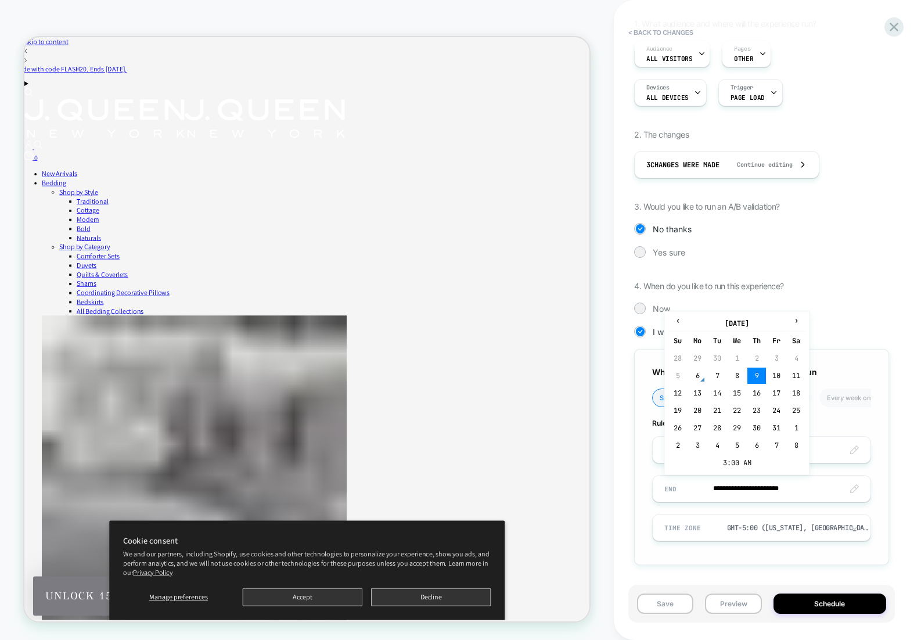
click at [745, 491] on input "**********" at bounding box center [762, 488] width 218 height 27
click at [718, 376] on td "7" at bounding box center [717, 376] width 19 height 16
type input "**********"
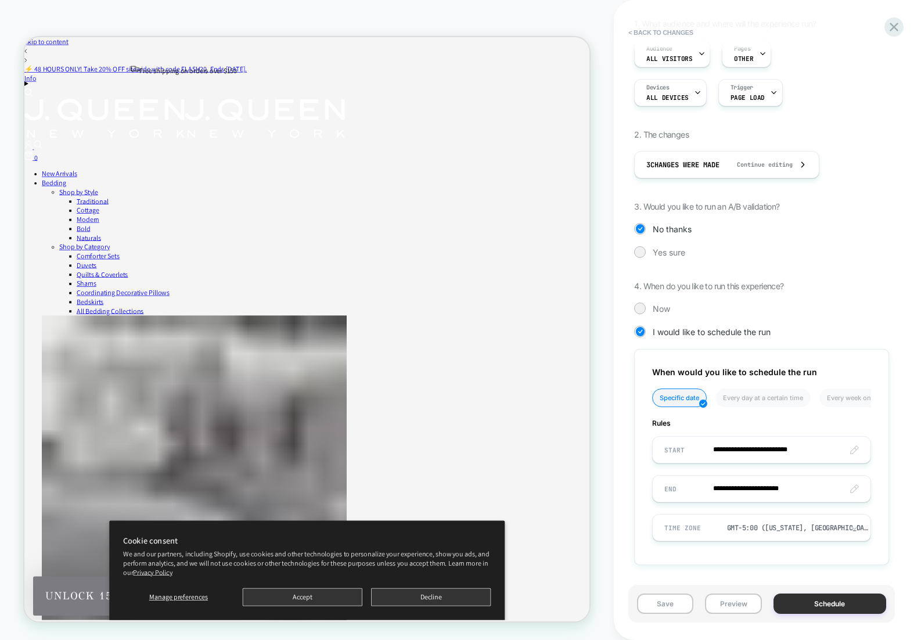
click at [842, 598] on button "Schedule" at bounding box center [830, 604] width 113 height 20
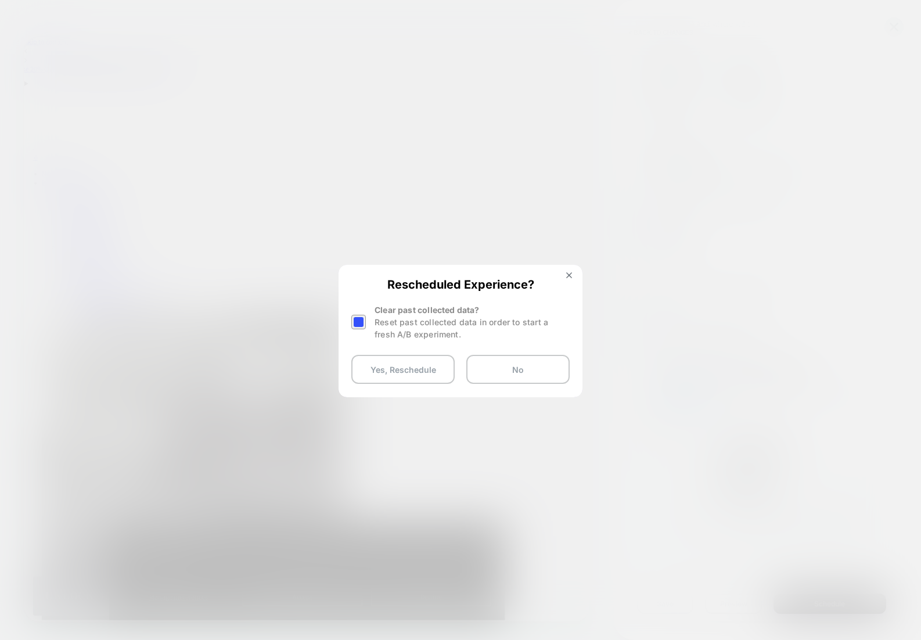
click at [370, 324] on div "Clear past collected data? Reset past collected data in order to start a fresh …" at bounding box center [460, 322] width 218 height 37
click at [362, 325] on div at bounding box center [358, 322] width 15 height 15
click at [385, 367] on button "Yes, Reschedule" at bounding box center [402, 369] width 103 height 29
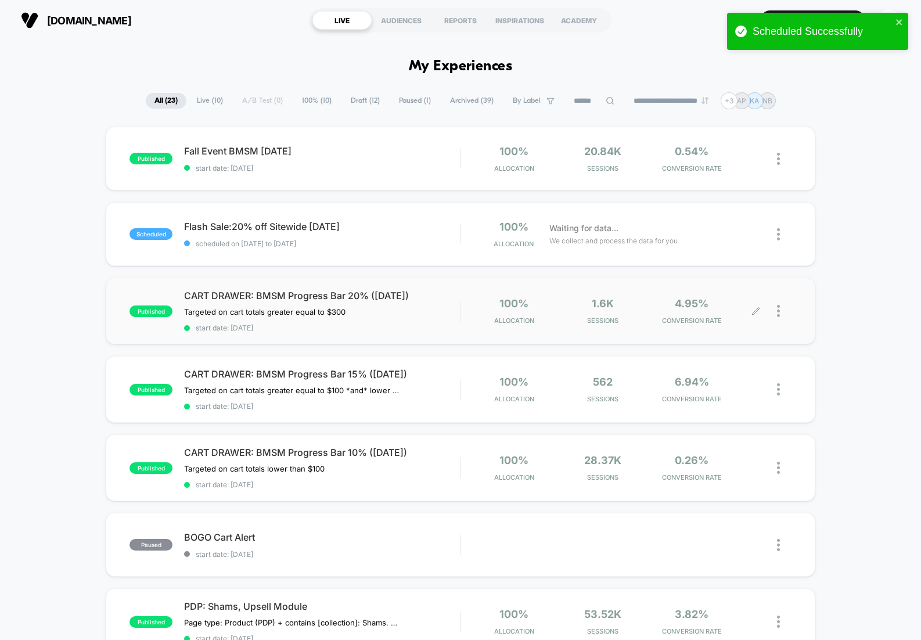
click at [759, 310] on icon at bounding box center [756, 311] width 9 height 9
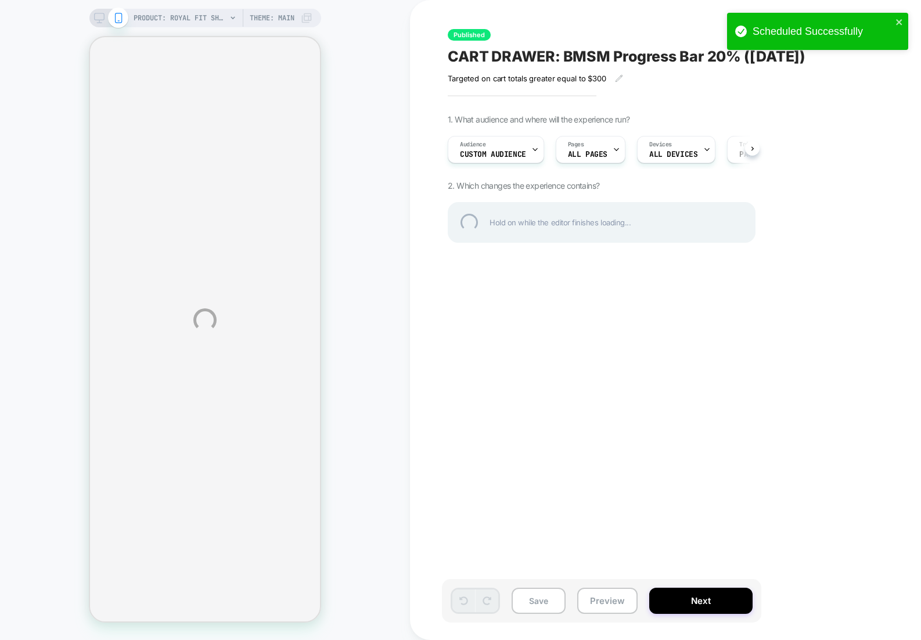
drag, startPoint x: 687, startPoint y: 604, endPoint x: 689, endPoint y: 577, distance: 26.8
click at [686, 604] on div "PRODUCT: Royal Fit Sheet Set [300tc cotton] PRODUCT: Royal Fit Sheet Set [300tc…" at bounding box center [460, 320] width 921 height 640
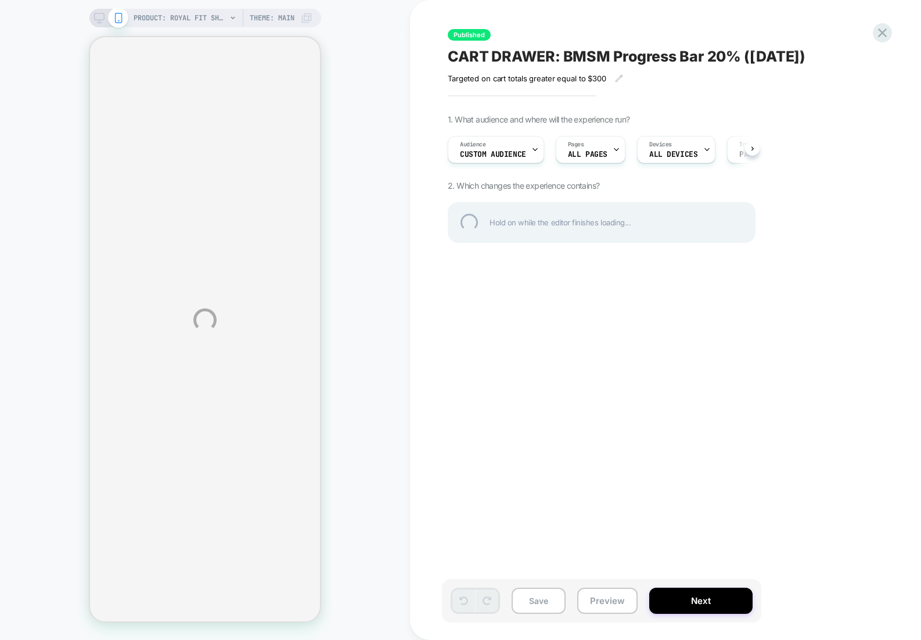
click at [708, 598] on div "PRODUCT: Royal Fit Sheet Set [300tc cotton] PRODUCT: Royal Fit Sheet Set [300tc…" at bounding box center [460, 320] width 921 height 640
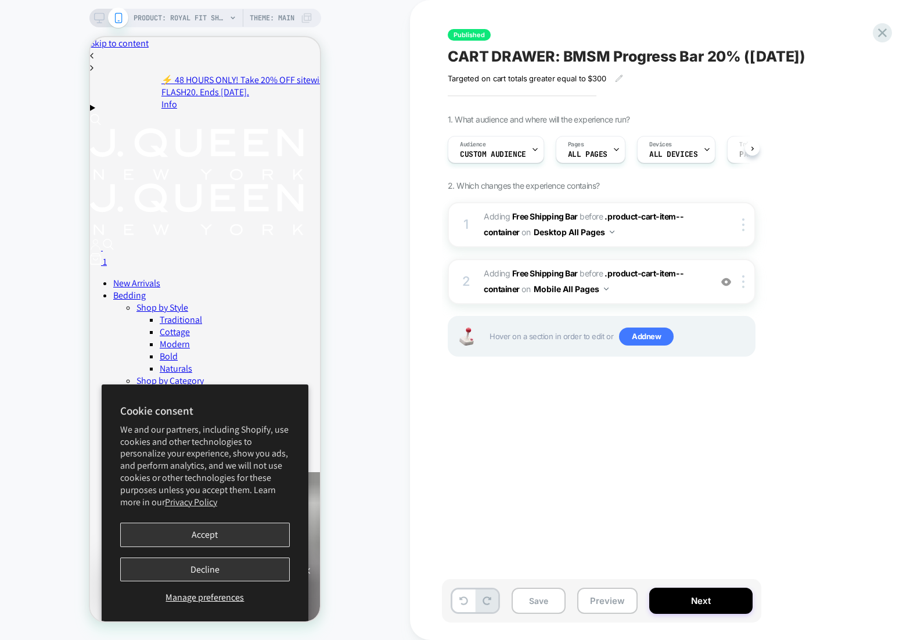
scroll to position [0, 1]
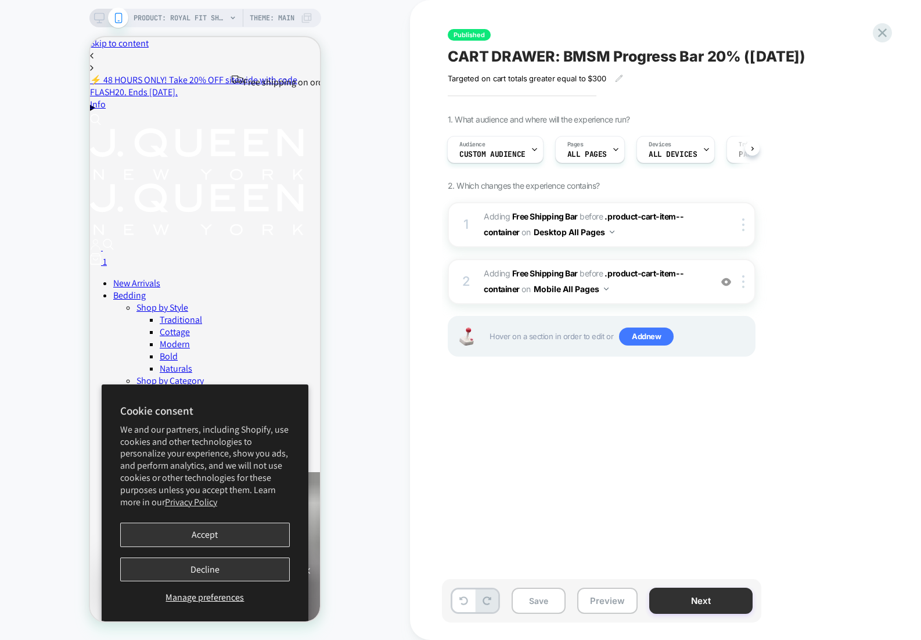
click at [713, 601] on button "Next" at bounding box center [700, 601] width 103 height 26
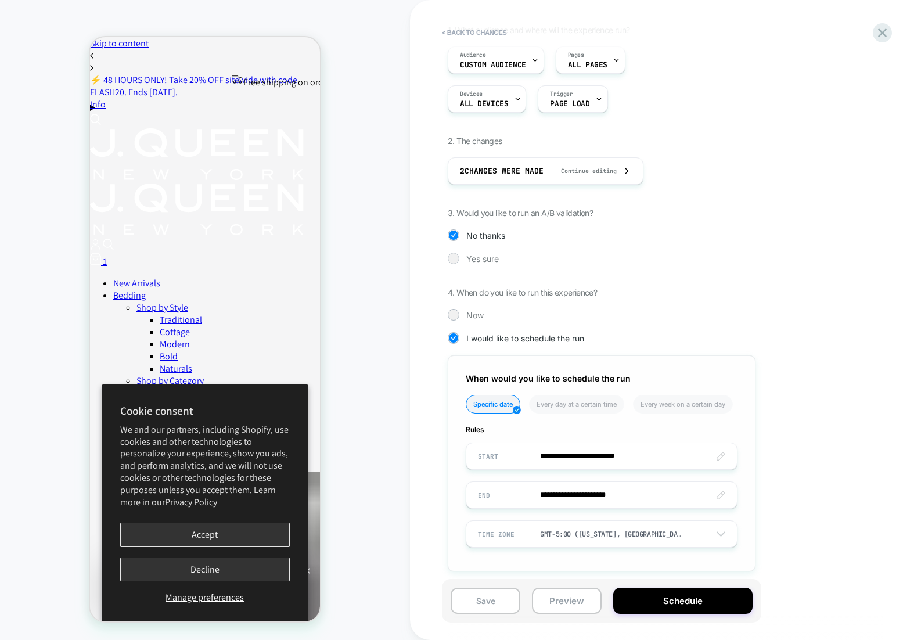
scroll to position [113, 0]
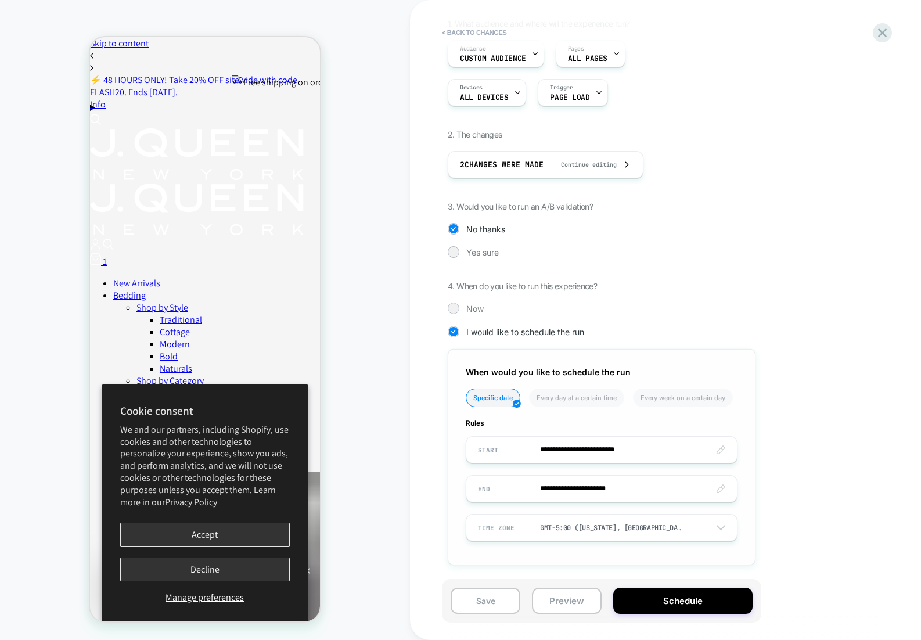
click at [563, 493] on input "**********" at bounding box center [601, 488] width 271 height 27
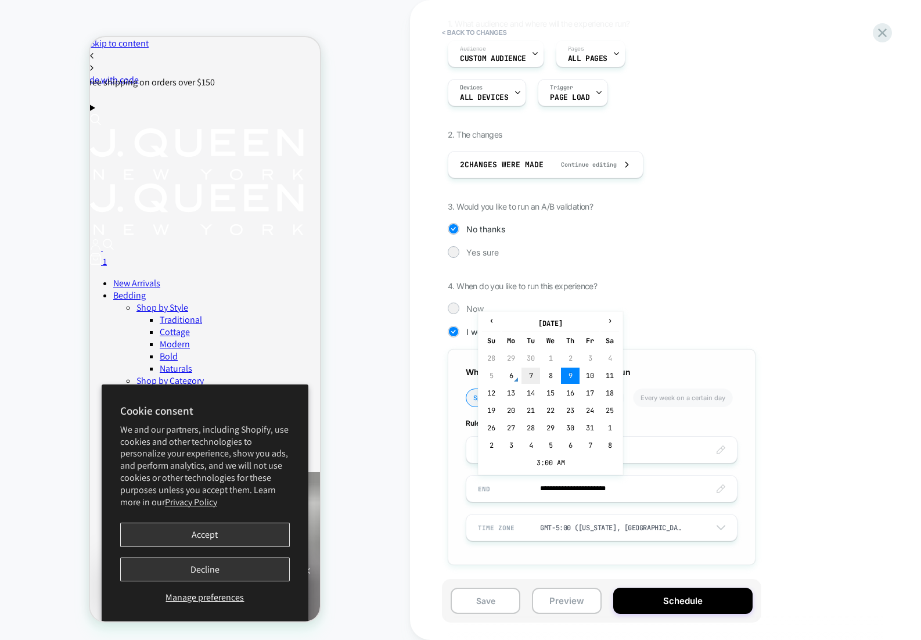
click at [530, 374] on td "7" at bounding box center [531, 376] width 19 height 16
type input "**********"
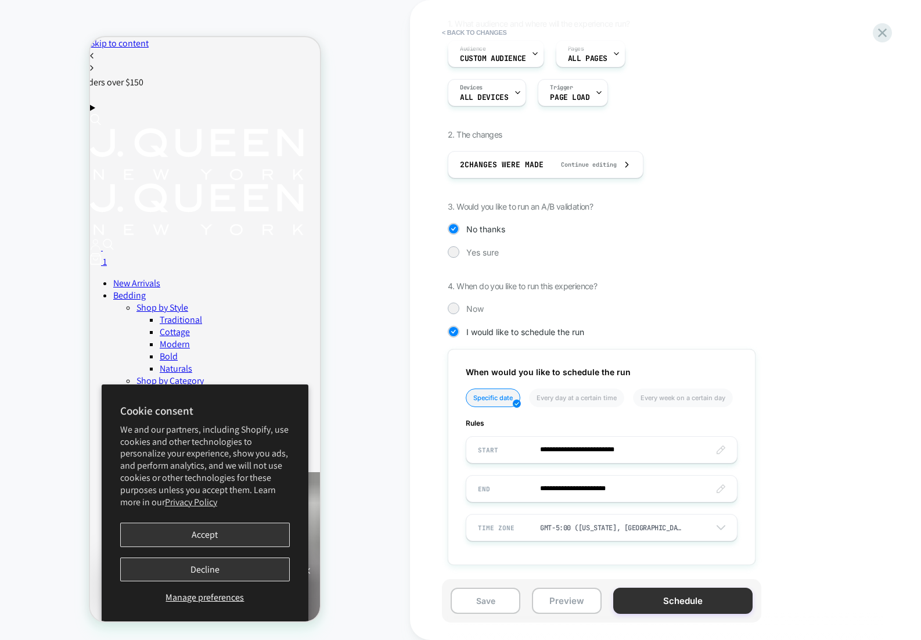
click at [685, 600] on button "Schedule" at bounding box center [682, 601] width 139 height 26
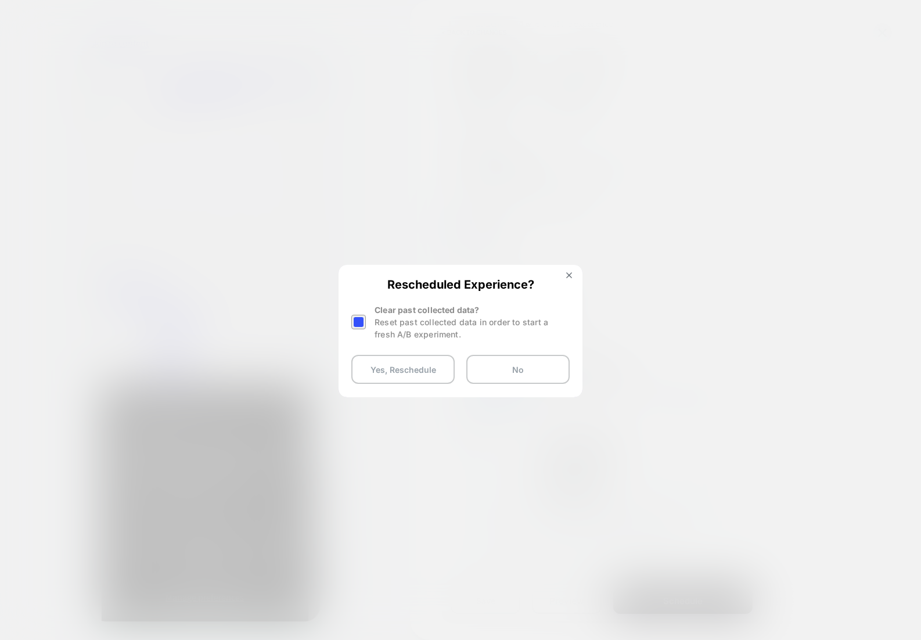
click at [360, 322] on div at bounding box center [358, 322] width 15 height 15
click at [384, 364] on button "Yes, Reschedule" at bounding box center [402, 369] width 103 height 29
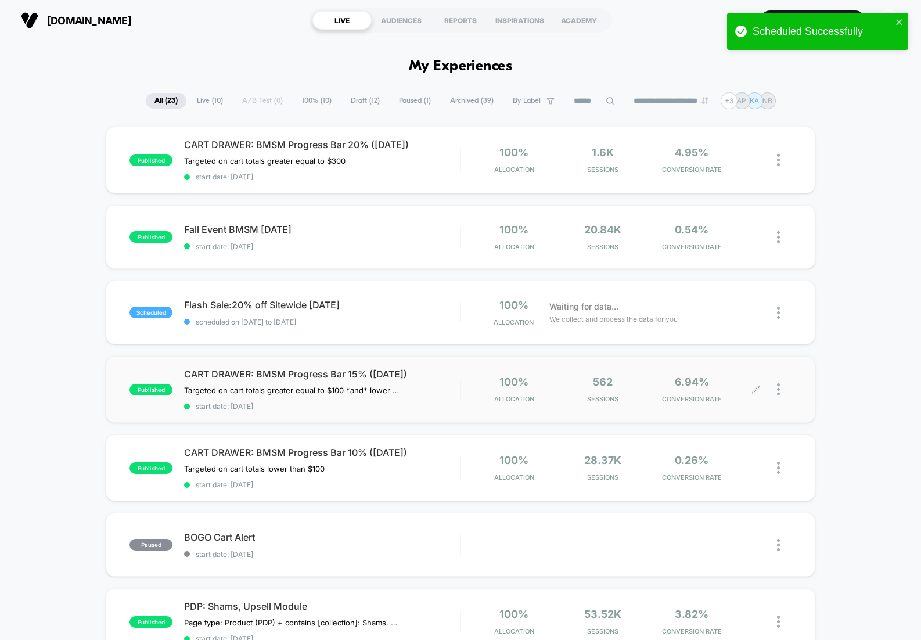
click at [761, 391] on div at bounding box center [773, 389] width 35 height 27
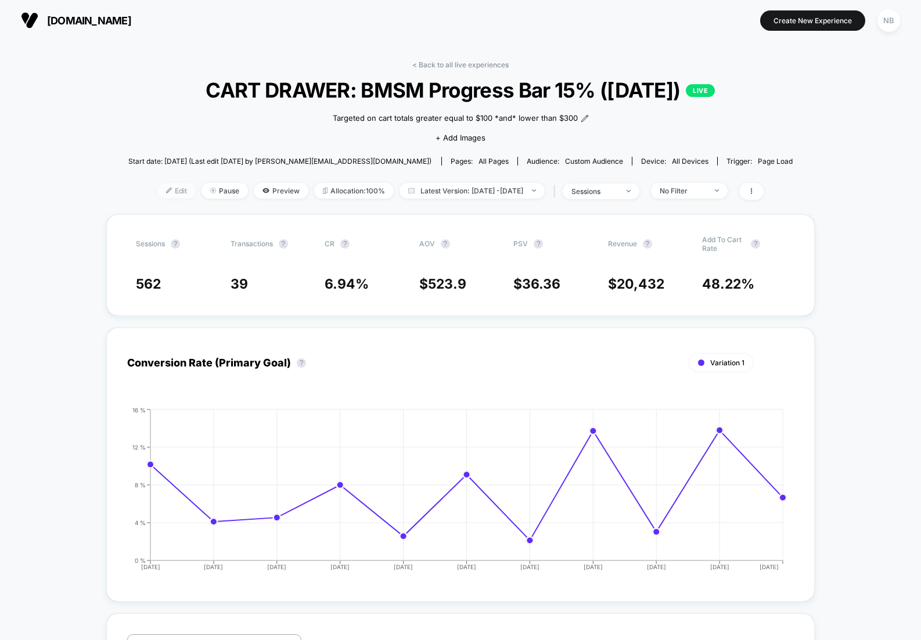
click at [157, 188] on span "Edit" at bounding box center [176, 191] width 38 height 16
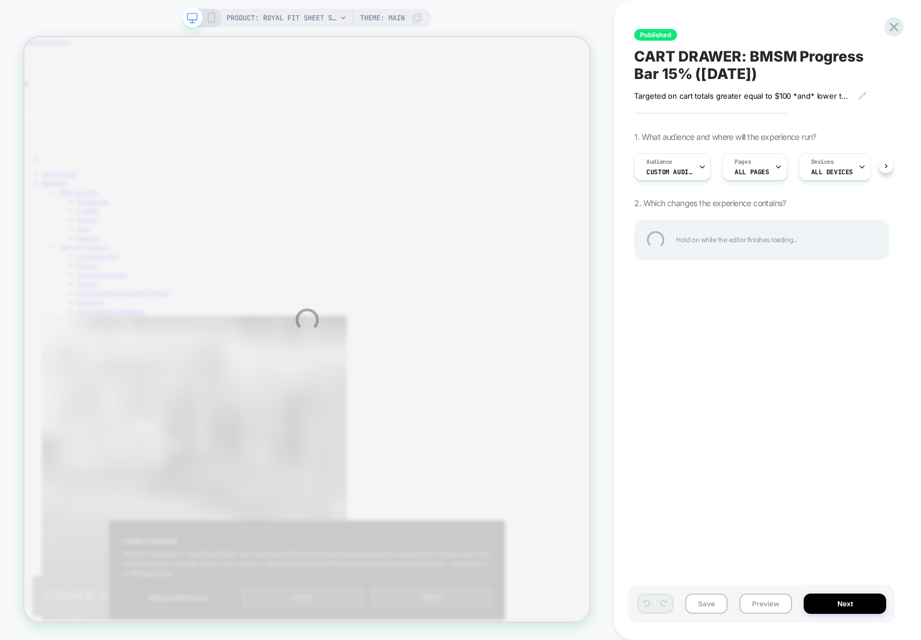
click at [854, 603] on div "PRODUCT: Royal Fit Sheet Set [300tc cotton] PRODUCT: Royal Fit Sheet Set [300tc…" at bounding box center [460, 320] width 921 height 640
click at [850, 607] on div "PRODUCT: Royal Fit Sheet Set [300tc cotton] PRODUCT: Royal Fit Sheet Set [300tc…" at bounding box center [460, 320] width 921 height 640
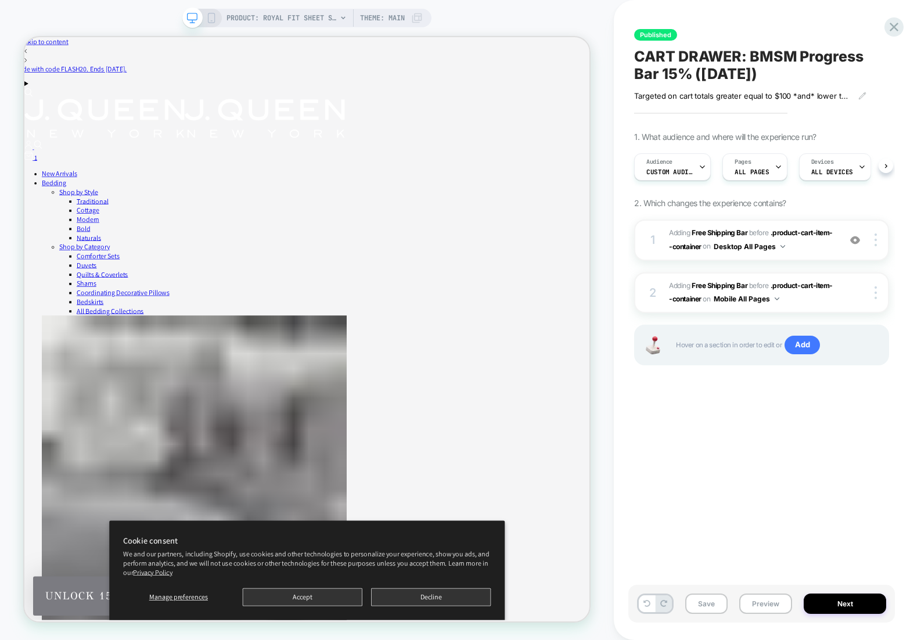
scroll to position [0, 1]
click at [850, 607] on button "Next" at bounding box center [845, 604] width 82 height 20
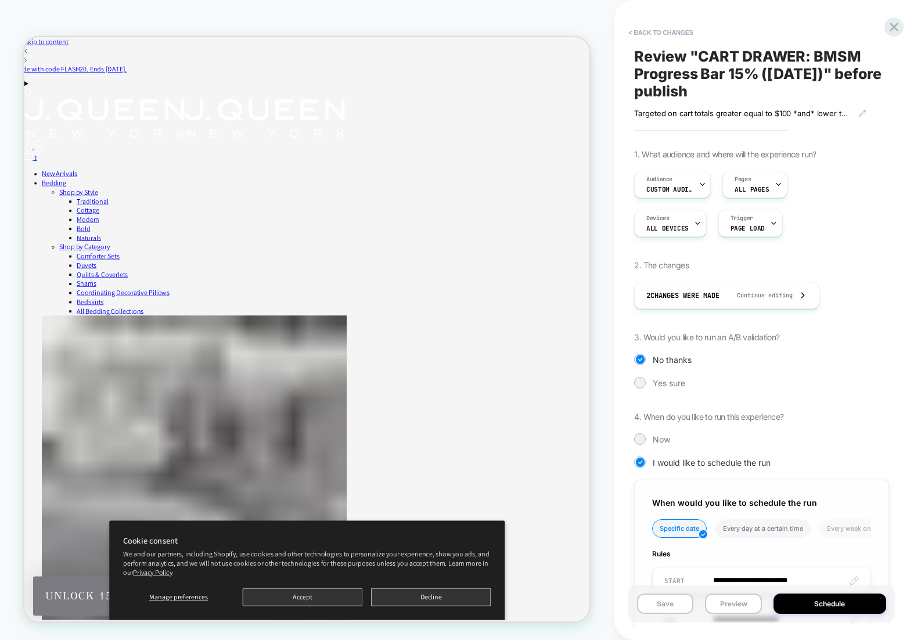
scroll to position [131, 0]
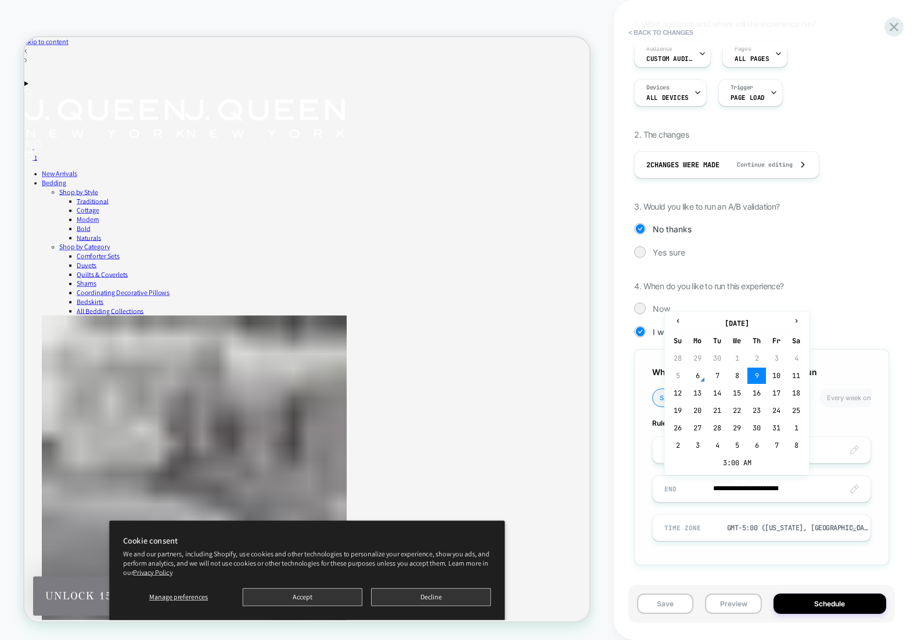
click at [748, 490] on input "**********" at bounding box center [762, 488] width 218 height 27
click at [718, 377] on td "7" at bounding box center [717, 376] width 19 height 16
type input "**********"
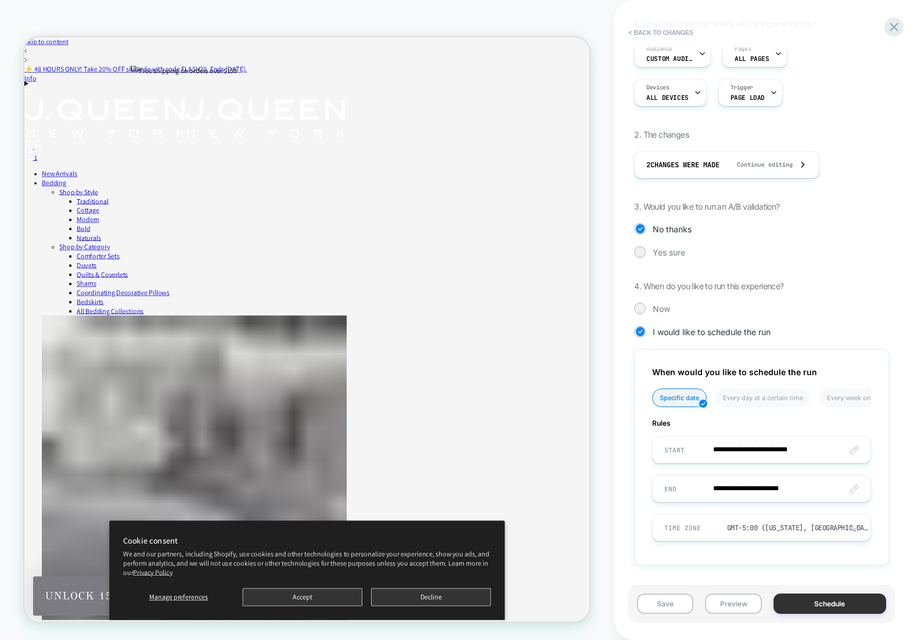
click at [824, 608] on button "Schedule" at bounding box center [830, 604] width 113 height 20
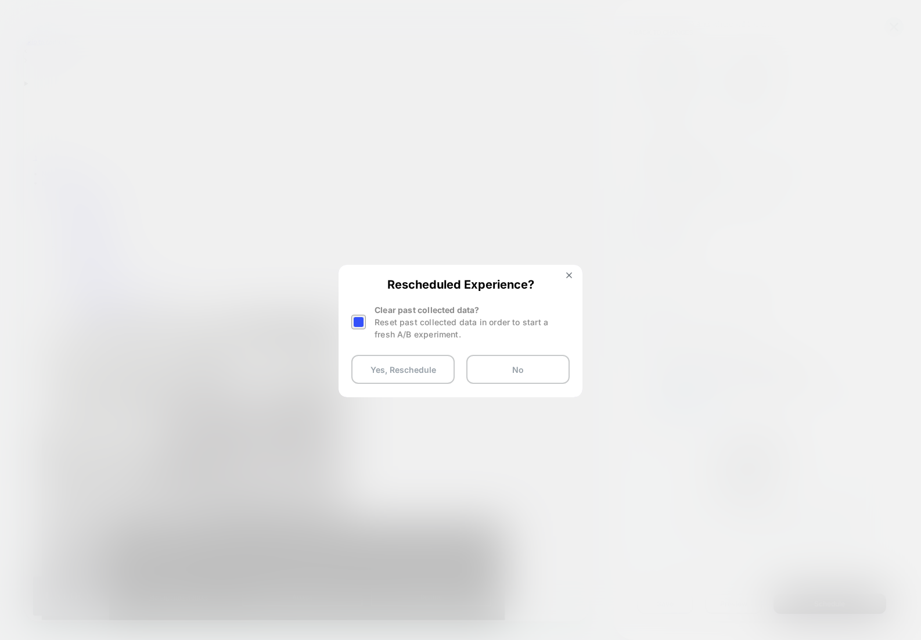
click at [357, 317] on div at bounding box center [358, 322] width 15 height 15
click at [387, 368] on button "Yes, Reschedule" at bounding box center [402, 369] width 103 height 29
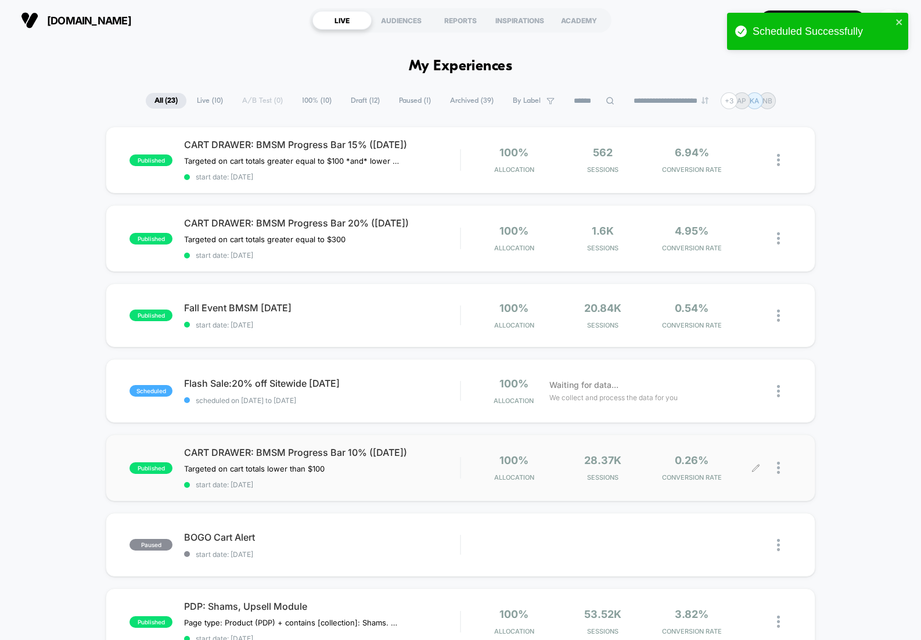
click at [756, 468] on icon at bounding box center [756, 468] width 9 height 9
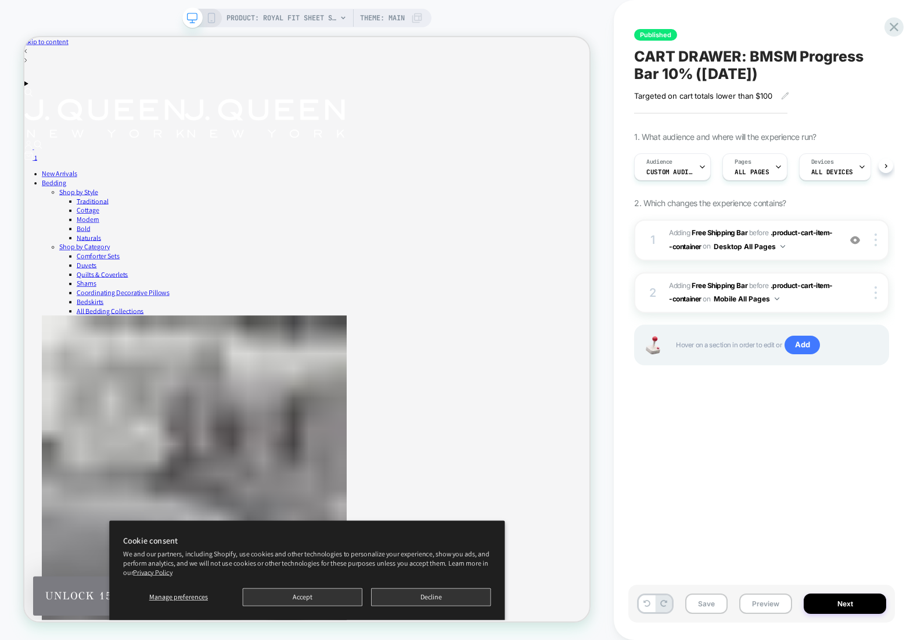
scroll to position [0, 1]
click at [842, 603] on button "Next" at bounding box center [845, 604] width 82 height 20
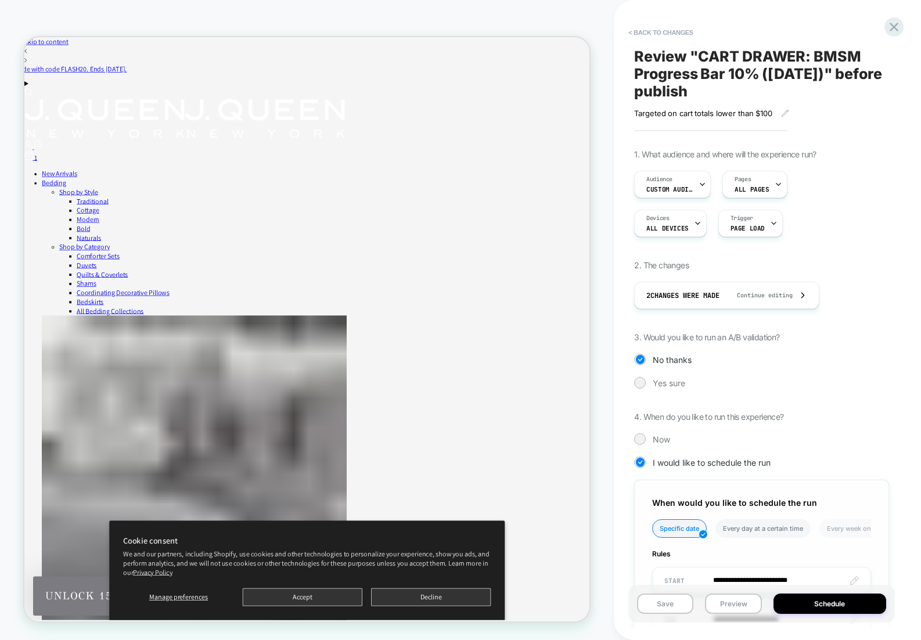
scroll to position [131, 0]
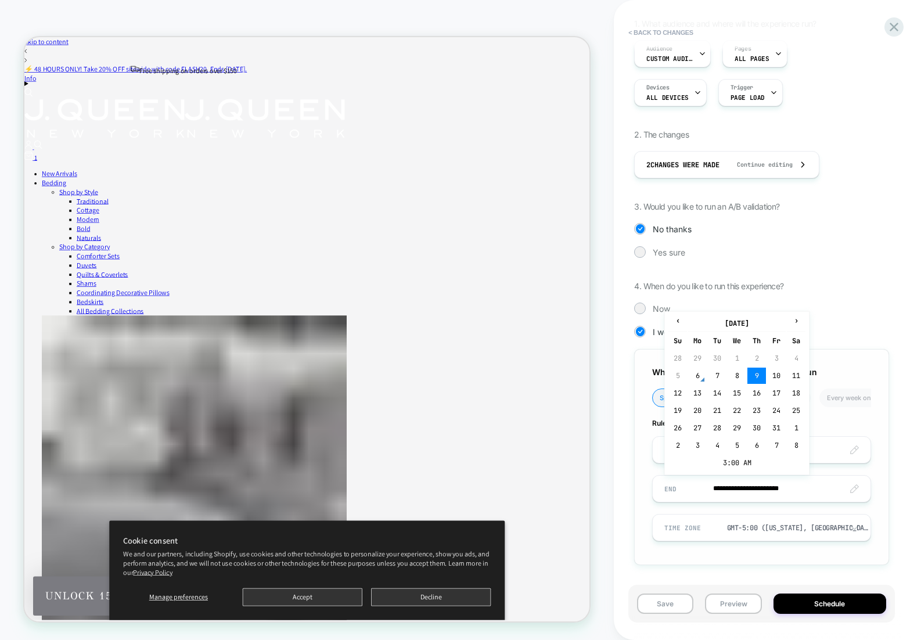
click at [852, 485] on input "**********" at bounding box center [762, 488] width 218 height 27
click at [724, 376] on td "7" at bounding box center [717, 376] width 19 height 16
type input "**********"
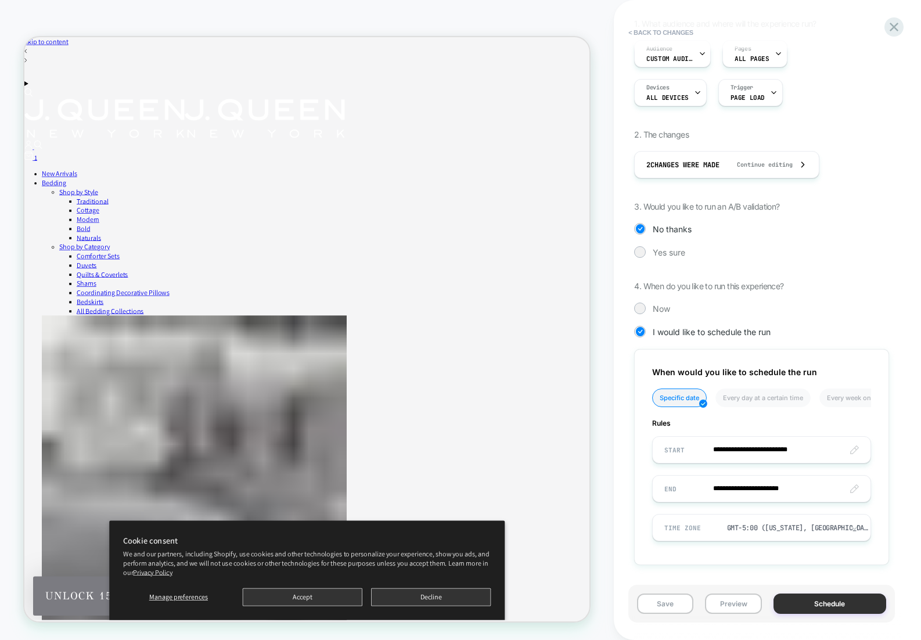
click at [839, 603] on button "Schedule" at bounding box center [830, 604] width 113 height 20
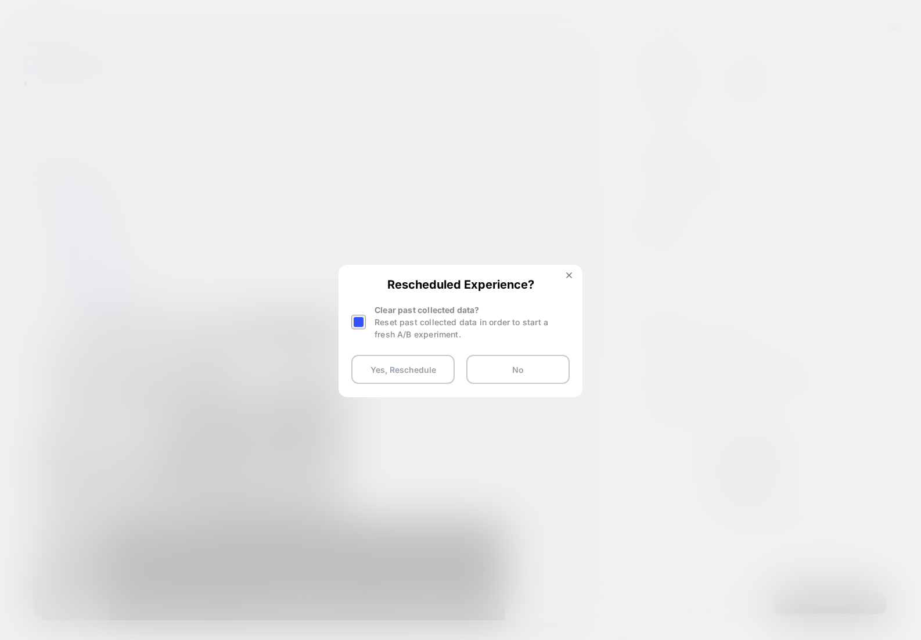
click at [354, 325] on div at bounding box center [358, 322] width 15 height 15
click at [411, 376] on button "Yes, Reschedule" at bounding box center [402, 369] width 103 height 29
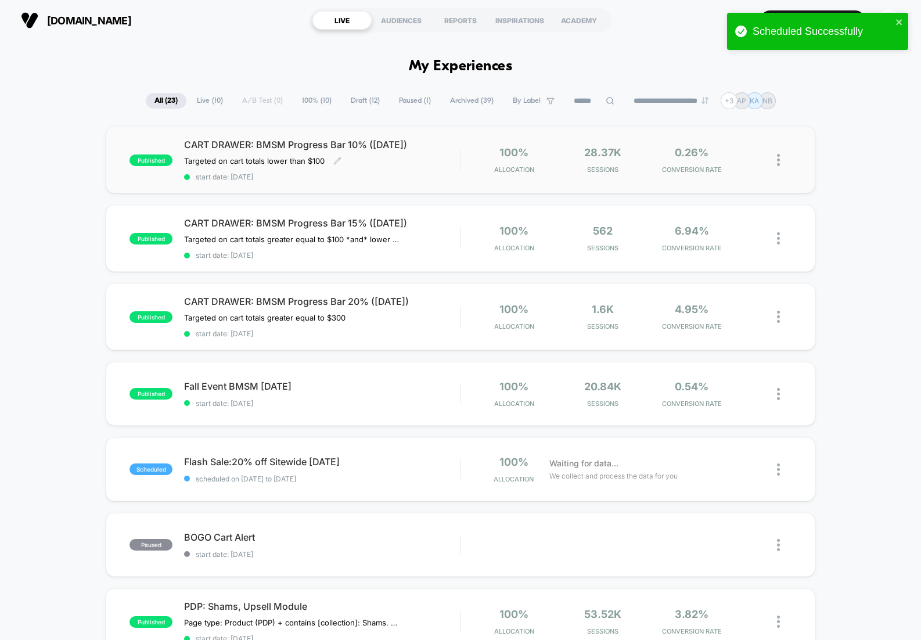
click at [398, 177] on span "start date: [DATE]" at bounding box center [322, 177] width 276 height 9
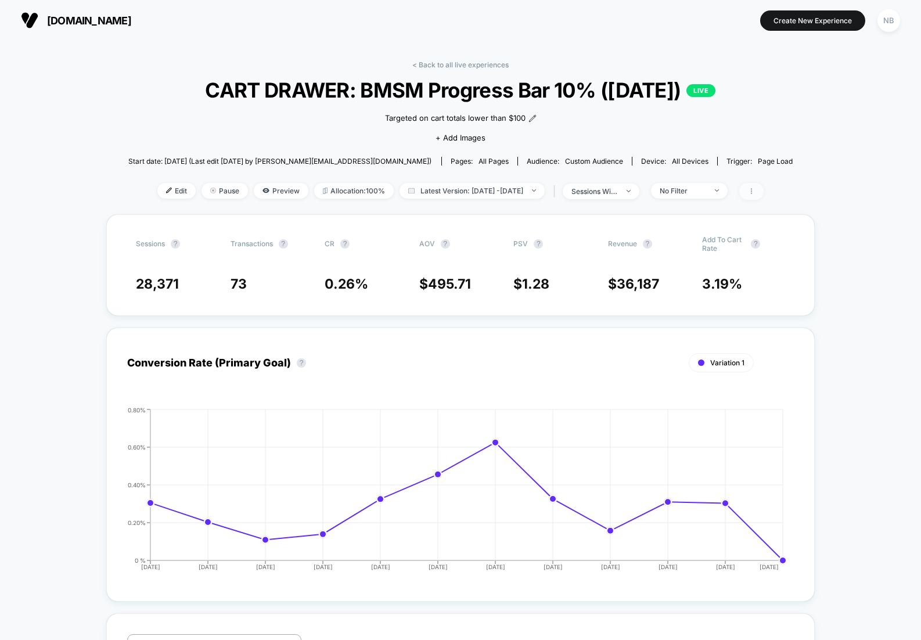
click at [764, 192] on span at bounding box center [751, 191] width 24 height 17
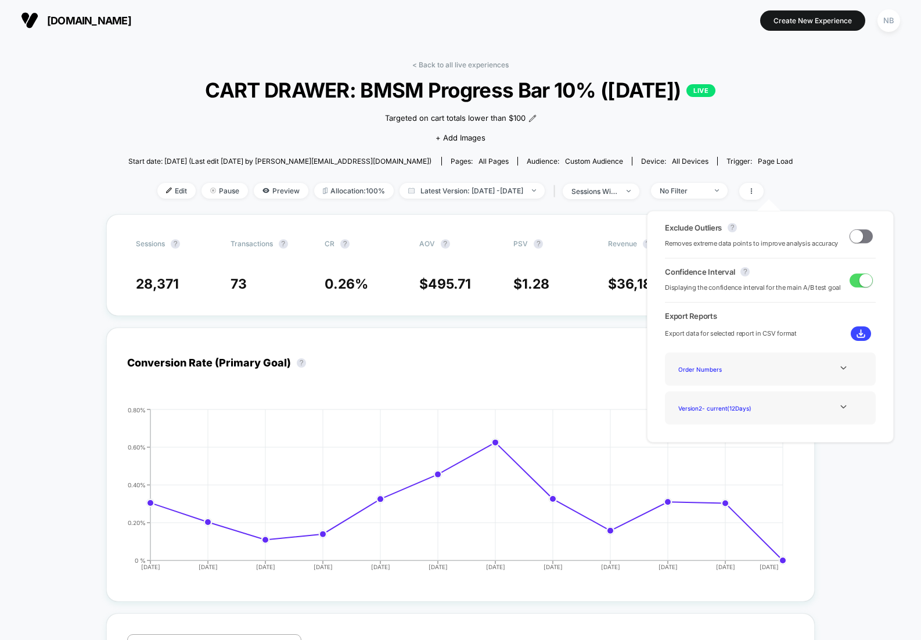
click at [587, 149] on div "Targeted on cart totals lower than $100 Click to edit experience details Target…" at bounding box center [460, 126] width 399 height 49
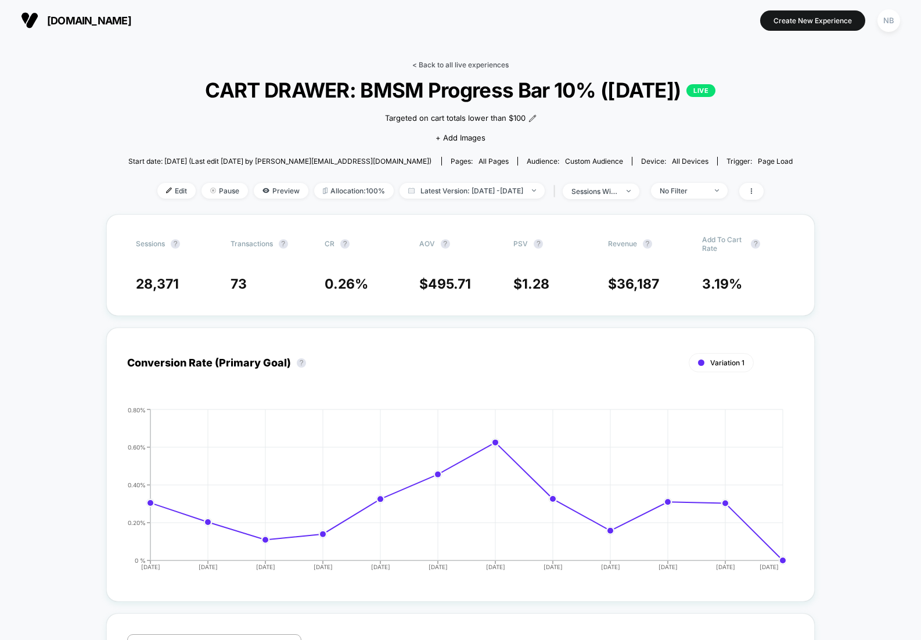
click at [421, 65] on link "< Back to all live experiences" at bounding box center [460, 64] width 96 height 9
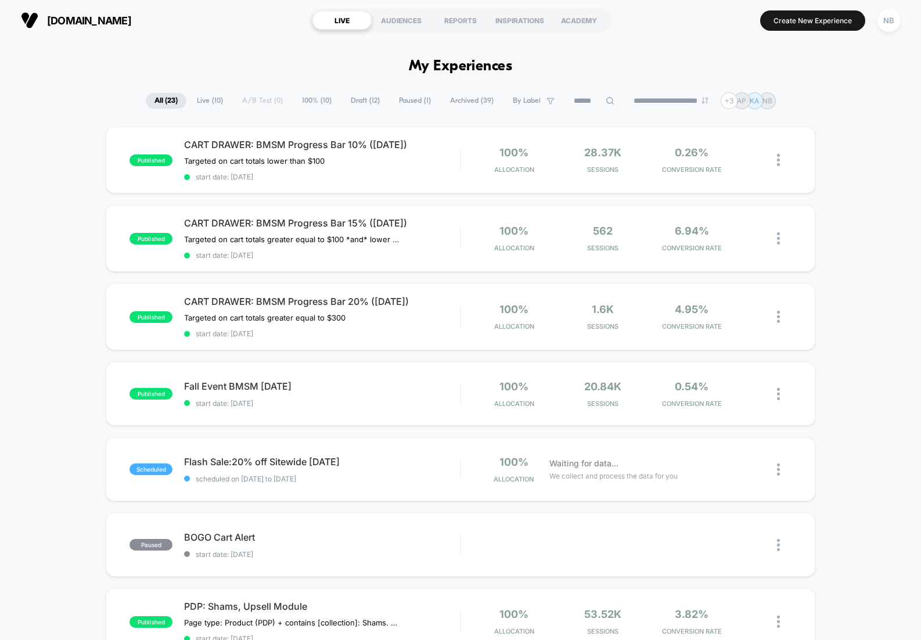
click at [3, 98] on div "**********" at bounding box center [460, 100] width 921 height 17
